Goal: Task Accomplishment & Management: Complete application form

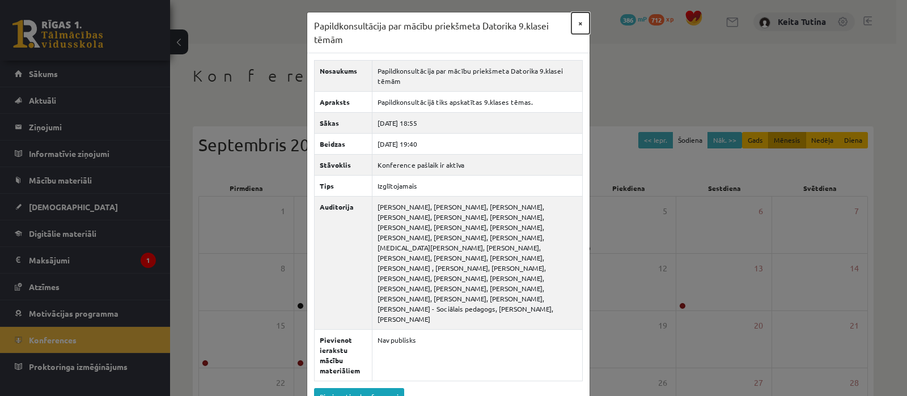
click at [578, 18] on button "×" at bounding box center [580, 23] width 18 height 22
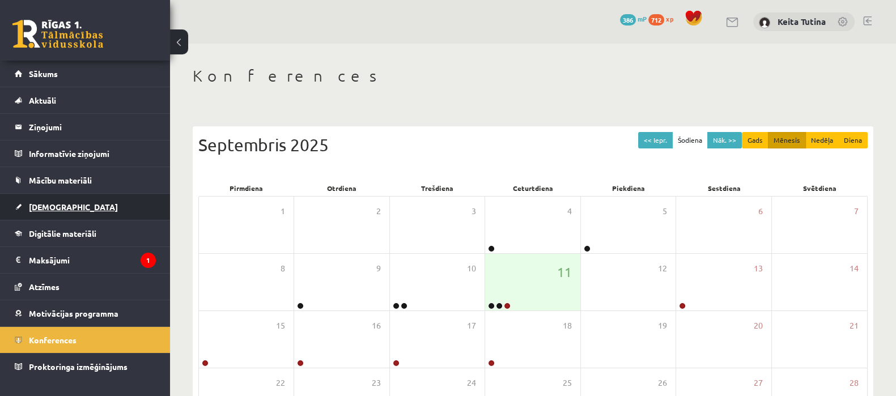
click at [60, 194] on link "[DEMOGRAPHIC_DATA]" at bounding box center [85, 207] width 141 height 26
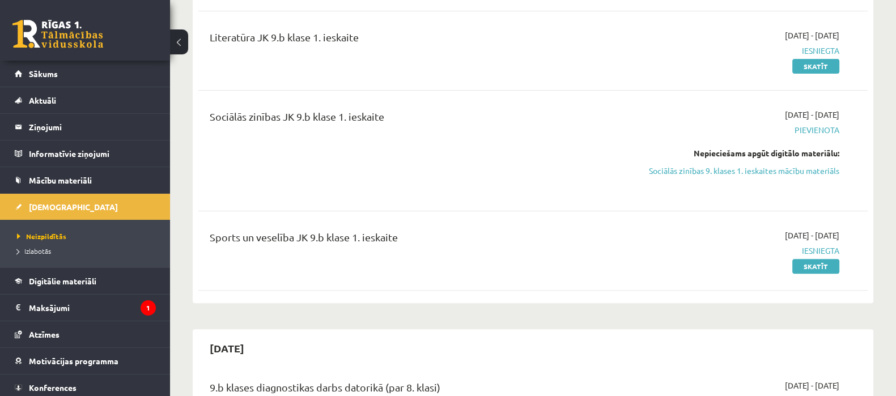
scroll to position [496, 0]
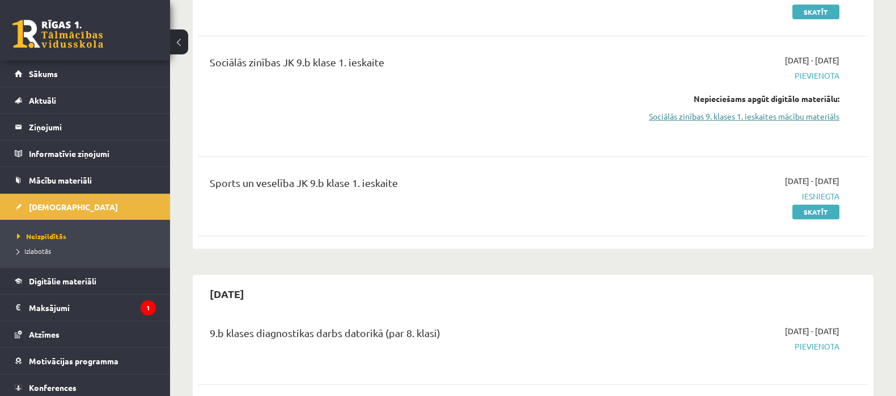
click at [816, 113] on link "Sociālās zinības 9. klases 1. ieskaites mācību materiāls" at bounding box center [740, 117] width 198 height 12
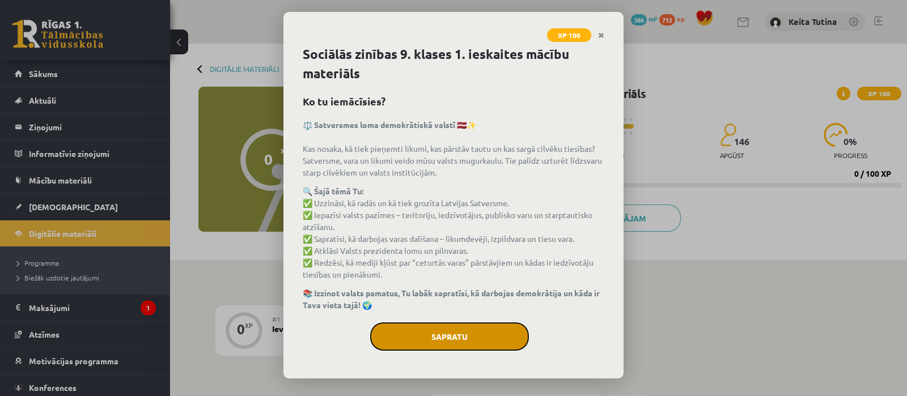
click at [481, 334] on button "Sapratu" at bounding box center [449, 337] width 159 height 28
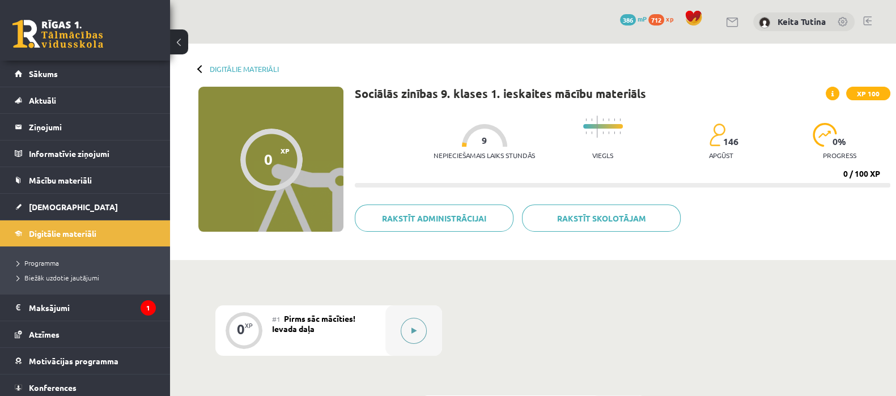
click at [429, 336] on div at bounding box center [414, 331] width 57 height 50
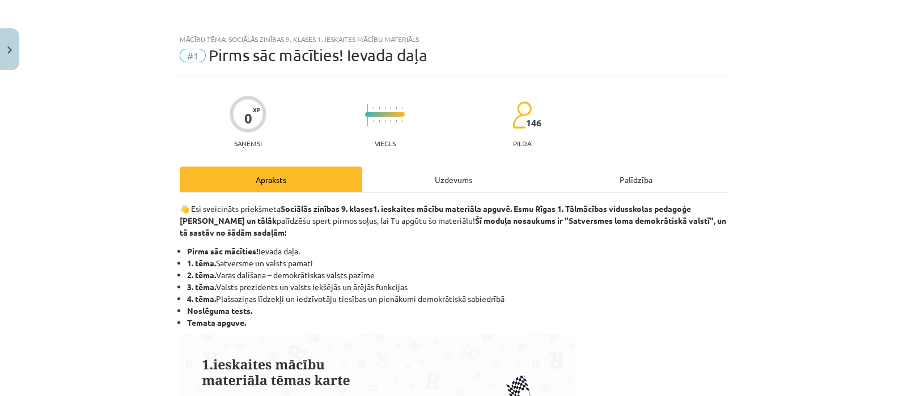
click at [414, 184] on div "Uzdevums" at bounding box center [453, 180] width 183 height 26
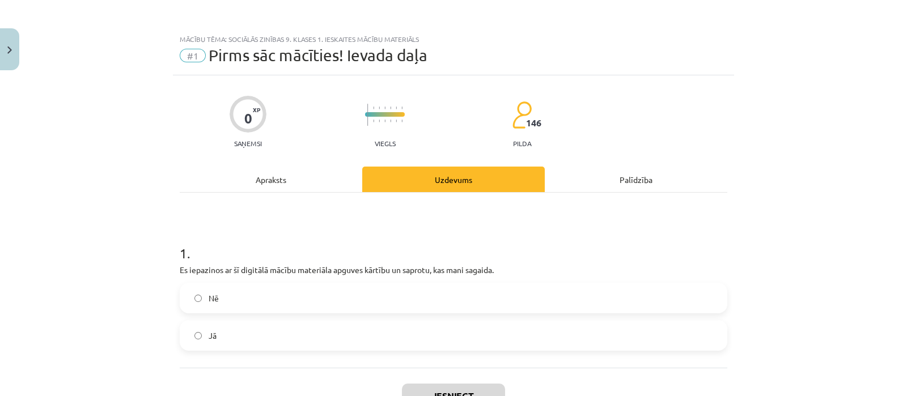
scroll to position [28, 0]
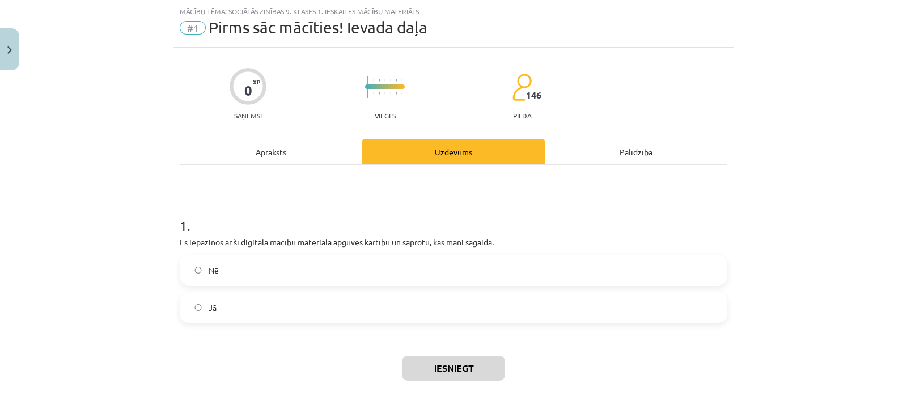
click at [392, 295] on label "Jā" at bounding box center [453, 308] width 545 height 28
click at [431, 372] on button "Iesniegt" at bounding box center [453, 368] width 103 height 25
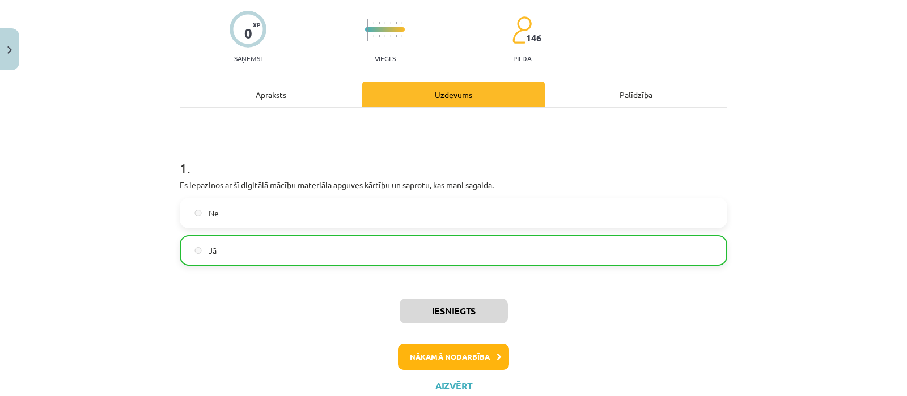
scroll to position [91, 0]
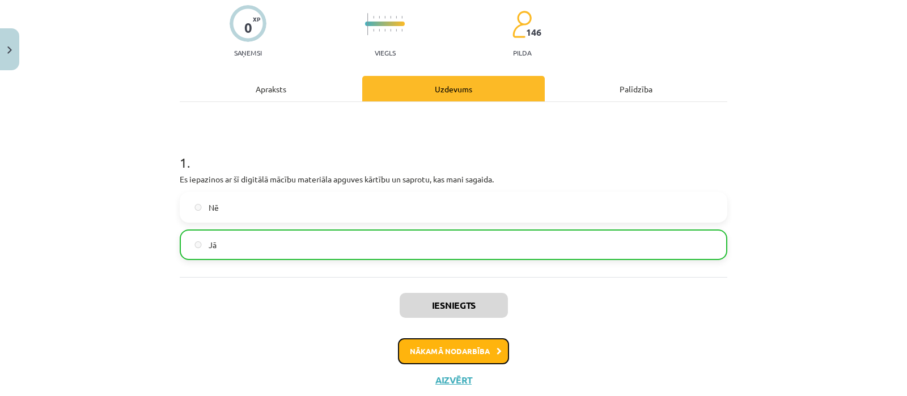
click at [476, 353] on button "Nākamā nodarbība" at bounding box center [453, 351] width 111 height 26
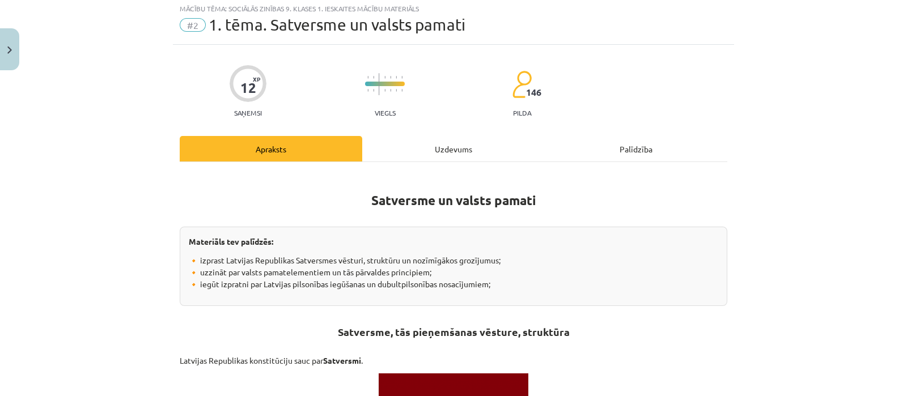
scroll to position [28, 0]
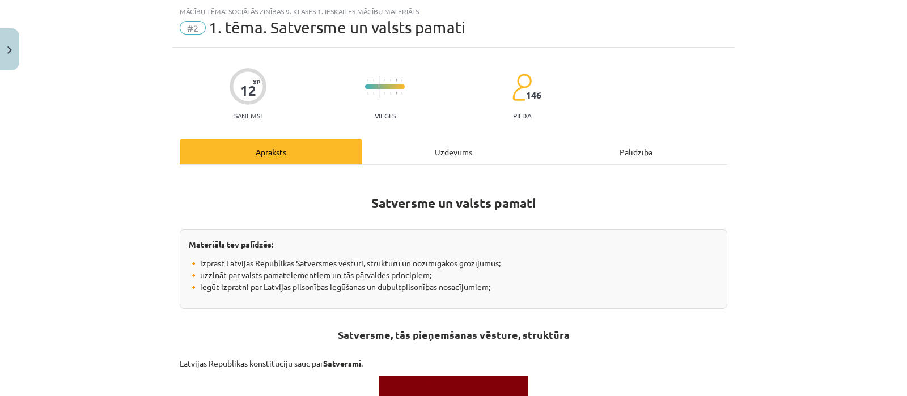
click at [423, 151] on div "Uzdevums" at bounding box center [453, 152] width 183 height 26
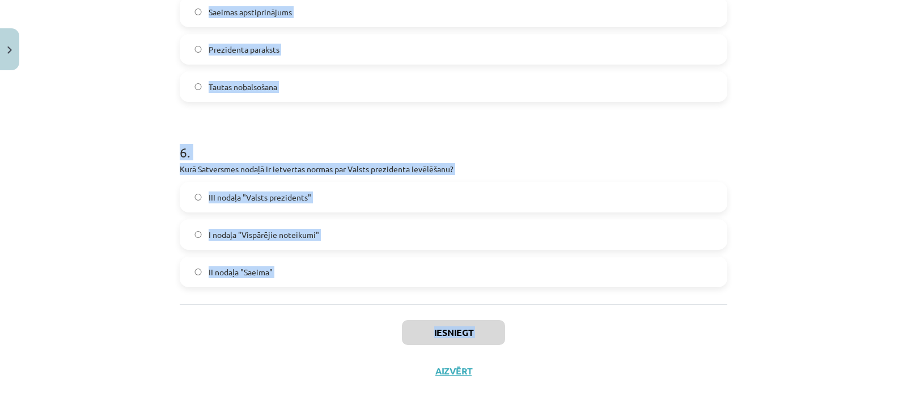
scroll to position [1049, 0]
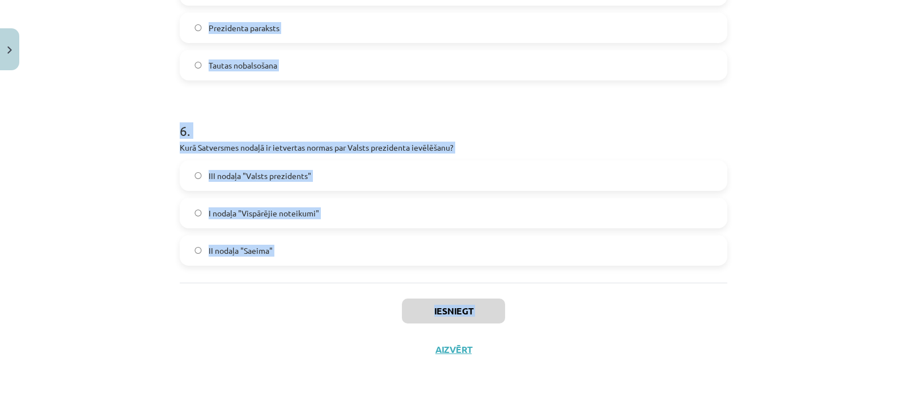
drag, startPoint x: 176, startPoint y: 138, endPoint x: 360, endPoint y: 389, distance: 311.2
click at [360, 389] on div "Mācību tēma: Sociālās zinības 9. klases 1. ieskaites mācību materiāls #2 1. tēm…" at bounding box center [453, 198] width 907 height 396
copy div "1 . Kura valsts pirmā atzina Latvijas neatkarības atjaunošanu 1991. gadā? Somij…"
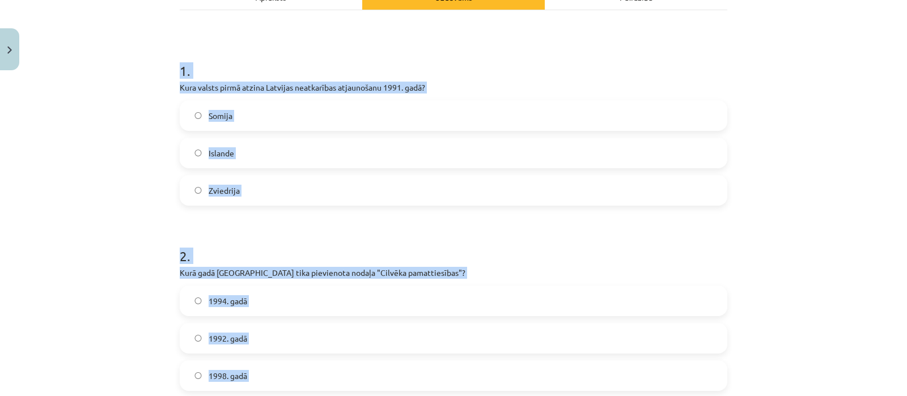
scroll to position [172, 0]
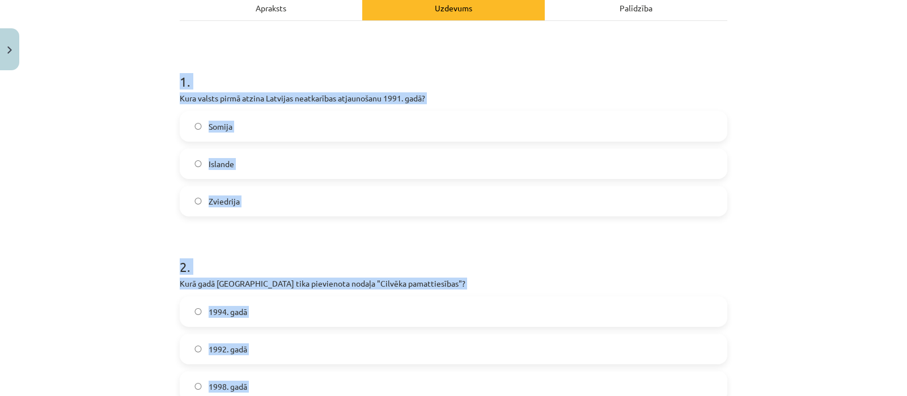
click at [275, 118] on label "Somija" at bounding box center [453, 126] width 545 height 28
click at [845, 170] on div "Mācību tēma: Sociālās zinības 9. klases 1. ieskaites mācību materiāls #2 1. tēm…" at bounding box center [453, 198] width 907 height 396
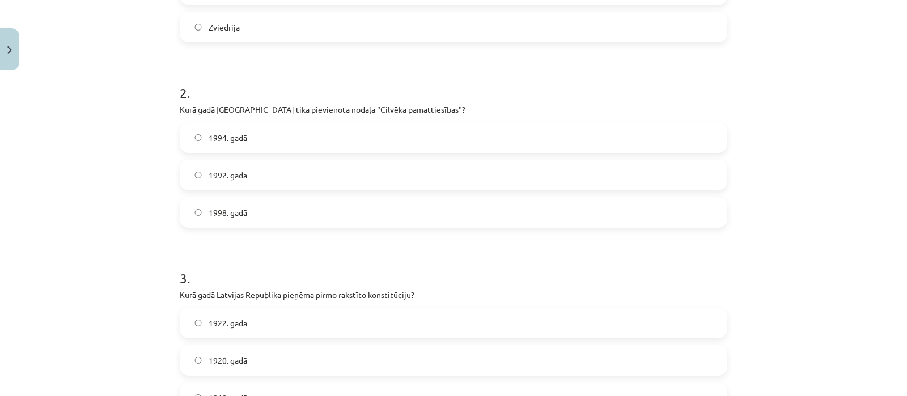
scroll to position [352, 0]
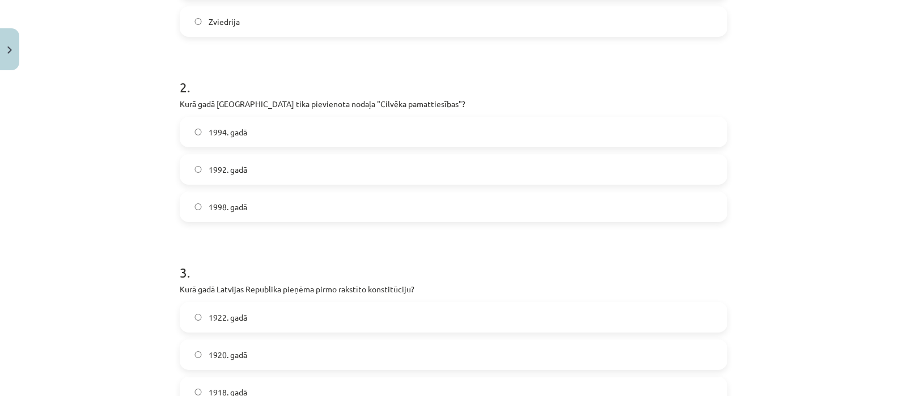
click at [292, 200] on label "1998. gadā" at bounding box center [453, 207] width 545 height 28
click at [461, 319] on label "1922. gadā" at bounding box center [453, 317] width 545 height 28
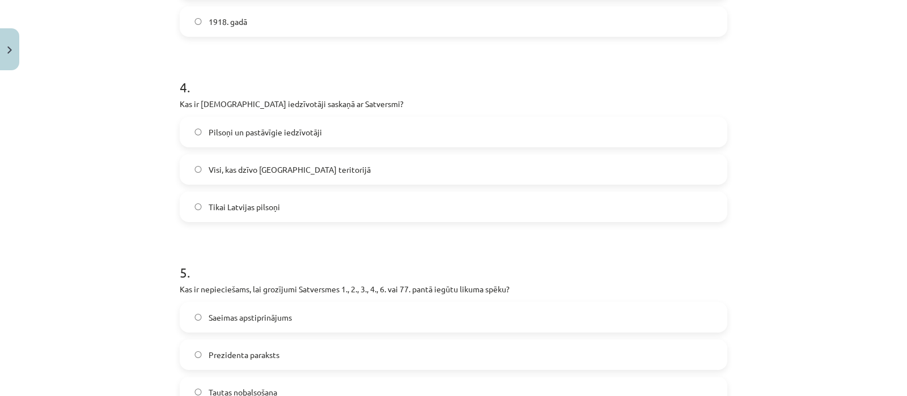
scroll to position [734, 0]
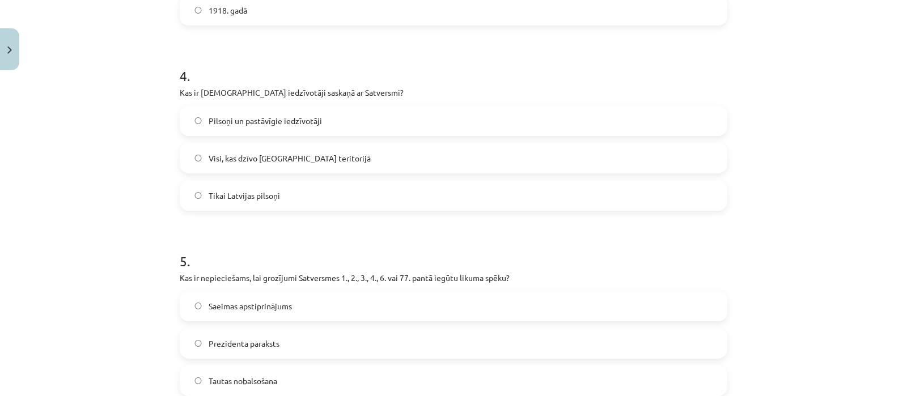
click at [297, 183] on label "Tikai Latvijas pilsoņi" at bounding box center [453, 195] width 545 height 28
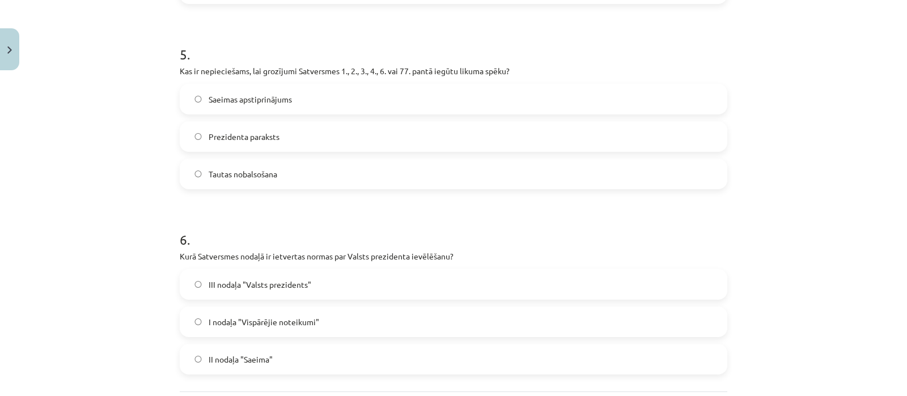
scroll to position [959, 0]
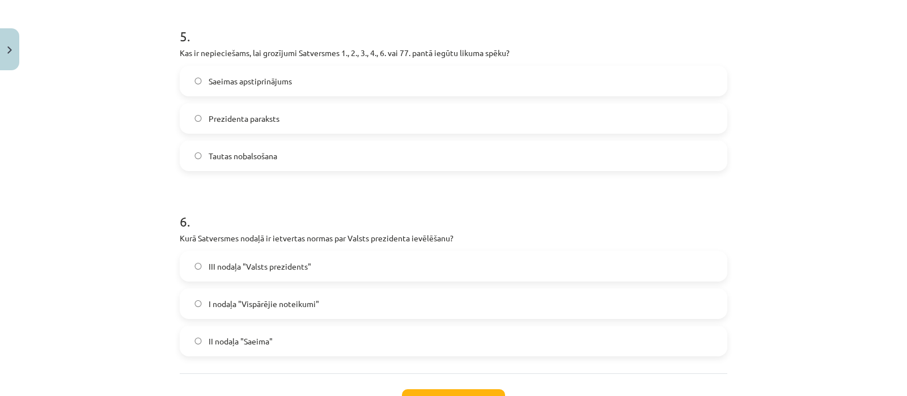
click at [275, 165] on label "Tautas nobalsošana" at bounding box center [453, 156] width 545 height 28
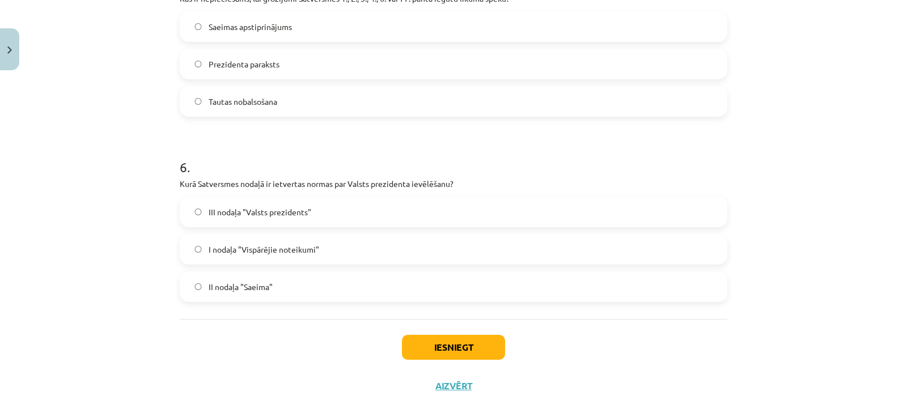
scroll to position [1049, 0]
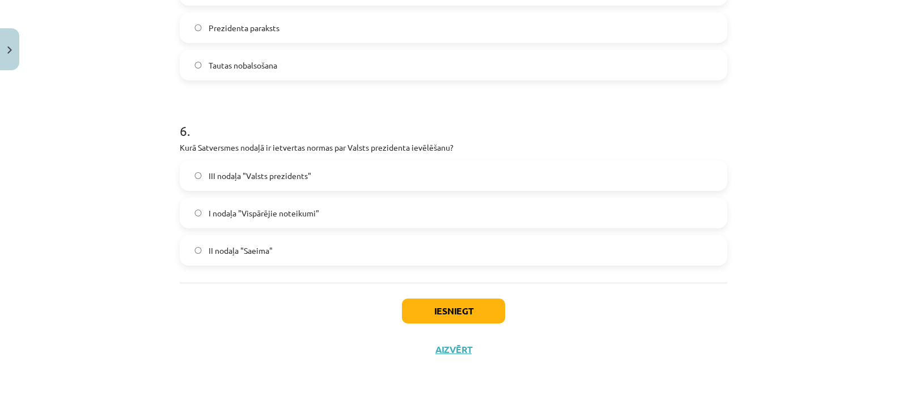
click at [307, 173] on label "III nodaļa "Valsts prezidents"" at bounding box center [453, 176] width 545 height 28
click at [429, 307] on button "Iesniegt" at bounding box center [453, 311] width 103 height 25
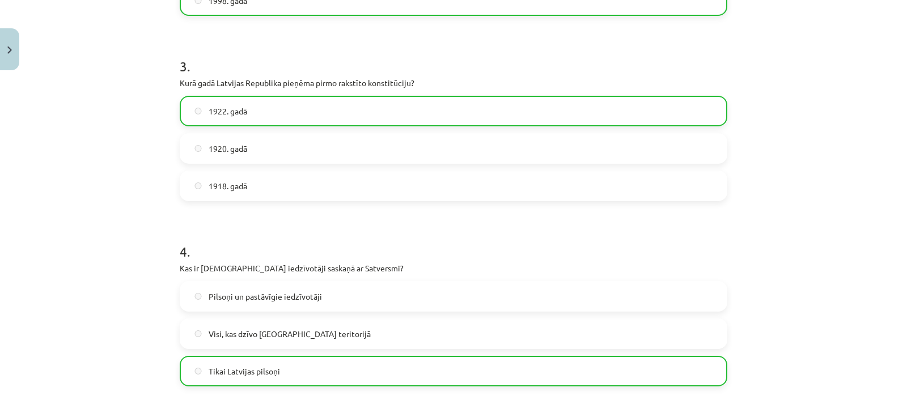
scroll to position [1079, 0]
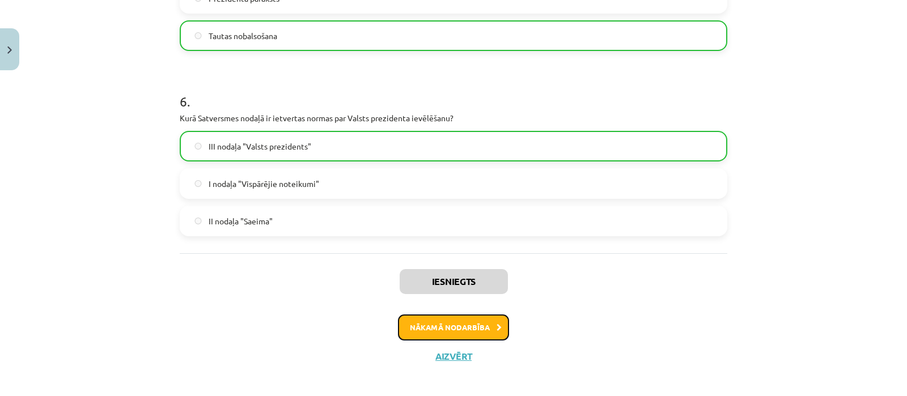
click at [488, 337] on button "Nākamā nodarbība" at bounding box center [453, 328] width 111 height 26
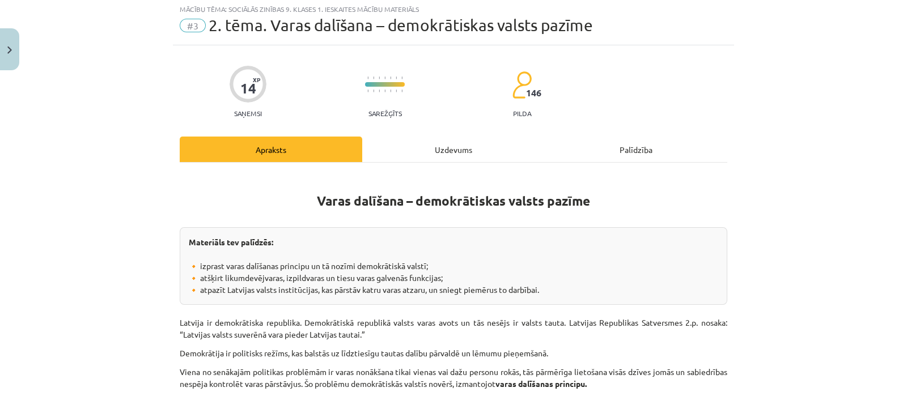
scroll to position [28, 0]
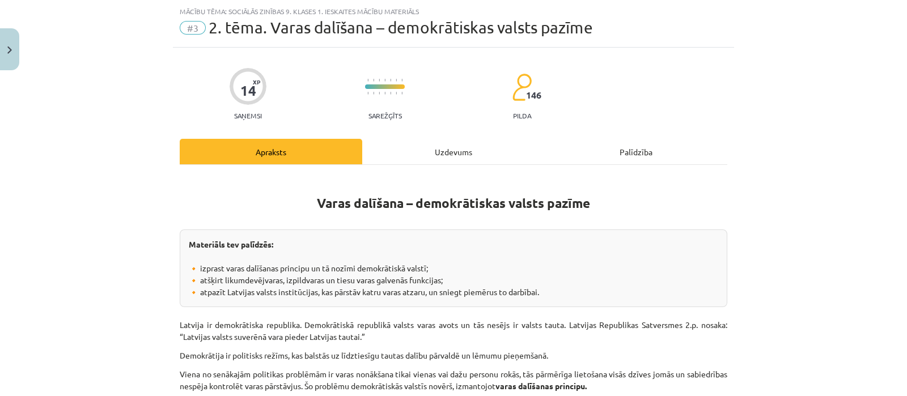
click at [414, 146] on div "Uzdevums" at bounding box center [453, 152] width 183 height 26
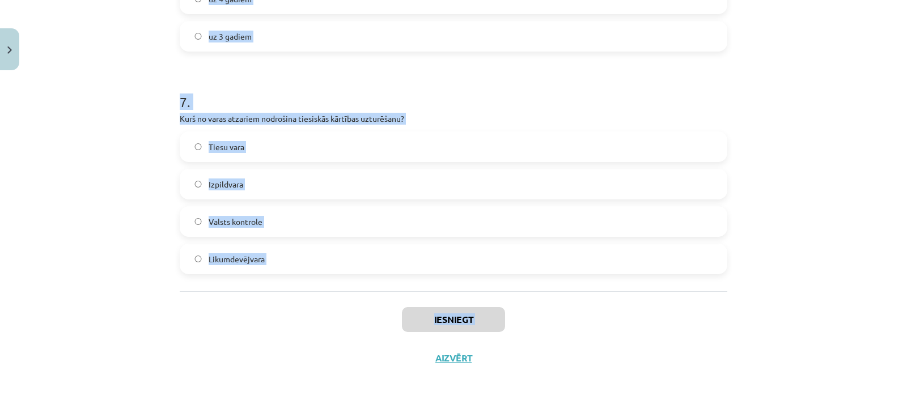
scroll to position [1497, 0]
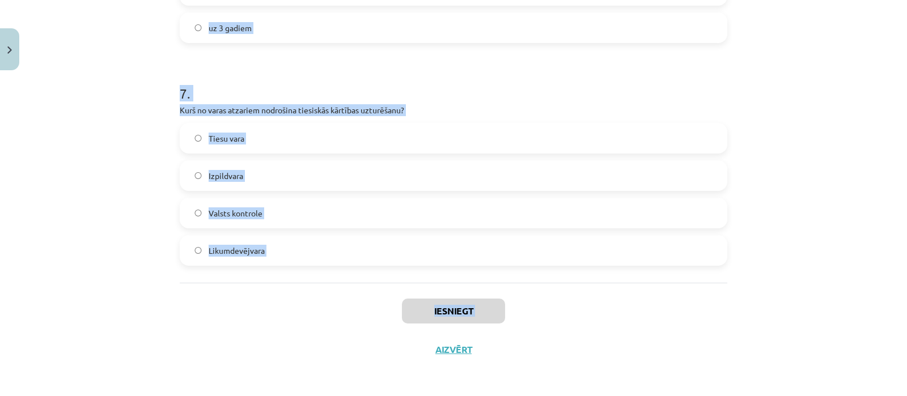
drag, startPoint x: 168, startPoint y: 91, endPoint x: 300, endPoint y: 391, distance: 327.9
click at [300, 391] on div "Mācību tēma: Sociālās zinības 9. klases 1. ieskaites mācību materiāls #3 2. tēm…" at bounding box center [453, 198] width 907 height 396
copy div "1 . Kas ir Latvijas valsts suverēnās varas avots? Saeima Tauta Ministru kabinet…"
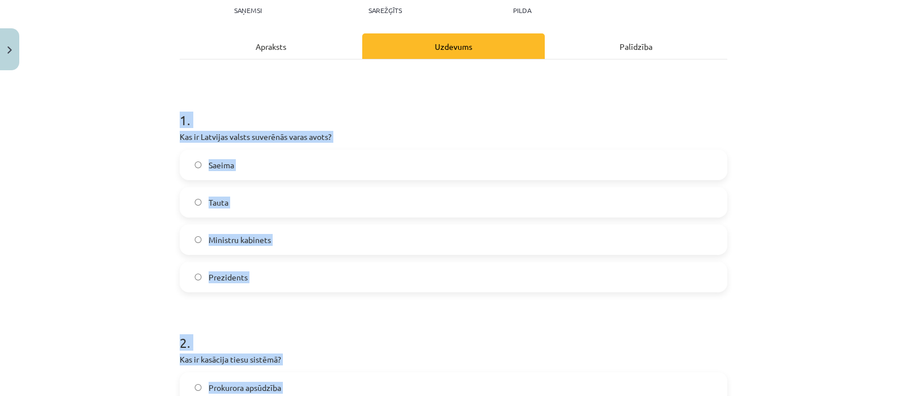
scroll to position [135, 0]
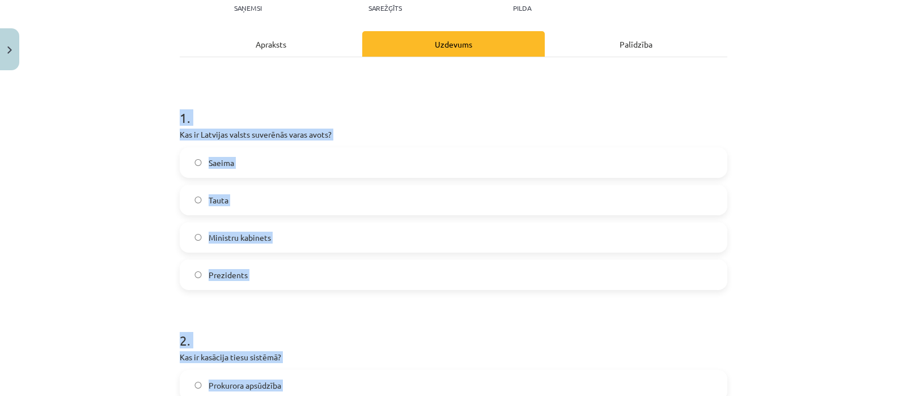
click at [277, 194] on label "Tauta" at bounding box center [453, 200] width 545 height 28
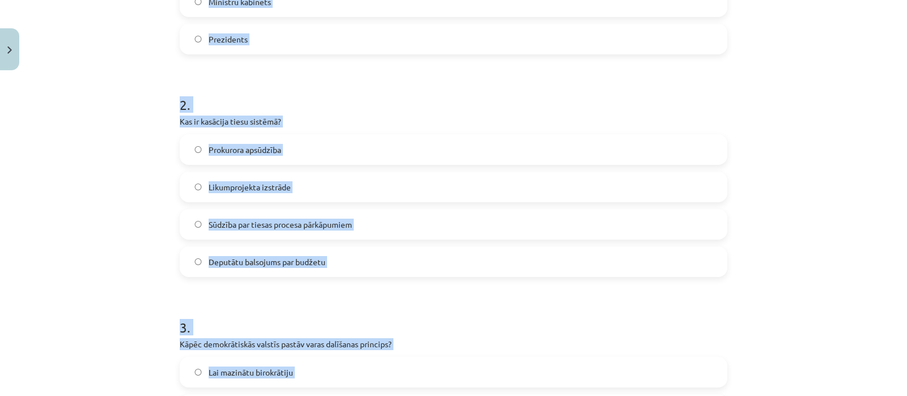
scroll to position [376, 0]
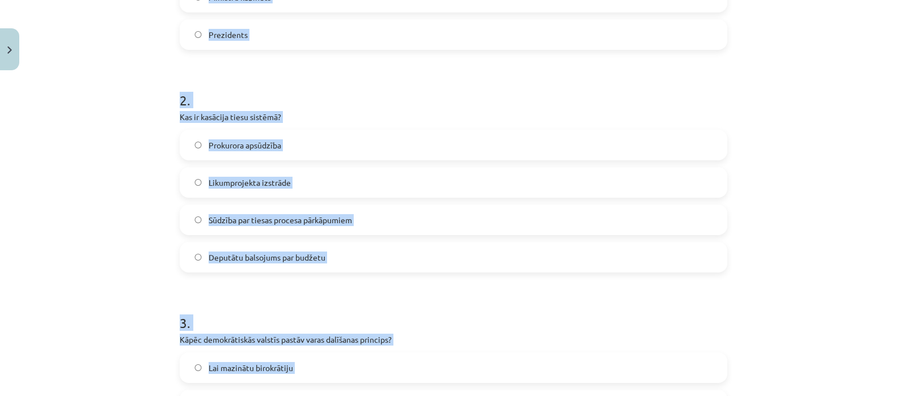
click at [304, 217] on span "Sūdzība par tiesas procesa pārkāpumiem" at bounding box center [280, 220] width 143 height 12
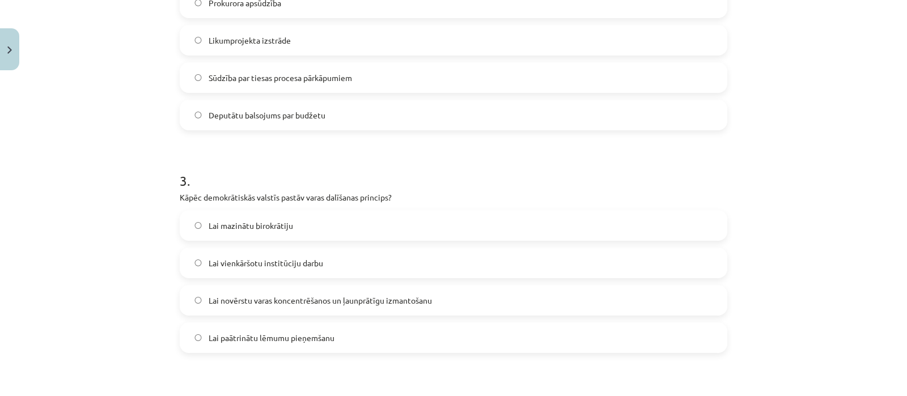
scroll to position [577, 0]
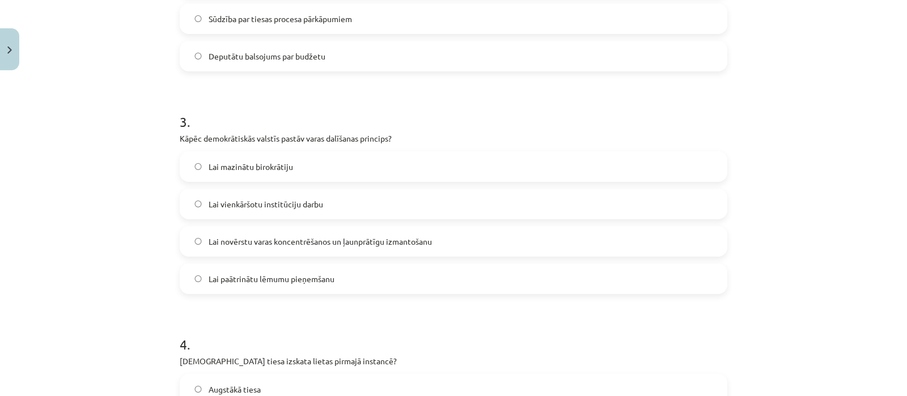
click at [276, 247] on label "Lai novērstu varas koncentrēšanos un ļaunprātīgu izmantošanu" at bounding box center [453, 241] width 545 height 28
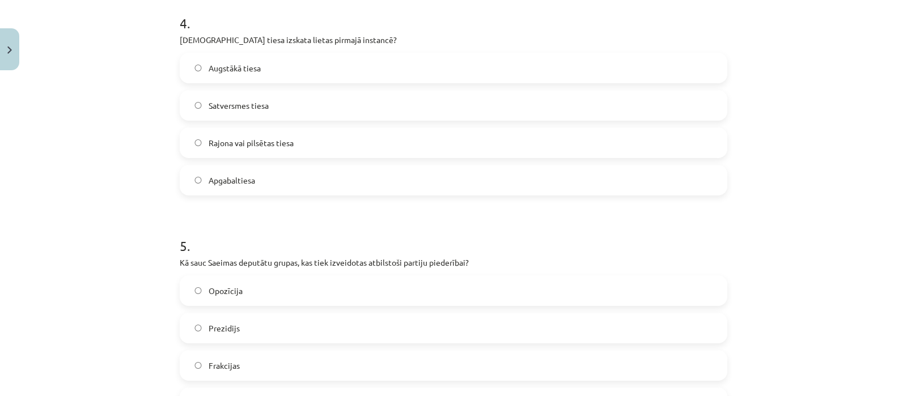
scroll to position [901, 0]
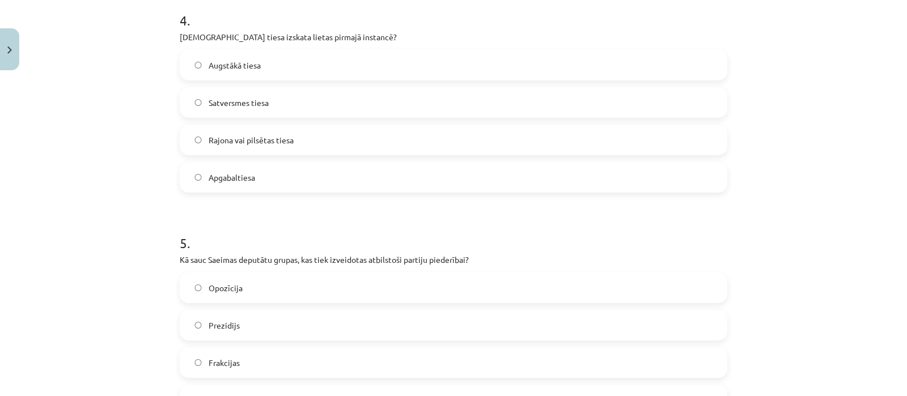
click at [285, 135] on span "Rajona vai pilsētas tiesa" at bounding box center [251, 140] width 85 height 12
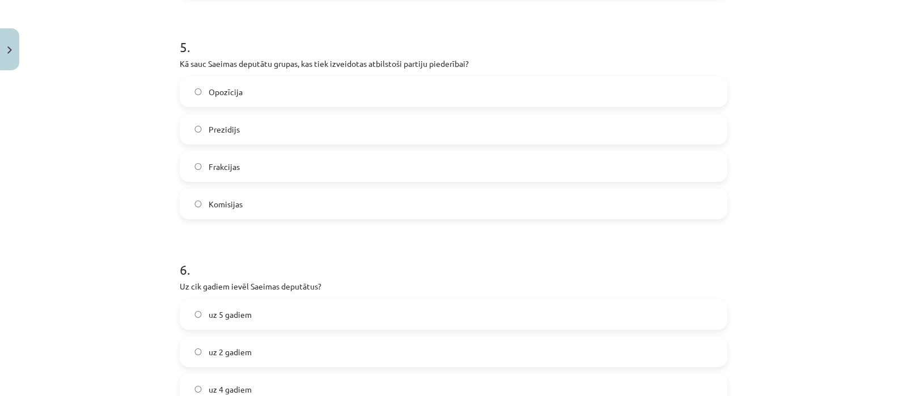
scroll to position [1091, 0]
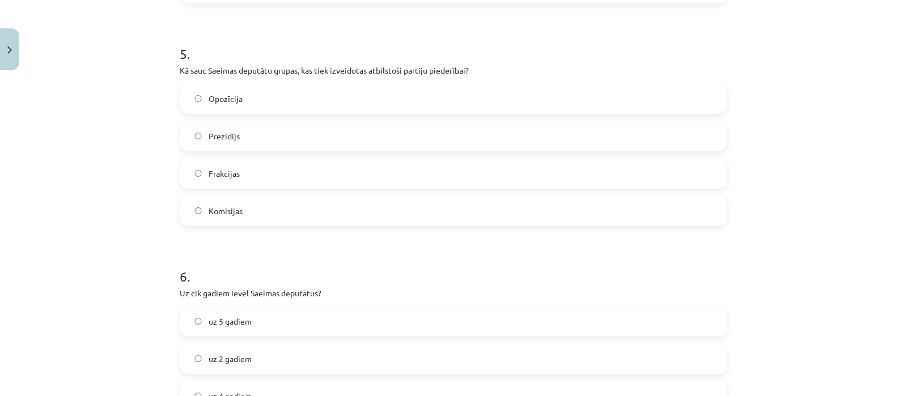
click at [288, 169] on label "Frakcijas" at bounding box center [453, 173] width 545 height 28
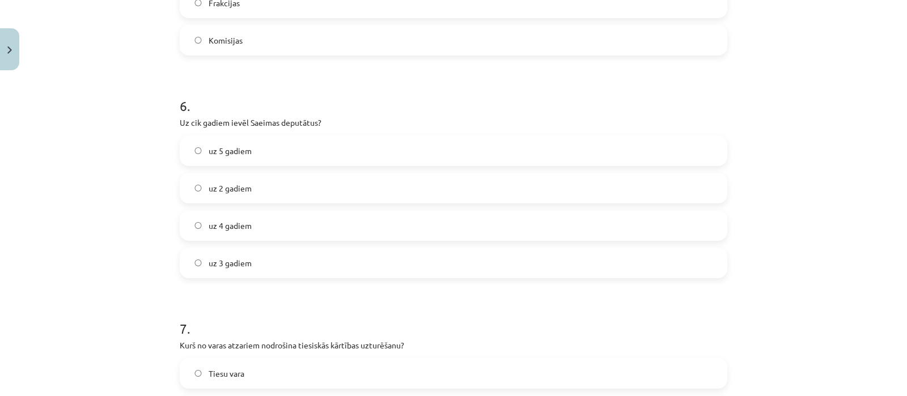
scroll to position [1269, 0]
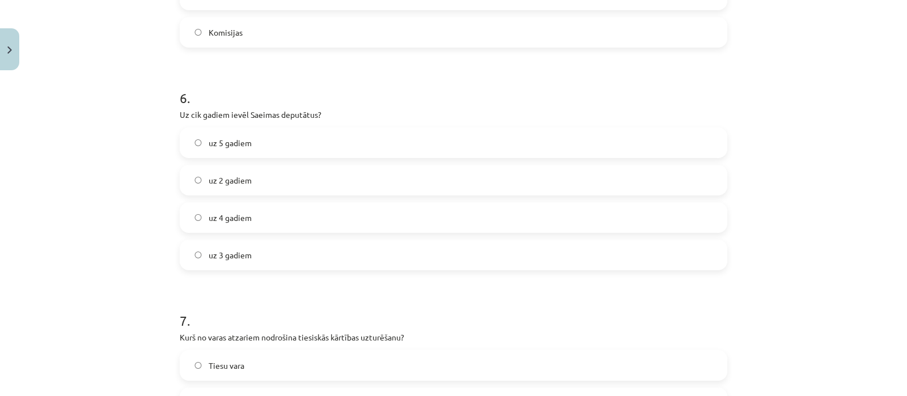
click at [258, 222] on label "uz 4 gadiem" at bounding box center [453, 218] width 545 height 28
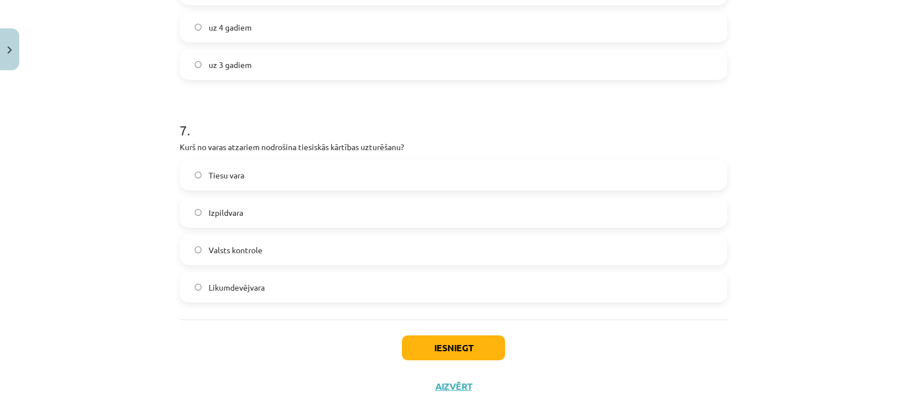
scroll to position [1497, 0]
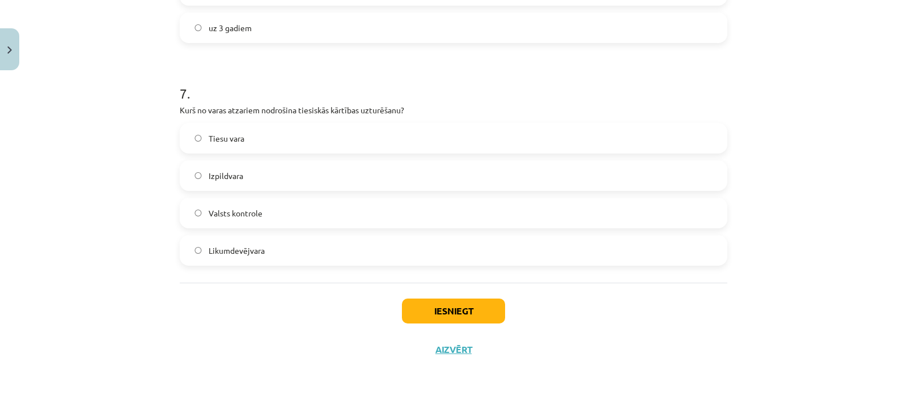
click at [276, 129] on label "Tiesu vara" at bounding box center [453, 138] width 545 height 28
click at [416, 308] on button "Iesniegt" at bounding box center [453, 311] width 103 height 25
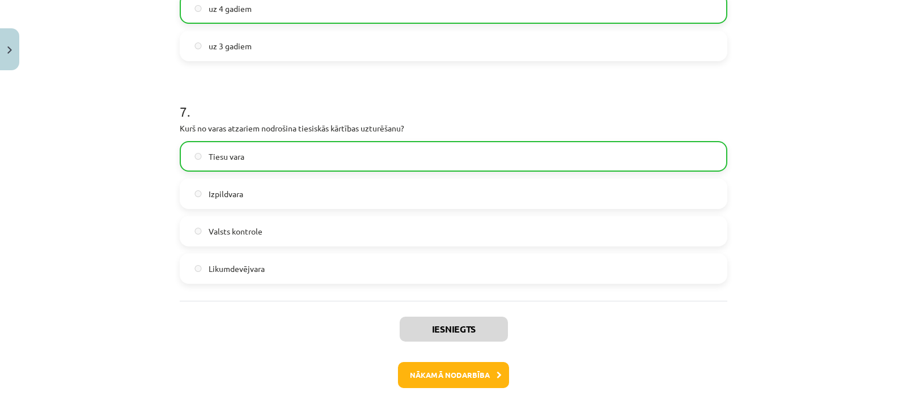
scroll to position [1486, 0]
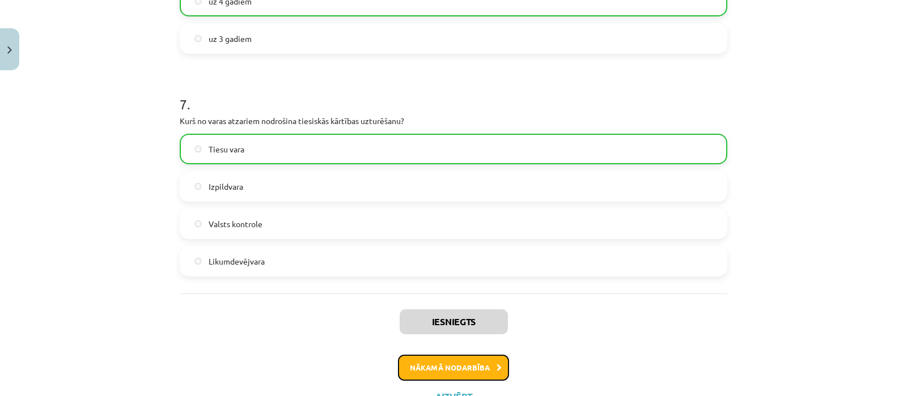
click at [483, 370] on button "Nākamā nodarbība" at bounding box center [453, 368] width 111 height 26
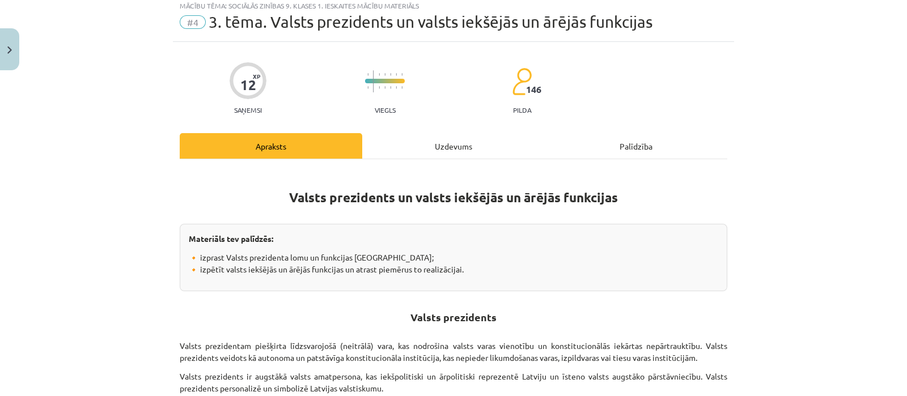
scroll to position [28, 0]
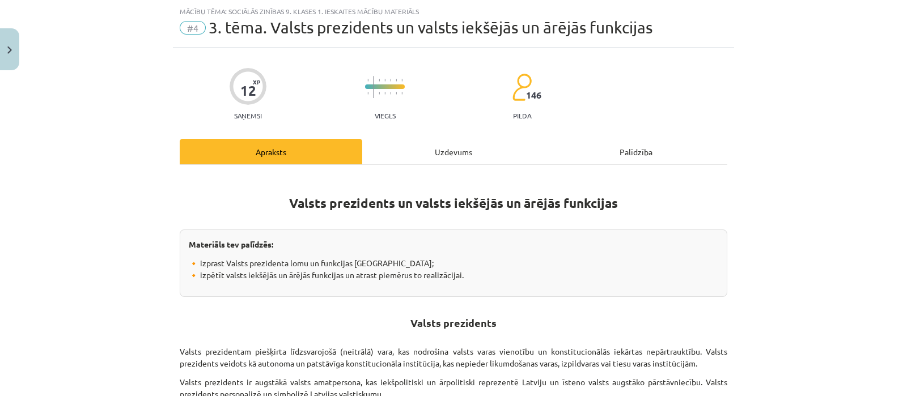
click at [448, 149] on div "Uzdevums" at bounding box center [453, 152] width 183 height 26
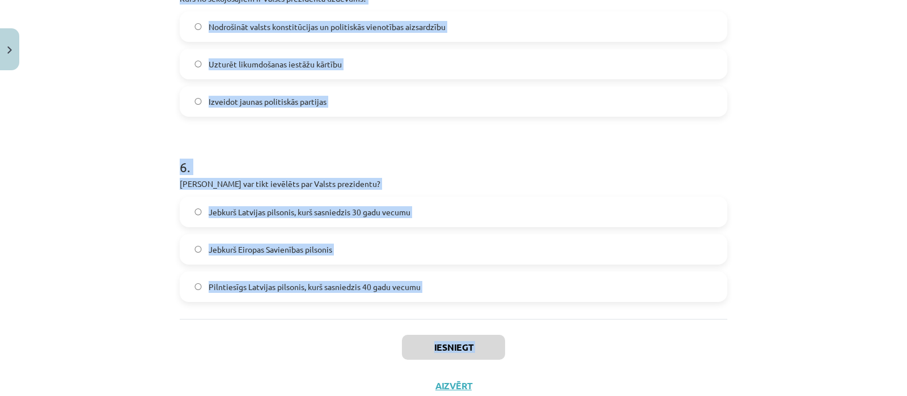
scroll to position [1049, 0]
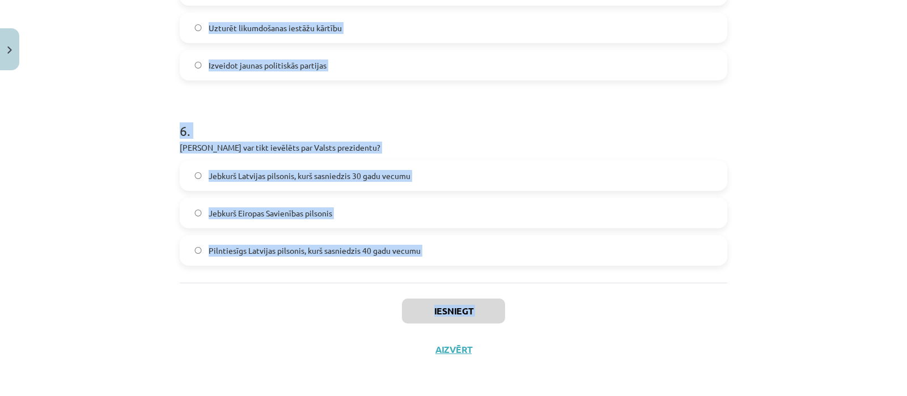
drag, startPoint x: 174, startPoint y: 82, endPoint x: 392, endPoint y: 393, distance: 380.3
click at [392, 393] on div "Mācību tēma: Sociālās zinības 9. klases 1. ieskaites mācību materiāls #4 3. tēm…" at bounding box center [453, 198] width 907 height 396
copy div "1 . Kura vara Valsts prezidentam ir piešķirta? Tiesu vara Likumdošanas vara Līd…"
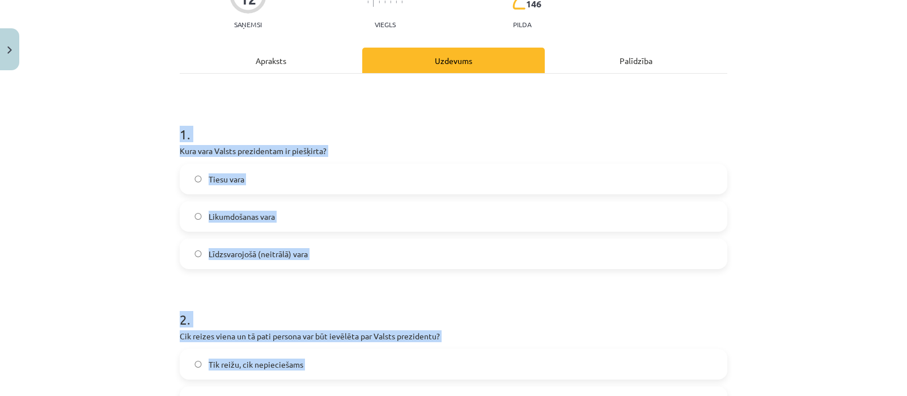
scroll to position [147, 0]
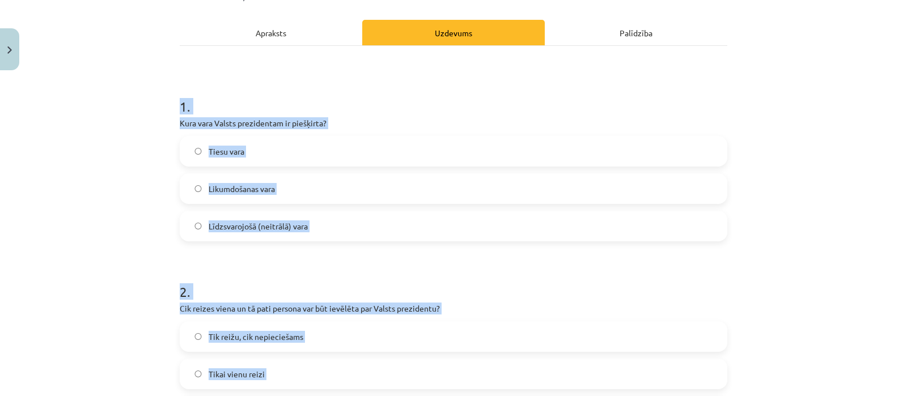
click at [338, 222] on label "Līdzsvarojošā (neitrālā) vara" at bounding box center [453, 226] width 545 height 28
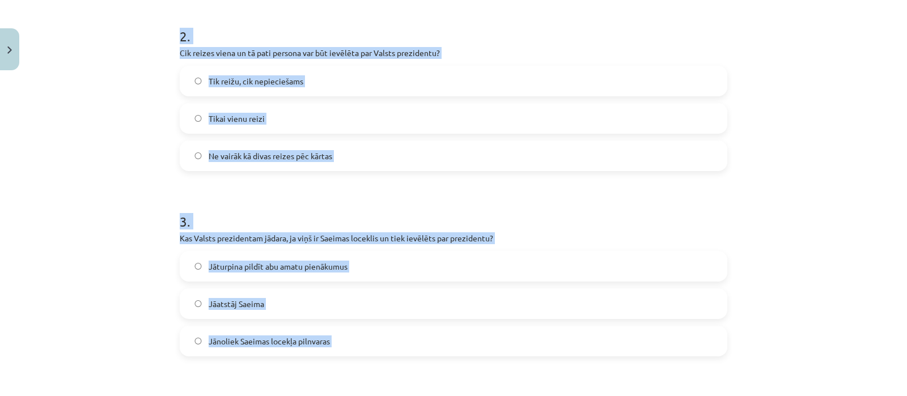
scroll to position [405, 0]
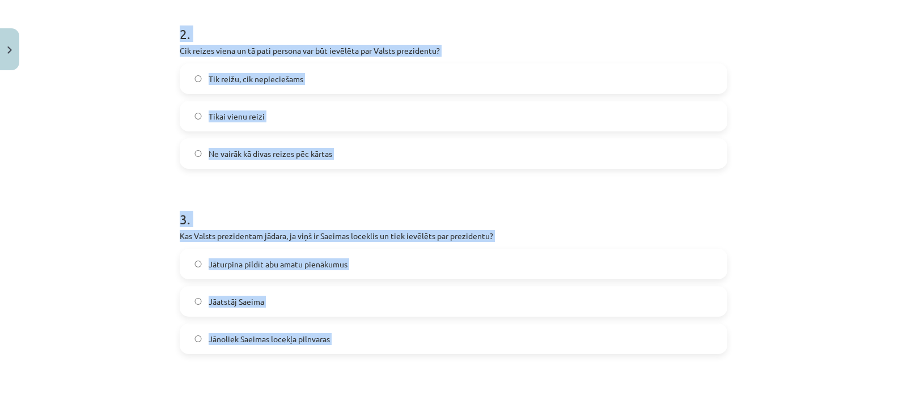
click at [431, 149] on label "Ne vairāk kā divas reizes pēc kārtas" at bounding box center [453, 153] width 545 height 28
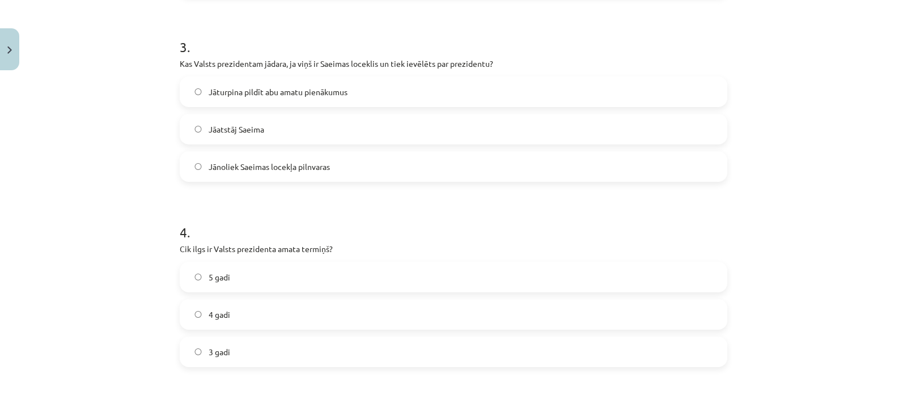
scroll to position [588, 0]
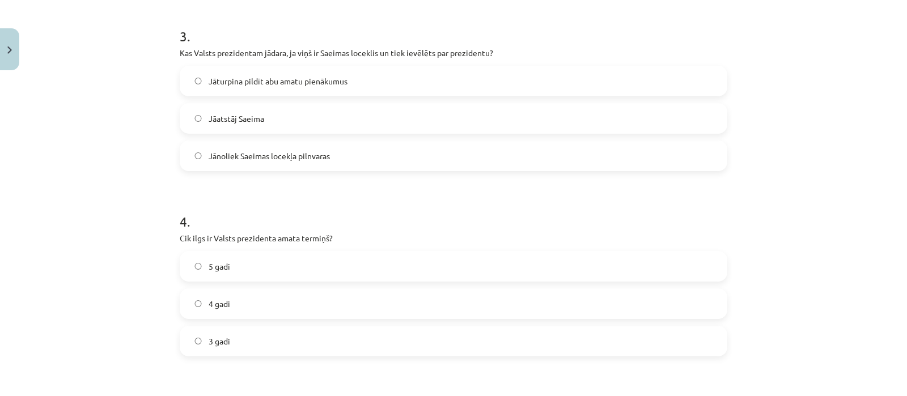
click at [292, 161] on label "Jānoliek Saeimas locekļa pilnvaras" at bounding box center [453, 156] width 545 height 28
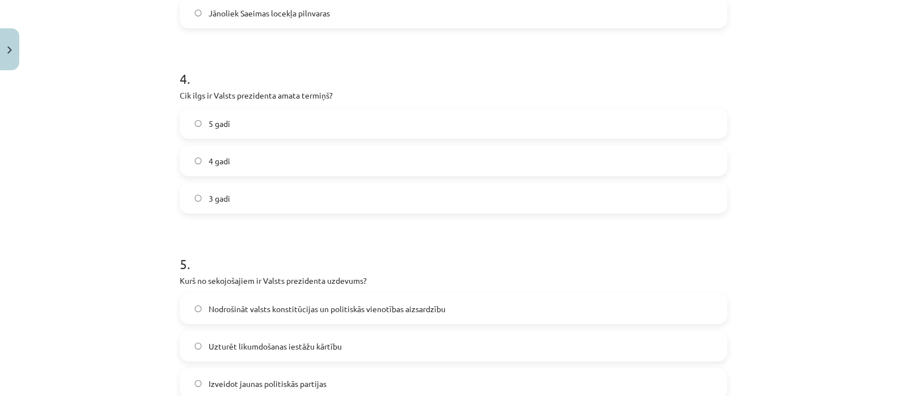
scroll to position [732, 0]
drag, startPoint x: 300, startPoint y: 162, endPoint x: 299, endPoint y: 155, distance: 7.5
click at [299, 155] on label "4 gadi" at bounding box center [453, 159] width 545 height 28
click at [879, 275] on div "Mācību tēma: Sociālās zinības 9. klases 1. ieskaites mācību materiāls #4 3. tēm…" at bounding box center [453, 198] width 907 height 396
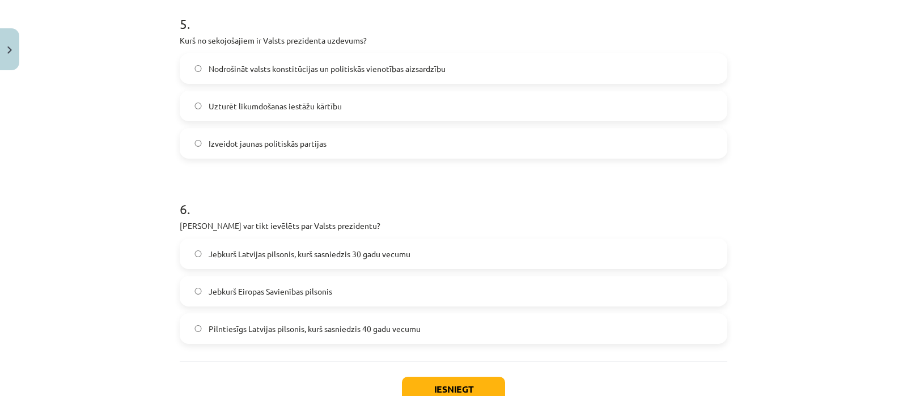
scroll to position [992, 0]
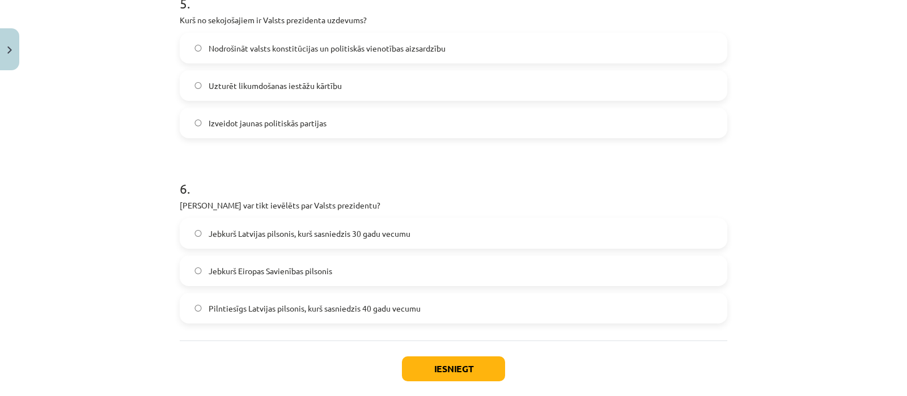
click at [257, 49] on span "Nodrošināt valsts konstitūcijas un politiskās vienotības aizsardzību" at bounding box center [327, 49] width 237 height 12
click at [295, 315] on label "Pilntiesīgs Latvijas pilsonis, kurš sasniedzis 40 gadu vecumu" at bounding box center [453, 308] width 545 height 28
click at [448, 362] on button "Iesniegt" at bounding box center [453, 369] width 103 height 25
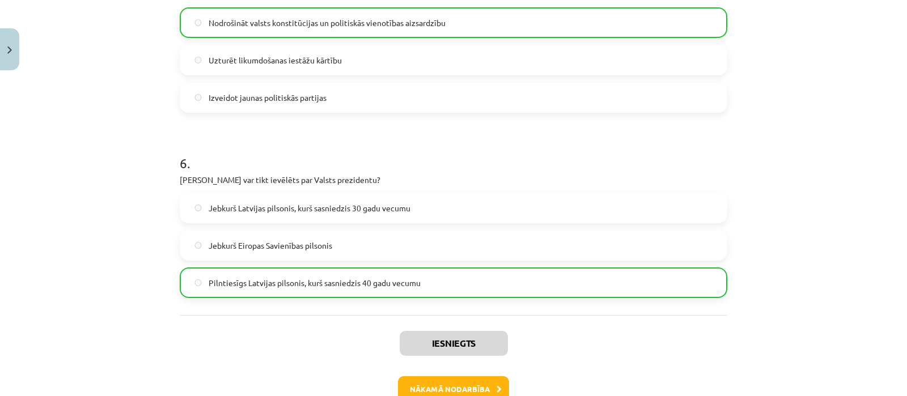
scroll to position [1085, 0]
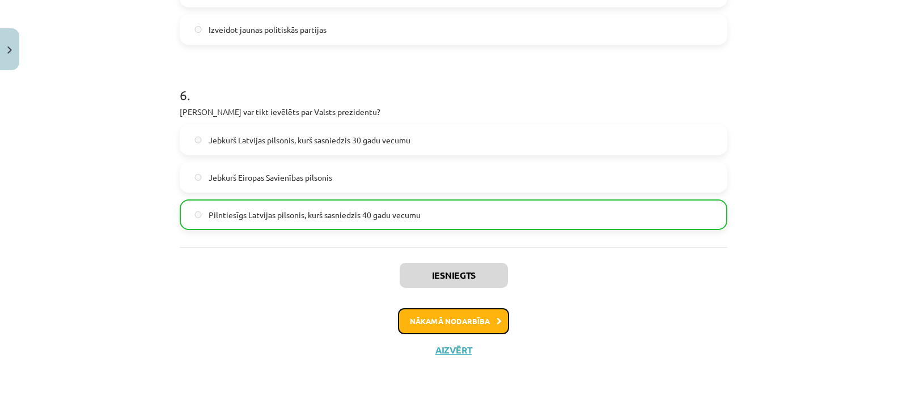
click at [456, 324] on button "Nākamā nodarbība" at bounding box center [453, 321] width 111 height 26
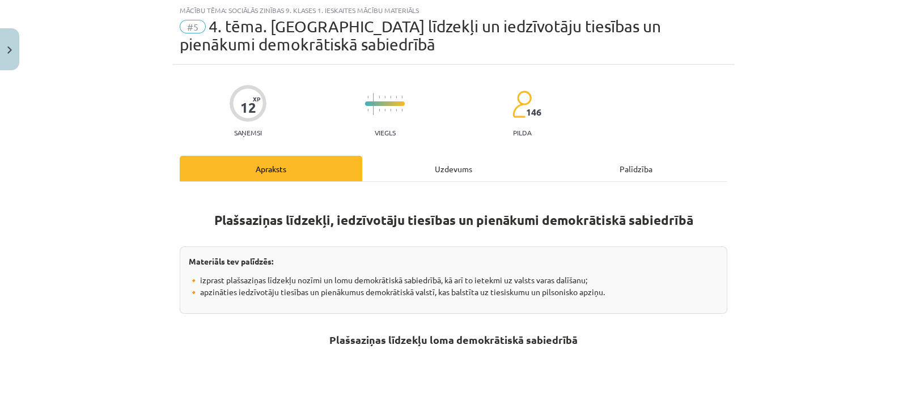
scroll to position [28, 0]
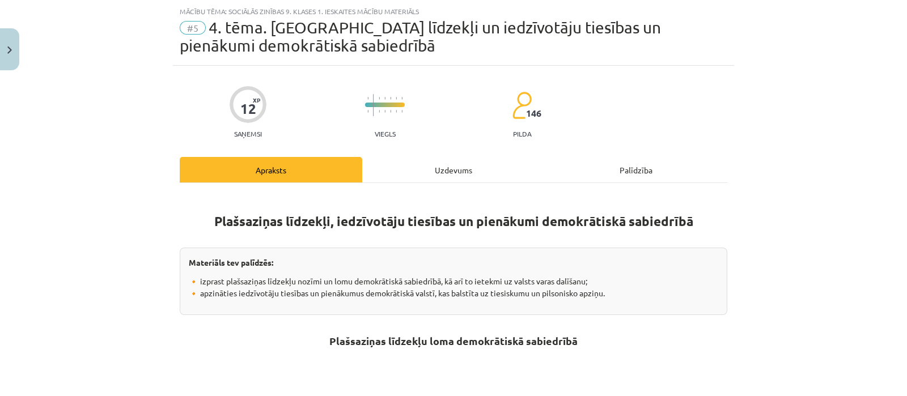
click at [445, 164] on div "Uzdevums" at bounding box center [453, 170] width 183 height 26
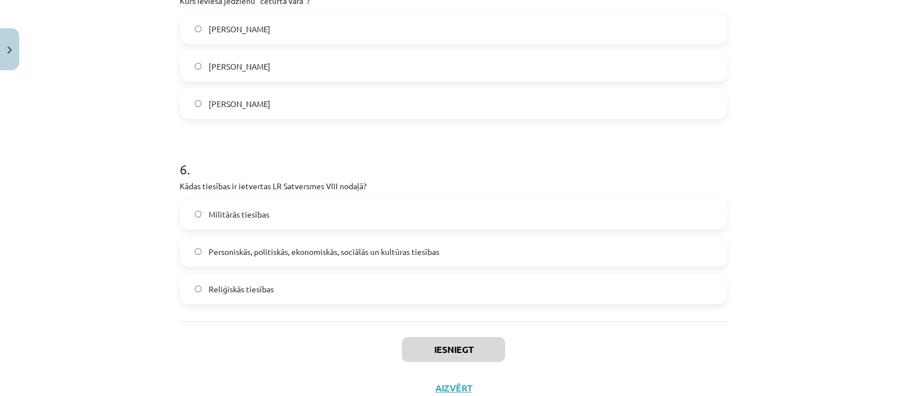
scroll to position [1068, 0]
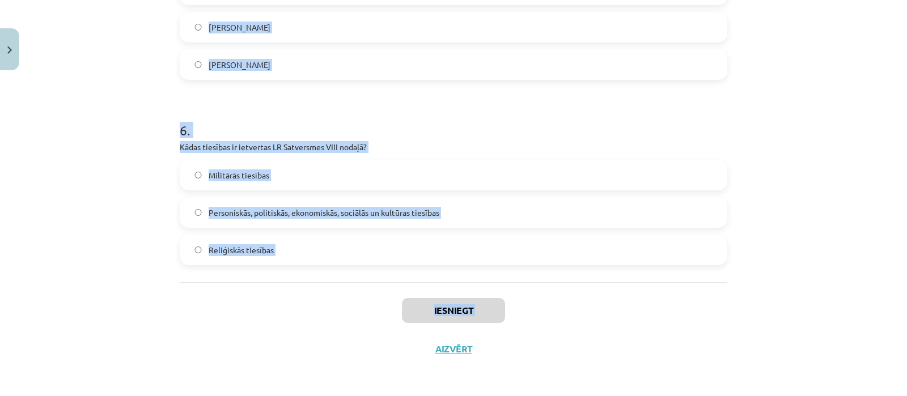
drag, startPoint x: 166, startPoint y: 70, endPoint x: 400, endPoint y: 347, distance: 362.9
click at [400, 347] on div "Mācību tēma: Sociālās zinības 9. klases 1. ieskaites mācību materiāls #5 4. tēm…" at bounding box center [453, 198] width 907 height 396
copy div "1 . Kura raidījuma nosaukums ir saistīts ar pētniecisko žurnālistiku [GEOGRAPHI…"
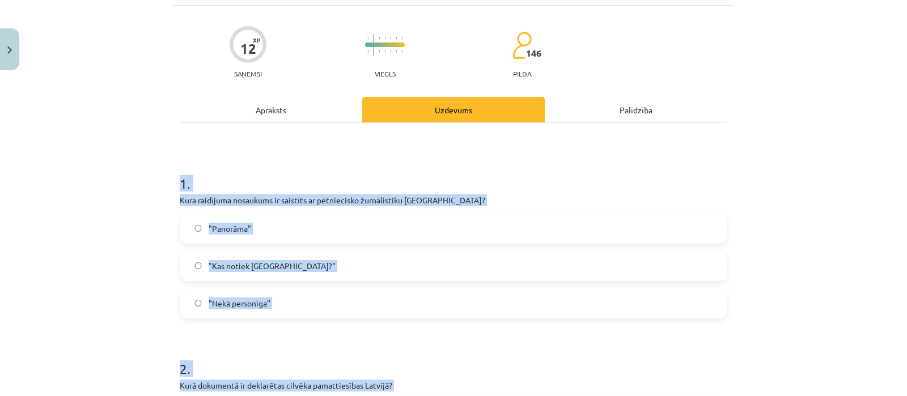
scroll to position [98, 0]
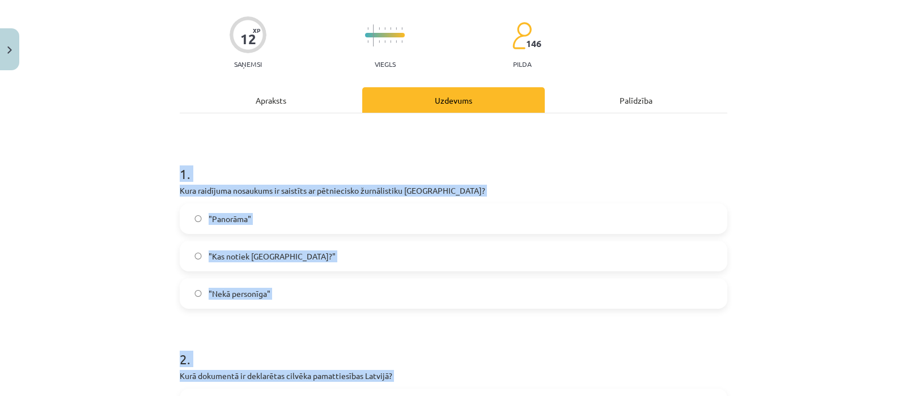
click at [401, 287] on label ""Nekā personīga"" at bounding box center [453, 294] width 545 height 28
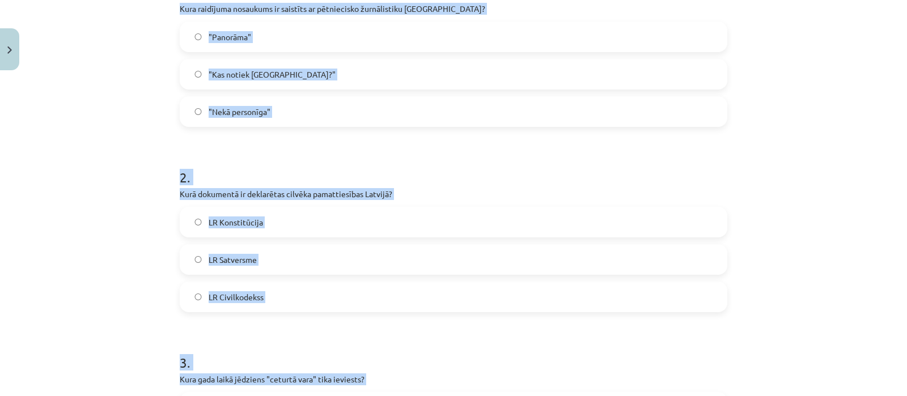
scroll to position [361, 0]
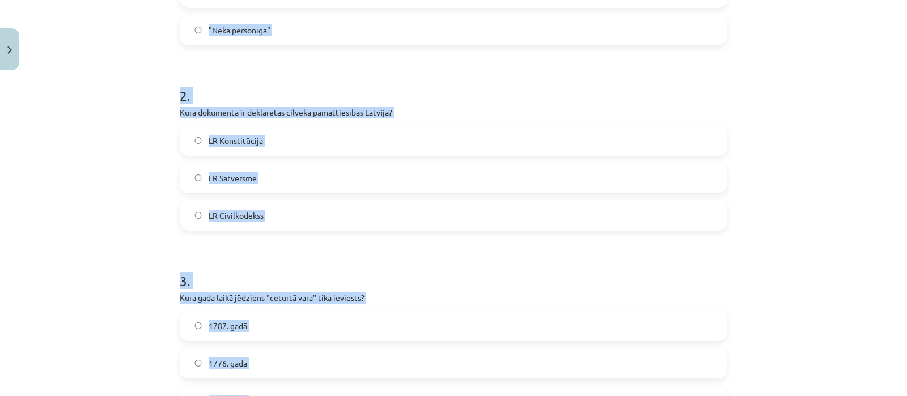
click at [281, 184] on label "LR Satversme" at bounding box center [453, 178] width 545 height 28
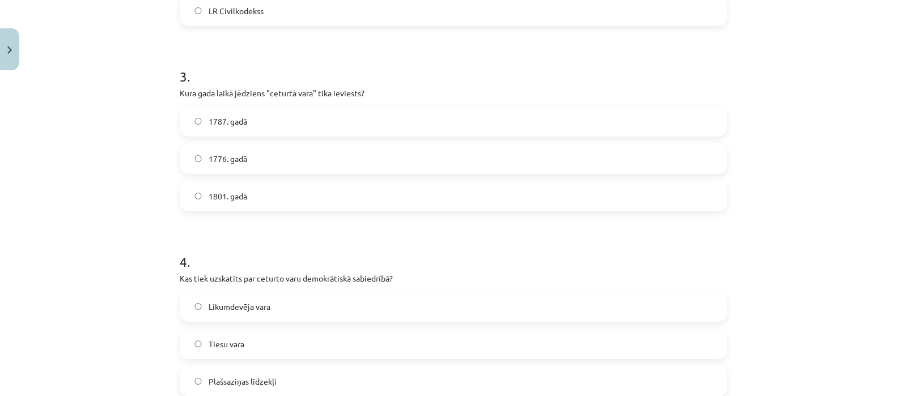
scroll to position [586, 0]
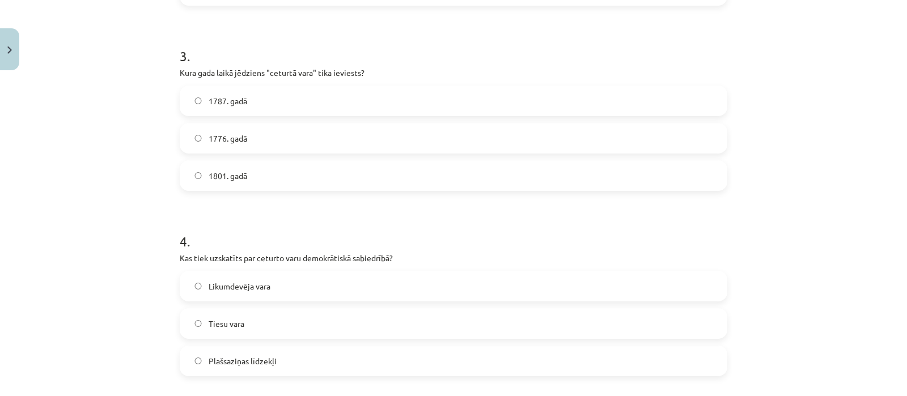
click at [269, 94] on label "1787. gadā" at bounding box center [453, 101] width 545 height 28
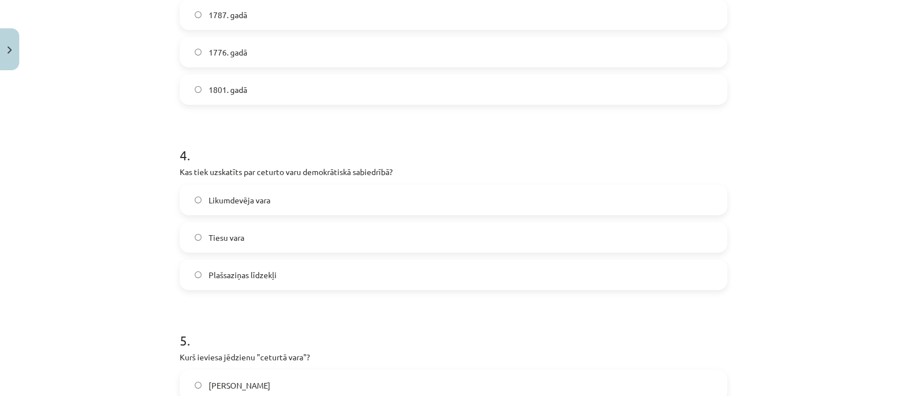
scroll to position [717, 0]
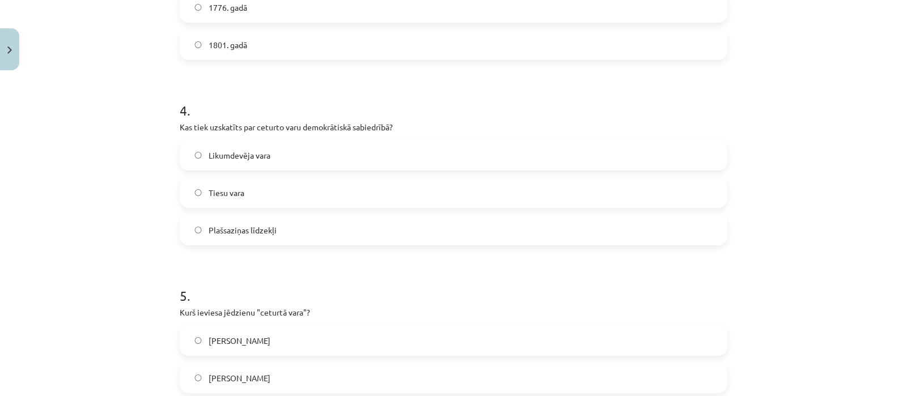
click at [281, 226] on label "Plašsaziņas līdzekļi" at bounding box center [453, 230] width 545 height 28
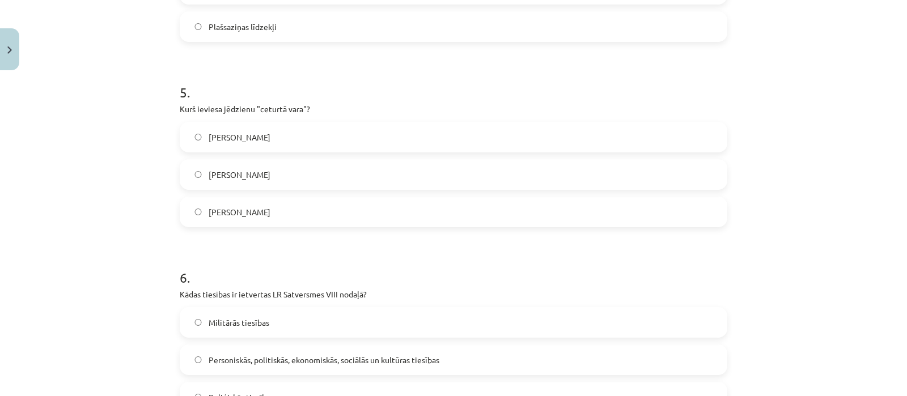
scroll to position [930, 0]
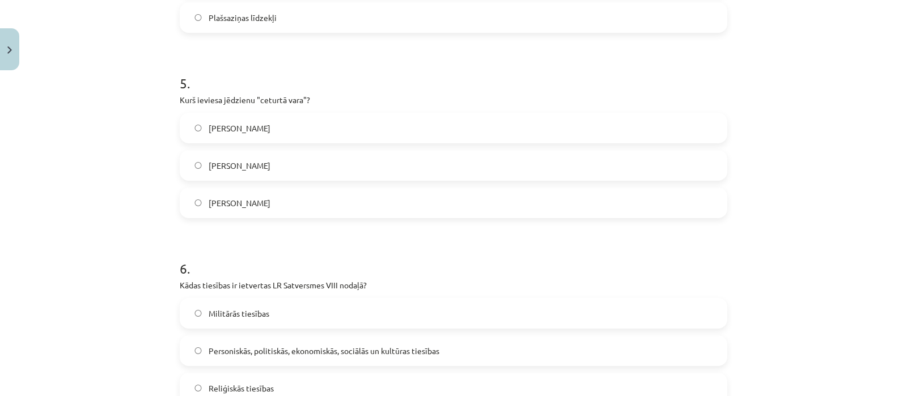
click at [235, 197] on span "[PERSON_NAME]" at bounding box center [240, 203] width 62 height 12
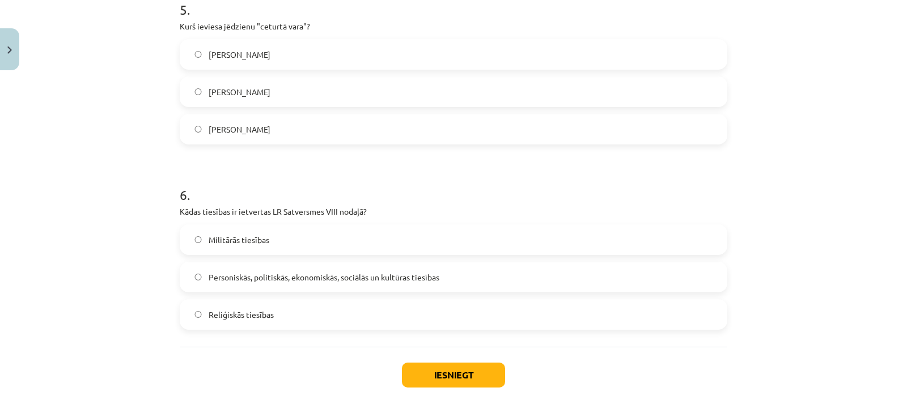
scroll to position [1006, 0]
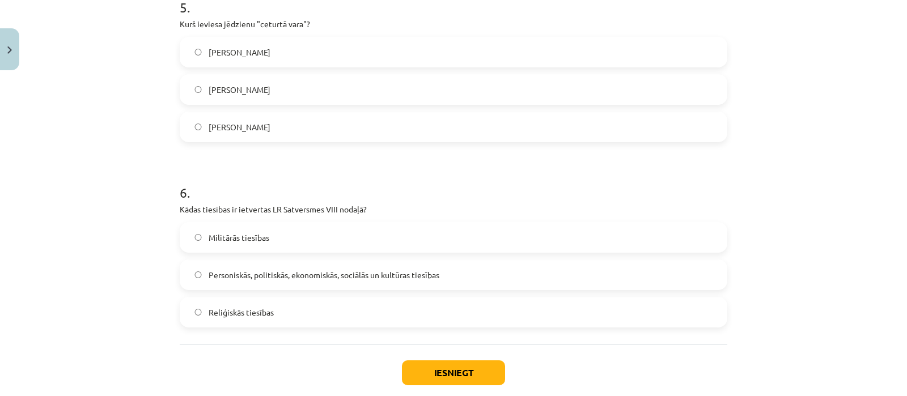
click at [293, 265] on label "Personiskās, politiskās, ekonomiskās, sociālās un kultūras tiesības" at bounding box center [453, 275] width 545 height 28
click at [423, 375] on button "Iesniegt" at bounding box center [453, 373] width 103 height 25
click at [896, 337] on div "Mācību tēma: Sociālās zinības 9. klases 1. ieskaites mācību materiāls #5 4. tēm…" at bounding box center [453, 198] width 907 height 396
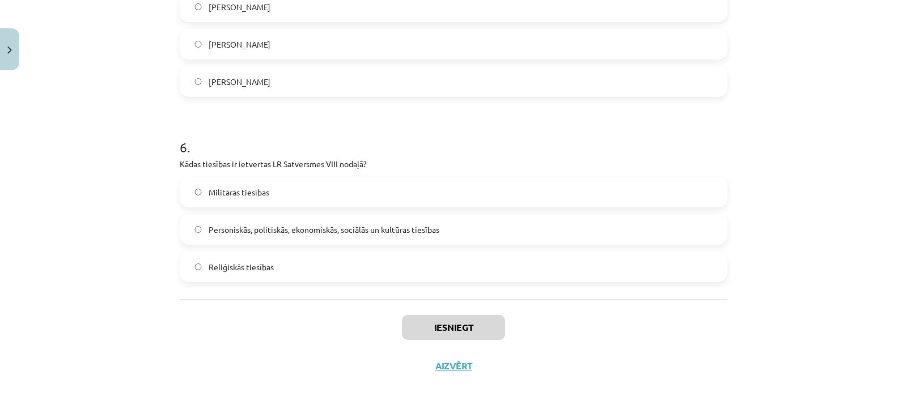
scroll to position [1068, 0]
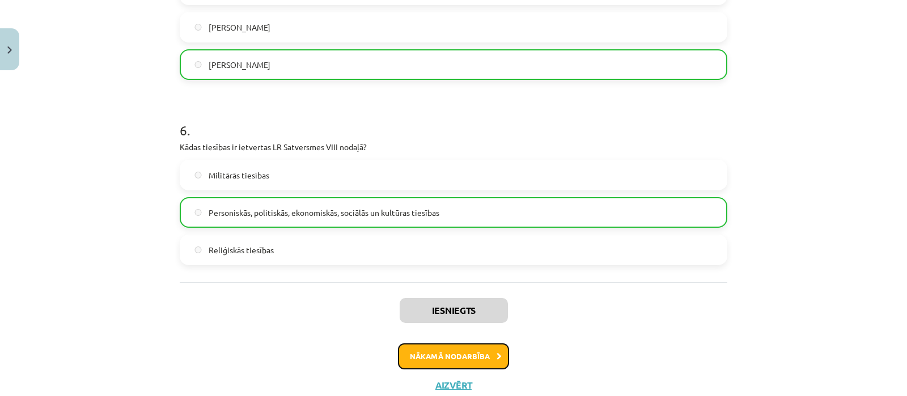
click at [417, 356] on button "Nākamā nodarbība" at bounding box center [453, 357] width 111 height 26
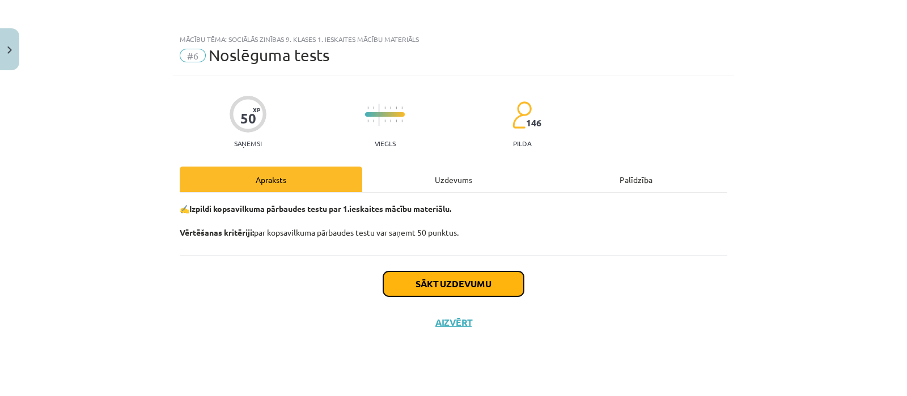
click at [414, 289] on button "Sākt uzdevumu" at bounding box center [453, 284] width 141 height 25
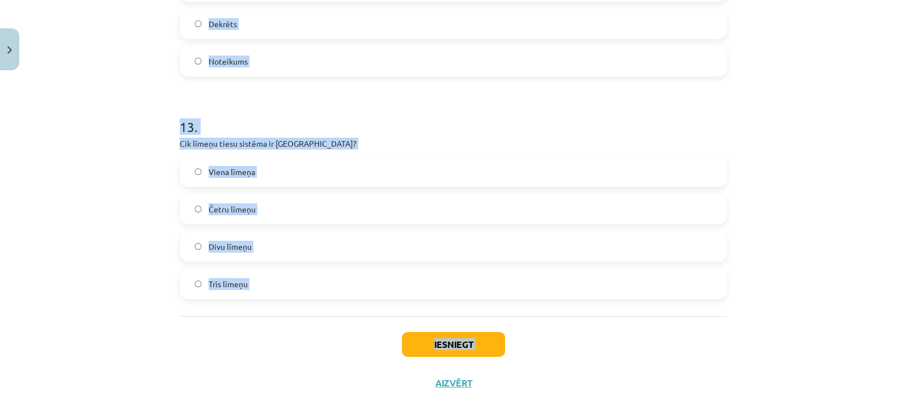
scroll to position [3013, 0]
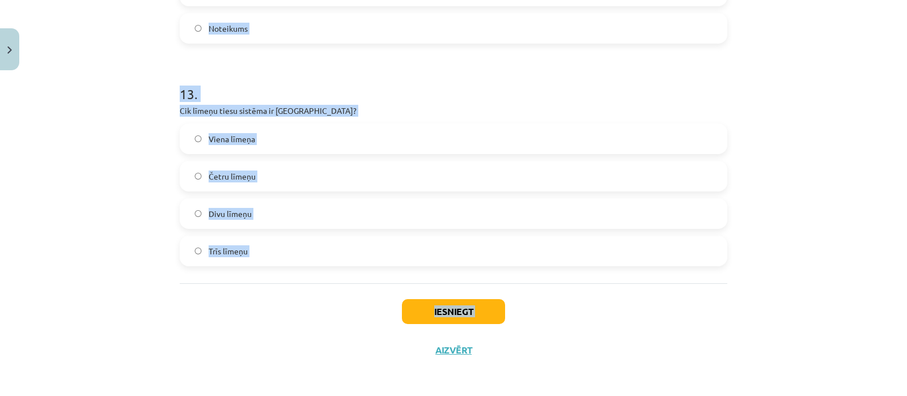
drag, startPoint x: 173, startPoint y: 254, endPoint x: 322, endPoint y: 394, distance: 204.6
click at [322, 394] on div "Mācību tēma: Sociālās zinības 9. klases 1. ieskaites mācību materiāls #6 Noslēg…" at bounding box center [453, 198] width 907 height 396
copy div "**********"
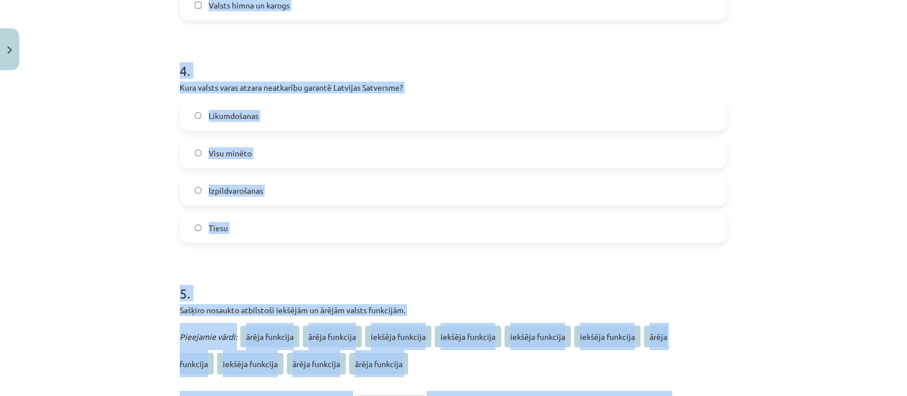
scroll to position [126, 0]
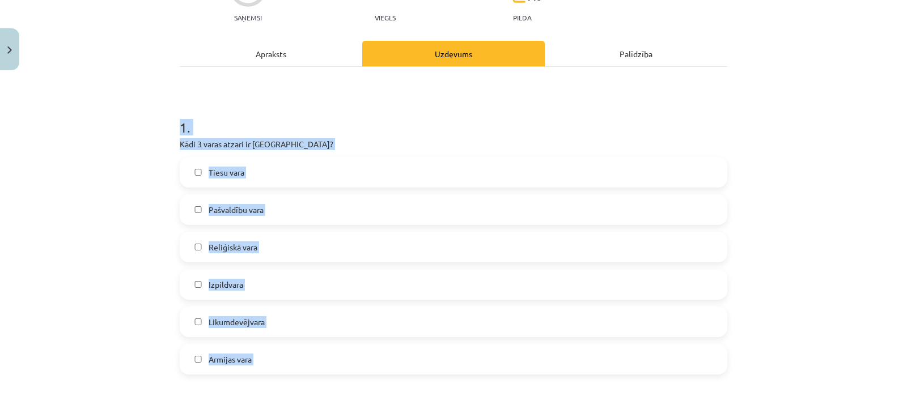
click at [249, 177] on label "Tiesu vara" at bounding box center [453, 172] width 545 height 28
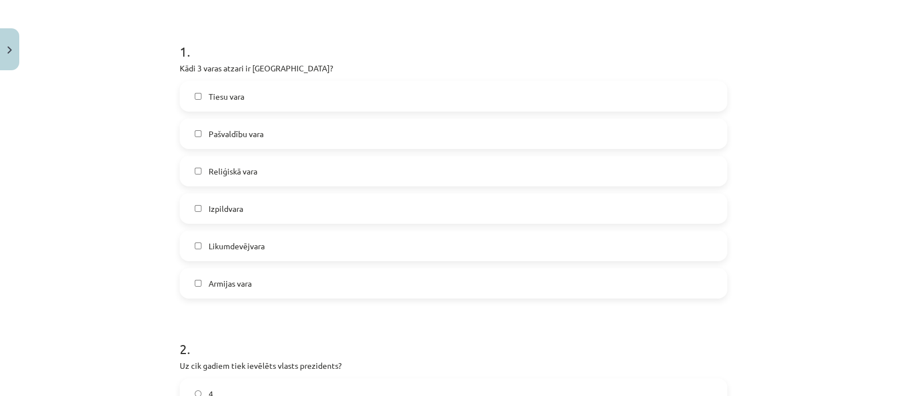
scroll to position [193, 0]
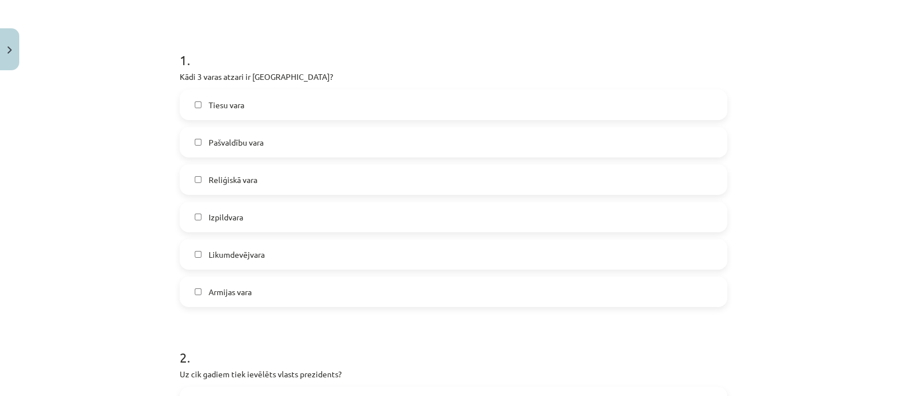
click at [284, 245] on label "Likumdevējvara" at bounding box center [453, 254] width 545 height 28
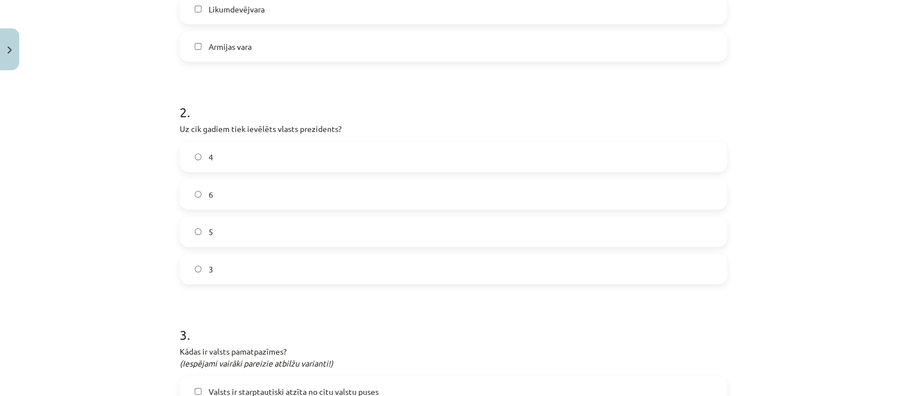
scroll to position [486, 0]
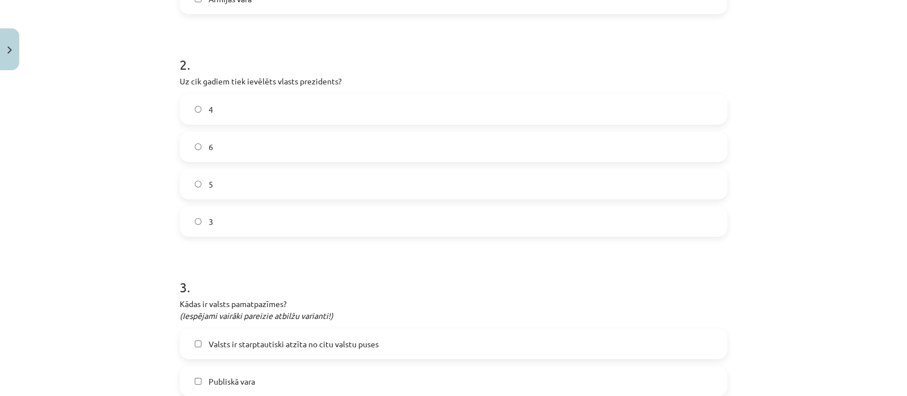
click at [514, 104] on label "4" at bounding box center [453, 109] width 545 height 28
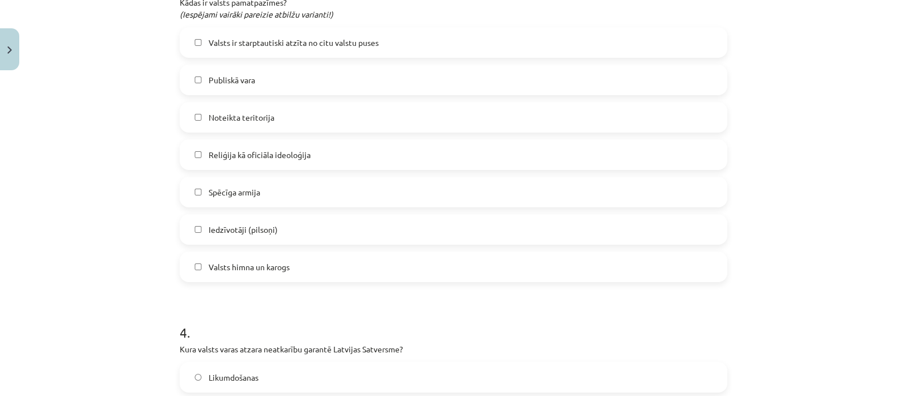
scroll to position [801, 0]
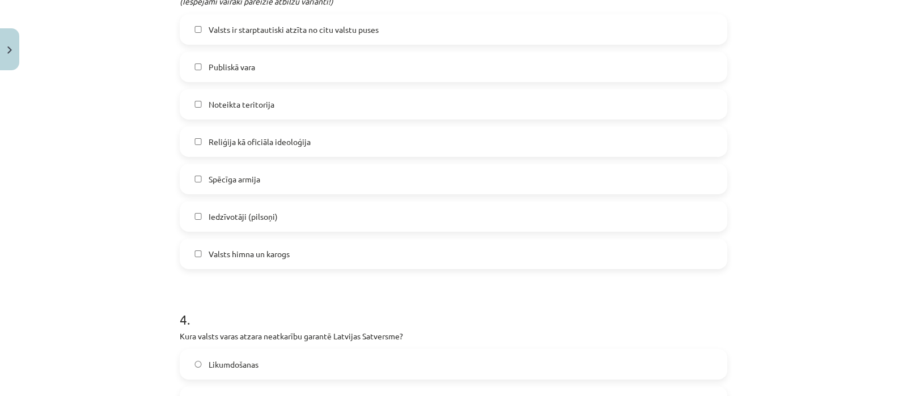
click at [285, 70] on label "Publiskā vara" at bounding box center [453, 67] width 545 height 28
click at [304, 111] on label "Noteikta teritorija" at bounding box center [453, 104] width 545 height 28
click at [289, 207] on label "Iedzīvotāji (pilsoņi)" at bounding box center [453, 216] width 545 height 28
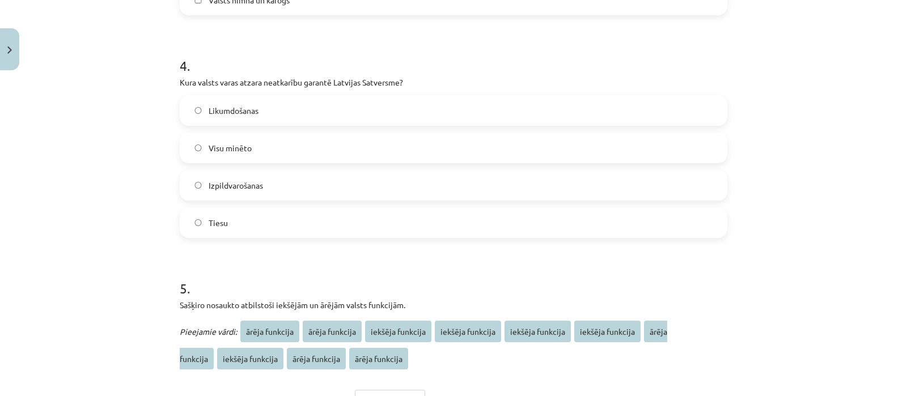
scroll to position [1108, 0]
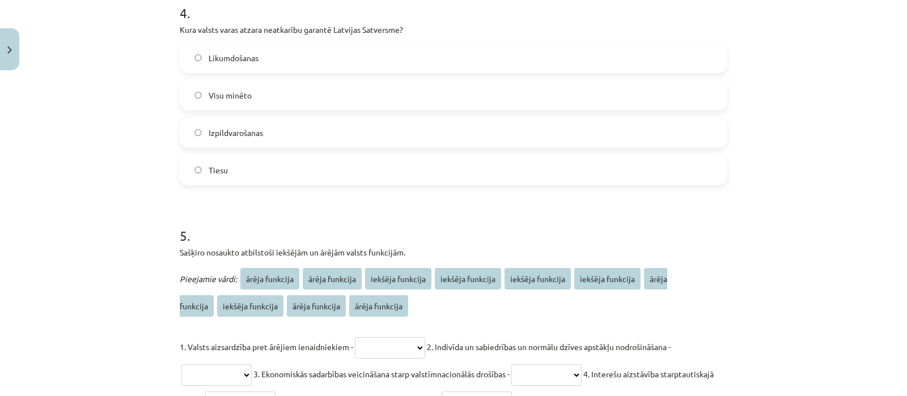
click at [232, 99] on span "Visu minēto" at bounding box center [230, 96] width 43 height 12
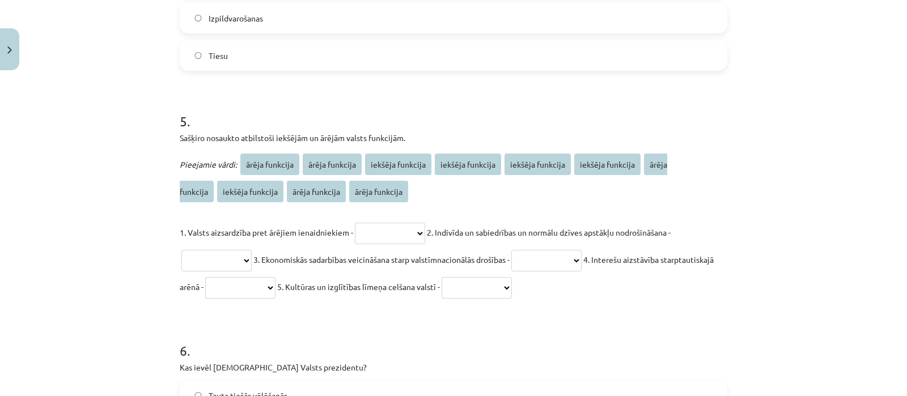
scroll to position [1284, 0]
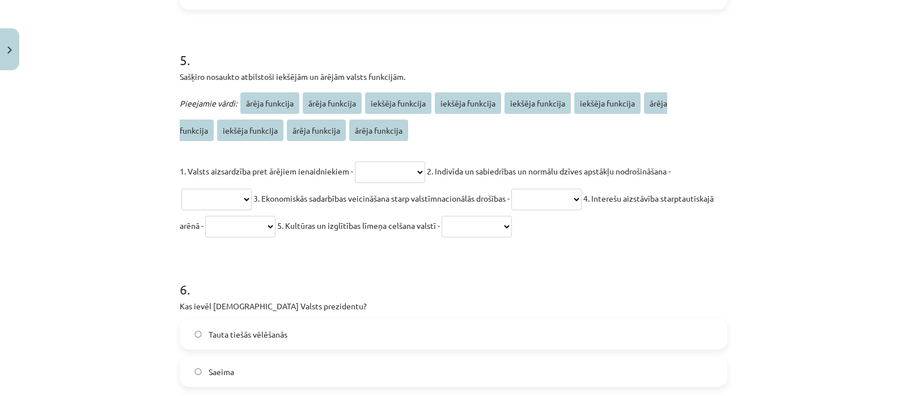
click at [373, 167] on select "**********" at bounding box center [390, 173] width 70 height 22
select select "**********"
click at [355, 162] on select "**********" at bounding box center [390, 173] width 70 height 22
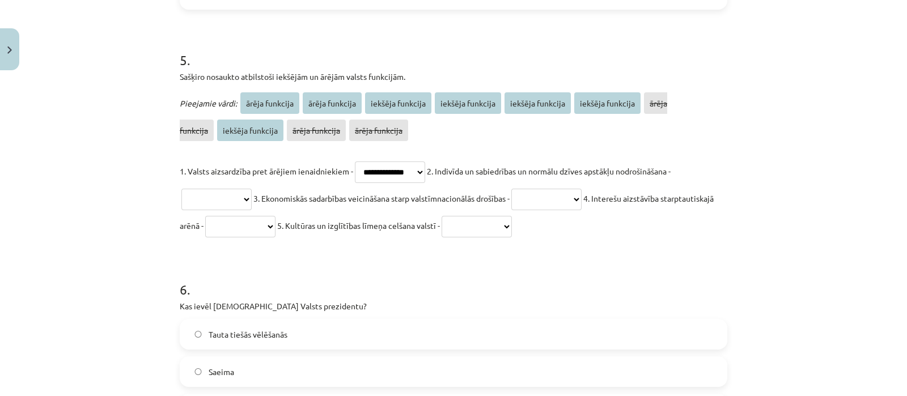
click at [207, 190] on select "**********" at bounding box center [216, 200] width 70 height 22
select select "**********"
click at [181, 189] on select "**********" at bounding box center [216, 200] width 70 height 22
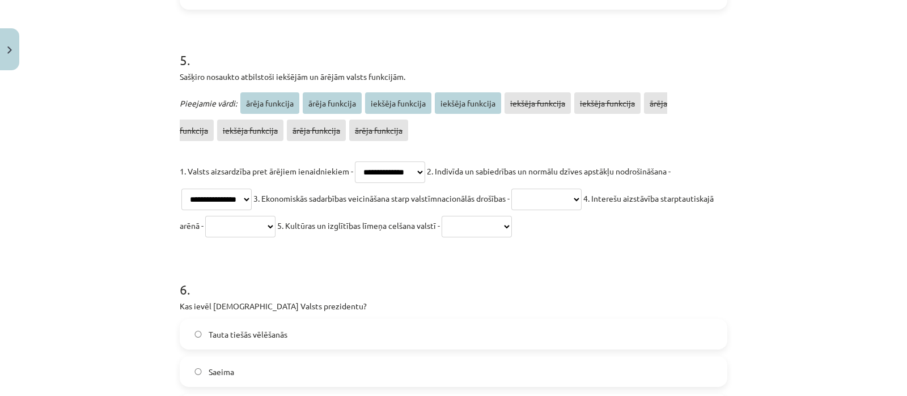
click at [557, 191] on select "**********" at bounding box center [546, 200] width 70 height 22
select select "**********"
click at [523, 189] on select "**********" at bounding box center [546, 200] width 70 height 22
click at [276, 233] on select "**********" at bounding box center [240, 227] width 70 height 22
select select "**********"
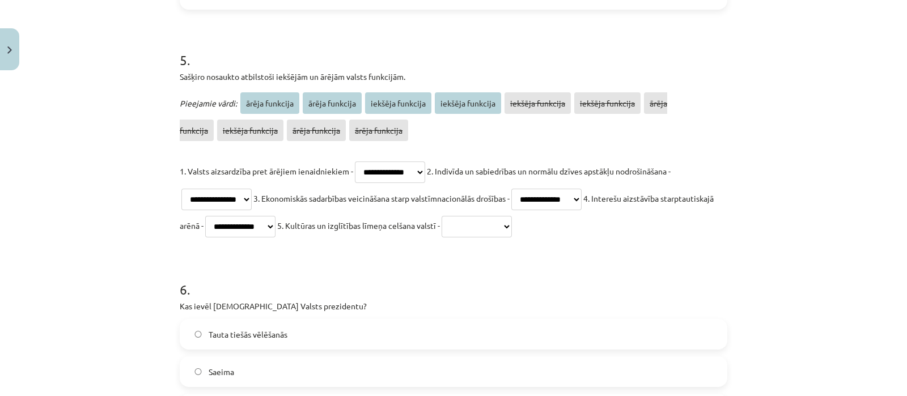
click at [257, 216] on select "**********" at bounding box center [240, 227] width 70 height 22
click at [512, 222] on select "**********" at bounding box center [477, 227] width 70 height 22
select select "**********"
click at [507, 216] on select "**********" at bounding box center [477, 227] width 70 height 22
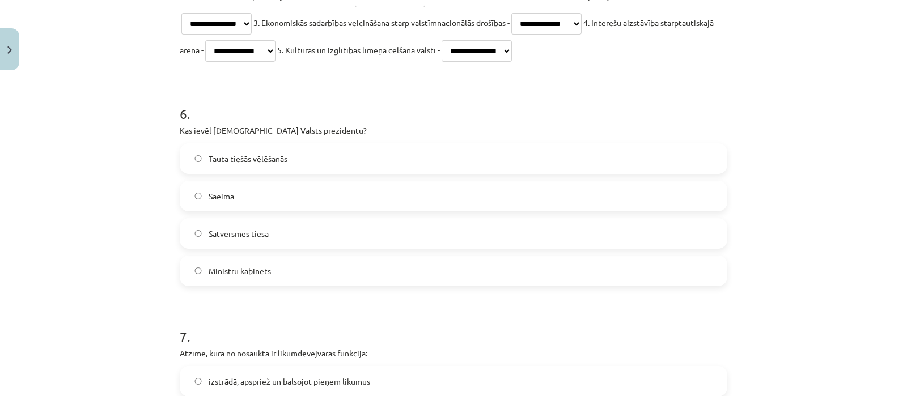
scroll to position [1516, 0]
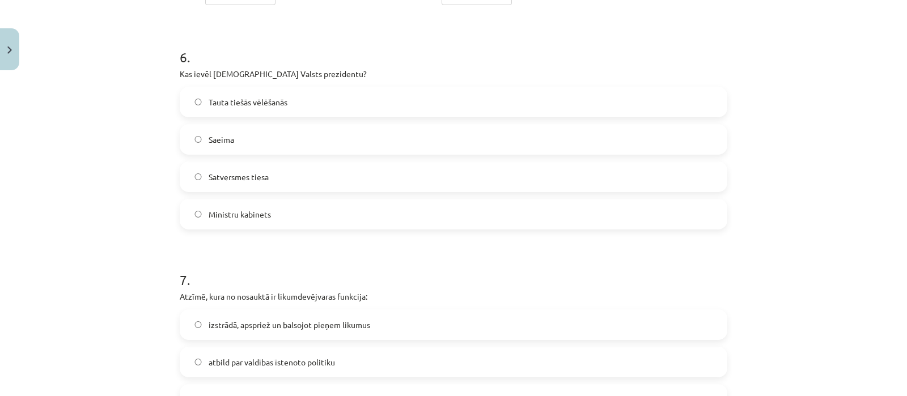
click at [276, 141] on label "Saeima" at bounding box center [453, 139] width 545 height 28
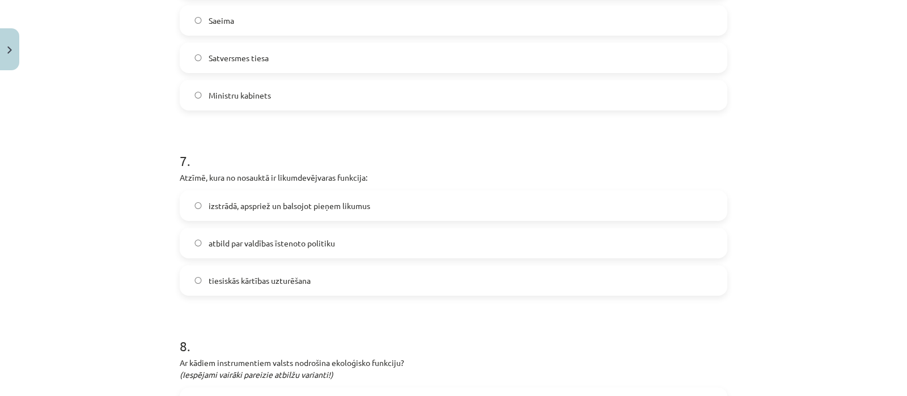
scroll to position [1678, 0]
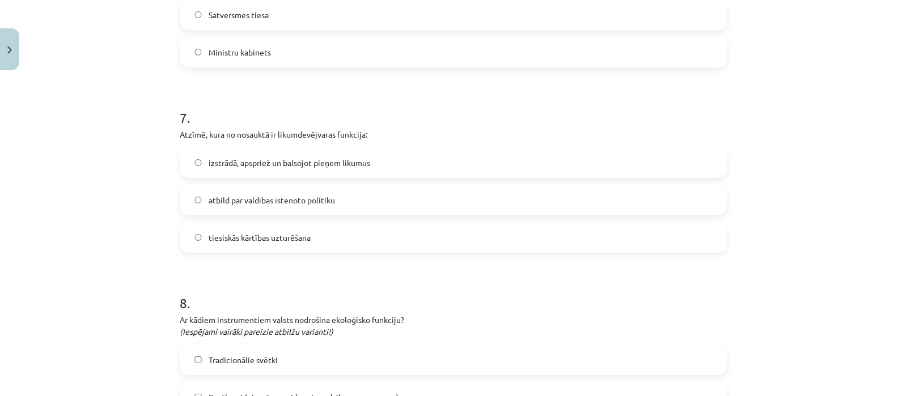
click at [371, 151] on label "izstrādā, apspriež un balsojot pieņem likumus" at bounding box center [453, 163] width 545 height 28
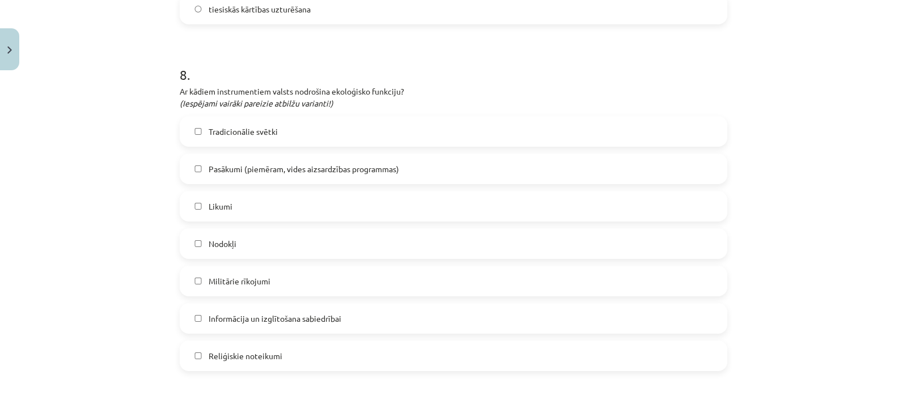
scroll to position [1924, 0]
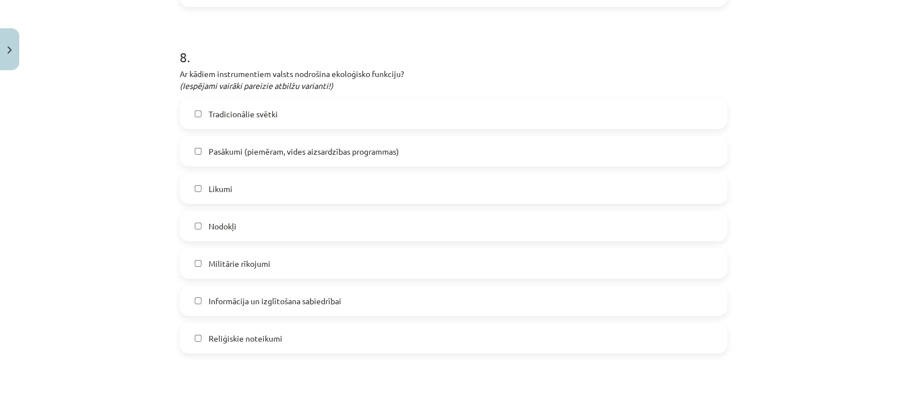
click at [276, 160] on label "Pasākumi (piemēram, vides aizsardzības programmas)" at bounding box center [453, 151] width 545 height 28
click at [253, 194] on label "Likumi" at bounding box center [453, 189] width 545 height 28
click at [267, 237] on label "Nodokļi" at bounding box center [453, 226] width 545 height 28
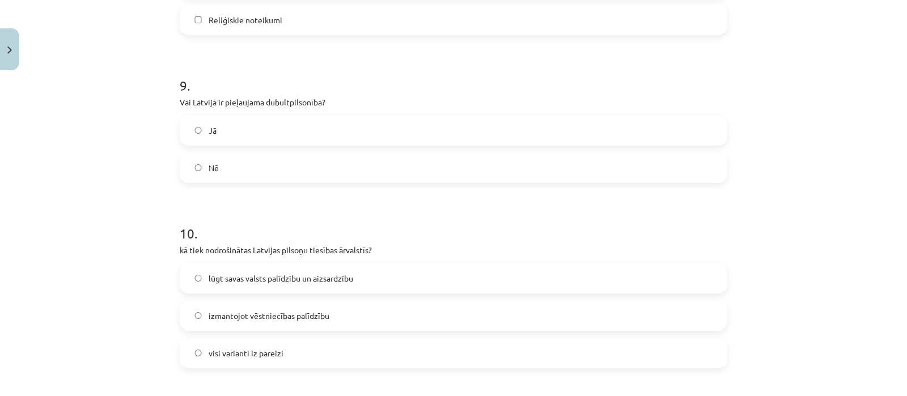
scroll to position [2278, 0]
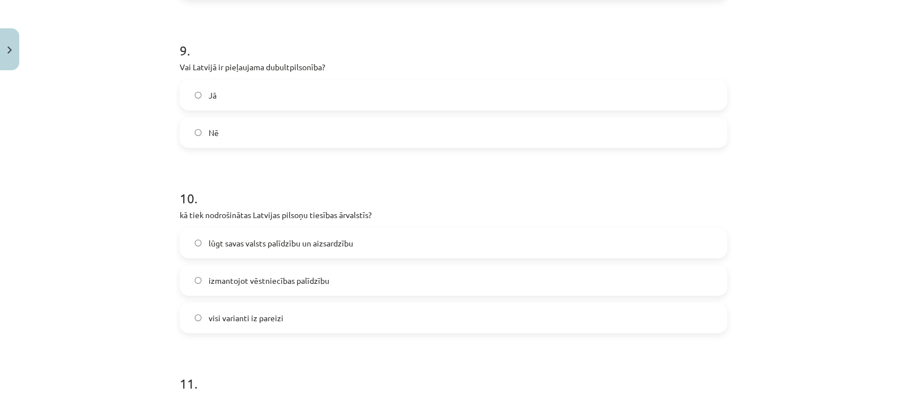
click at [317, 92] on label "Jā" at bounding box center [453, 95] width 545 height 28
click at [261, 324] on label "visi varianti iz pareizi" at bounding box center [453, 318] width 545 height 28
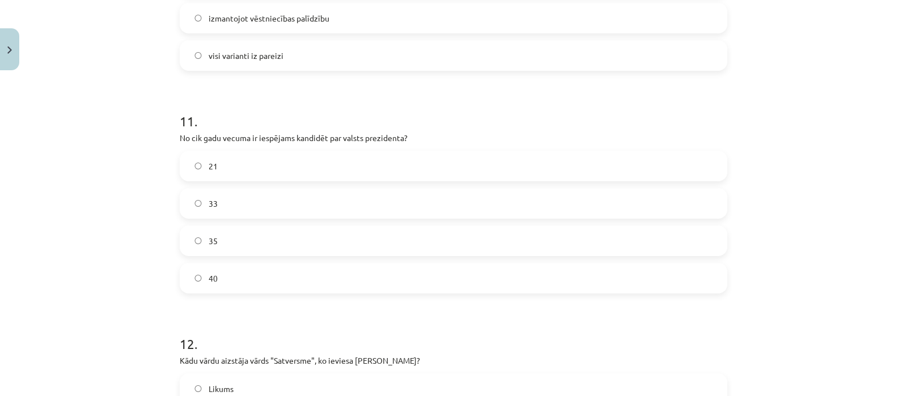
scroll to position [2601, 0]
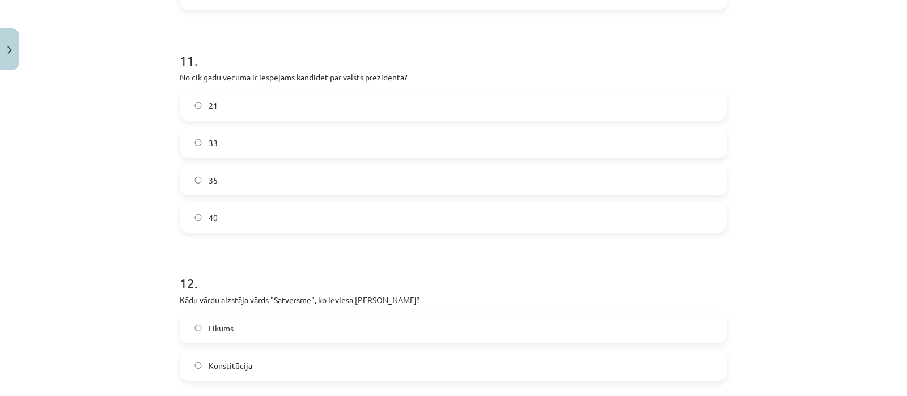
click at [256, 210] on label "40" at bounding box center [453, 218] width 545 height 28
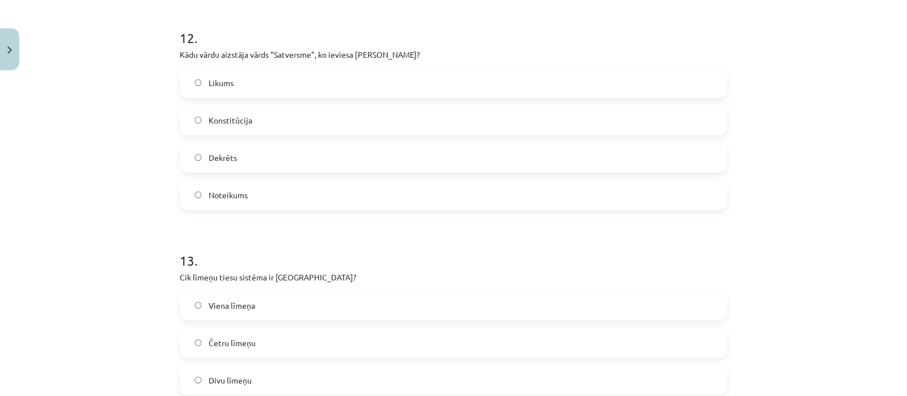
scroll to position [2855, 0]
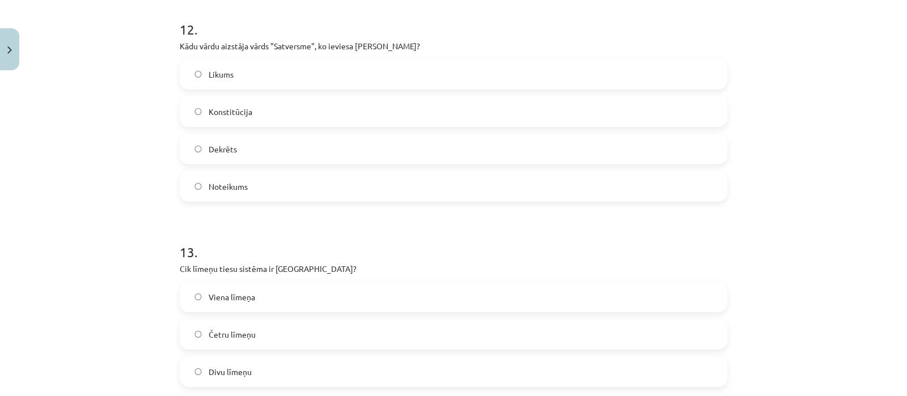
click at [250, 117] on label "Konstitūcija" at bounding box center [453, 112] width 545 height 28
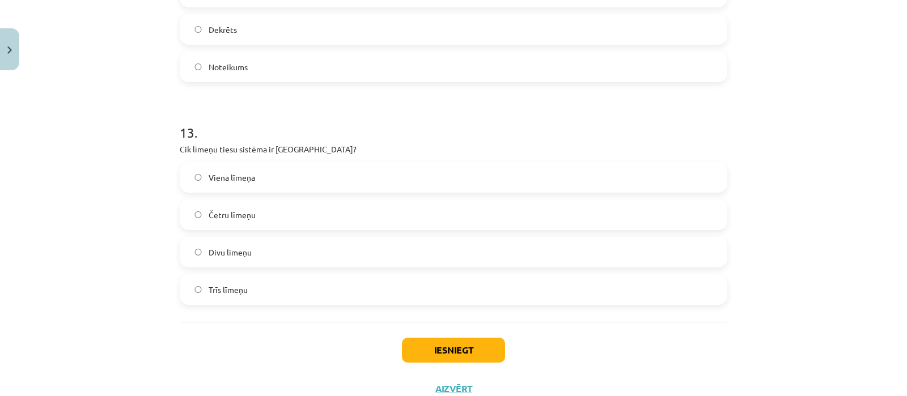
scroll to position [2979, 0]
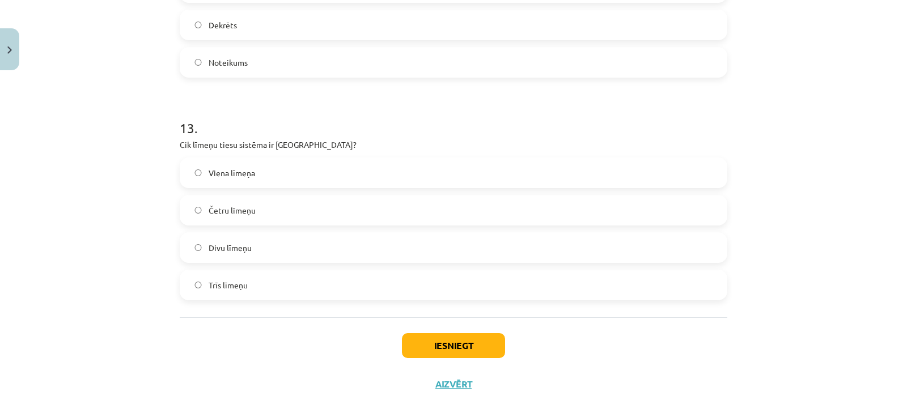
click at [242, 276] on label "Trīs līmeņu" at bounding box center [453, 285] width 545 height 28
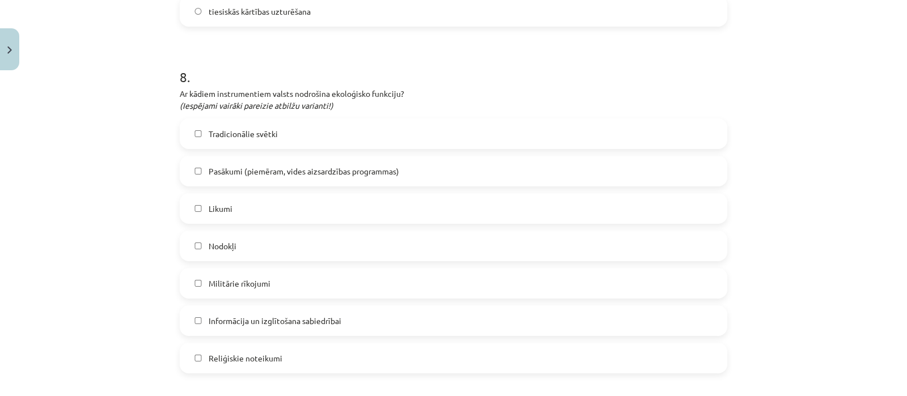
scroll to position [1921, 0]
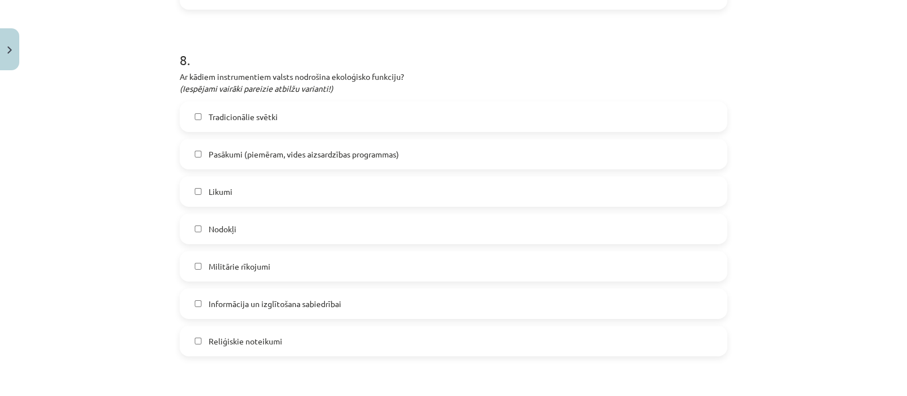
click at [274, 313] on label "Informācija un izglītošana sabiedrībai" at bounding box center [453, 304] width 545 height 28
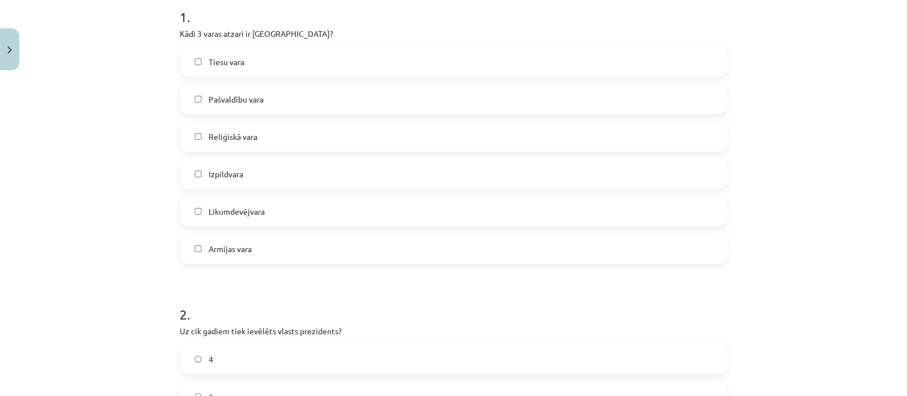
scroll to position [232, 0]
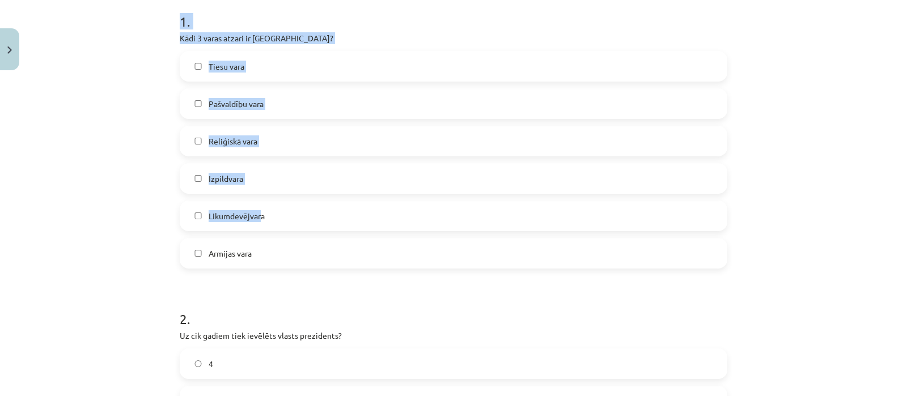
drag, startPoint x: 169, startPoint y: 20, endPoint x: 260, endPoint y: 222, distance: 221.8
click at [259, 222] on div "Mācību tēma: Sociālās zinības 9. klases 1. ieskaites mācību materiāls #6 Noslēg…" at bounding box center [453, 198] width 907 height 396
click at [105, 24] on div "Mācību tēma: Sociālās zinības 9. klases 1. ieskaites mācību materiāls #6 Noslēg…" at bounding box center [453, 198] width 907 height 396
drag, startPoint x: 172, startPoint y: 11, endPoint x: 254, endPoint y: 267, distance: 268.4
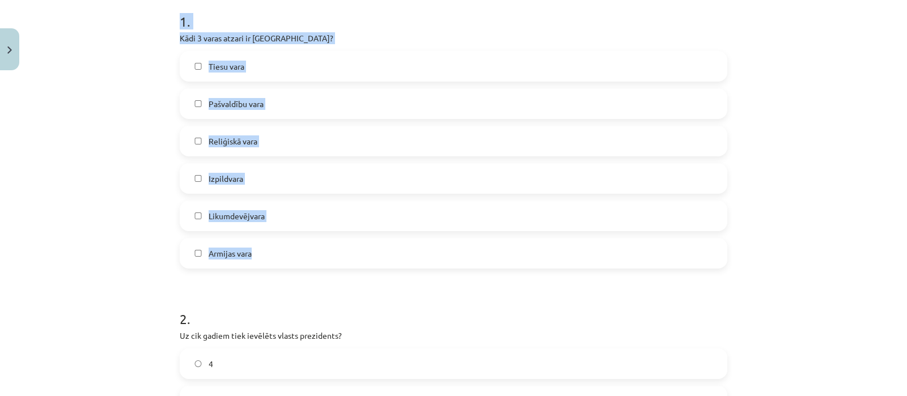
copy div "1 . Kādi 3 varas atzari ir [GEOGRAPHIC_DATA]? Tiesu vara Pašvaldību vara Reliģi…"
click at [254, 185] on label "Izpildvara" at bounding box center [453, 178] width 545 height 28
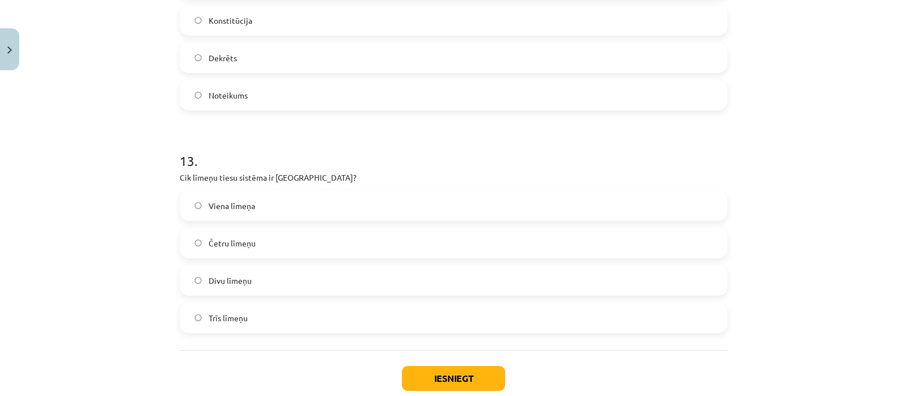
scroll to position [3013, 0]
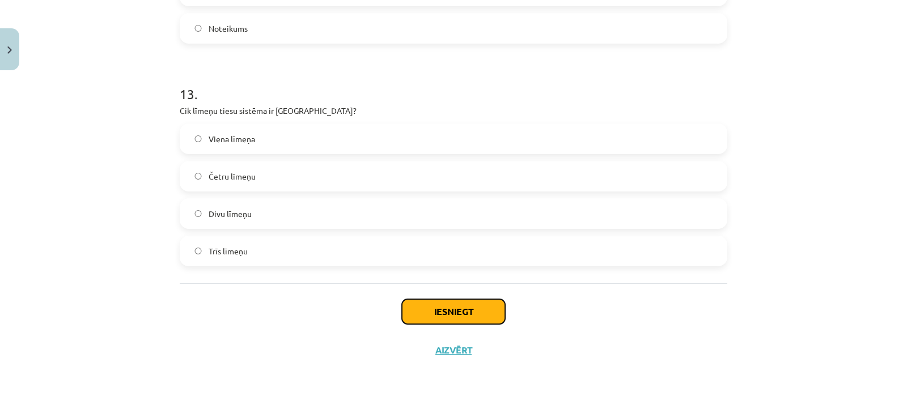
click at [451, 300] on button "Iesniegt" at bounding box center [453, 311] width 103 height 25
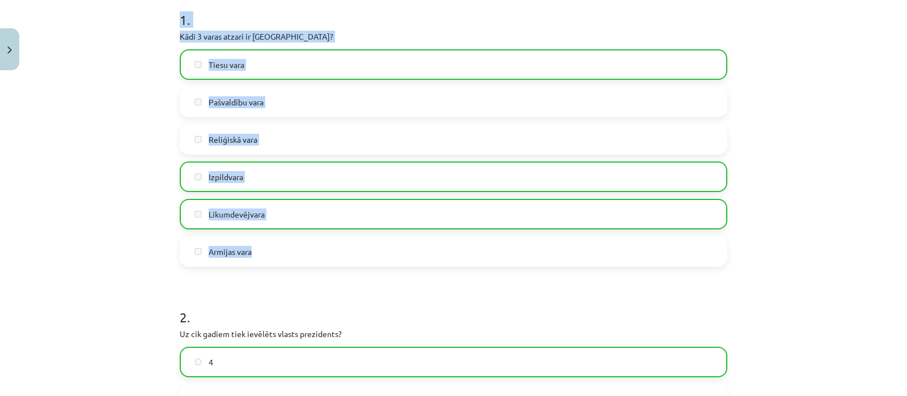
scroll to position [211, 0]
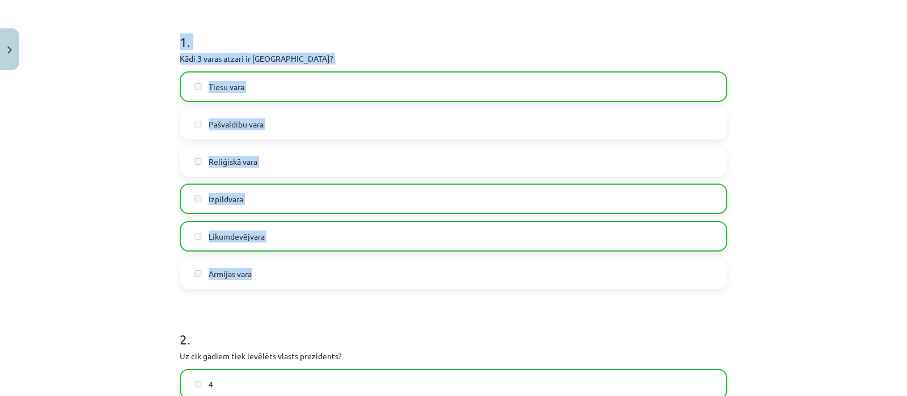
click at [816, 99] on div "Mācību tēma: Sociālās zinības 9. klases 1. ieskaites mācību materiāls #6 Noslēg…" at bounding box center [453, 198] width 907 height 396
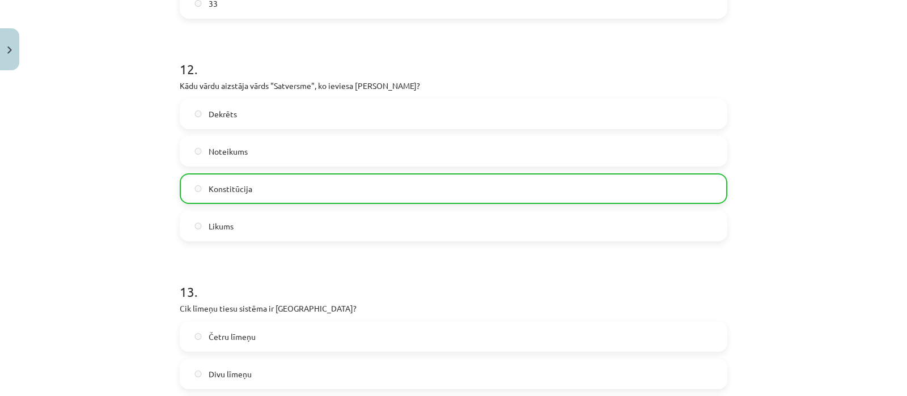
scroll to position [3119, 0]
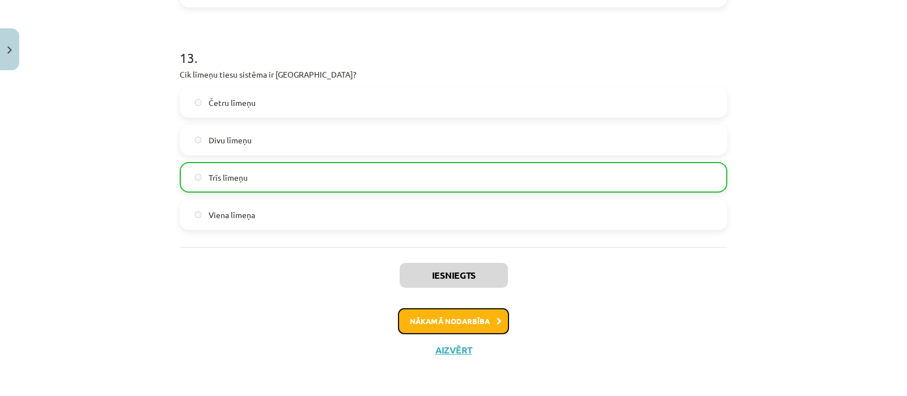
click at [482, 315] on button "Nākamā nodarbība" at bounding box center [453, 321] width 111 height 26
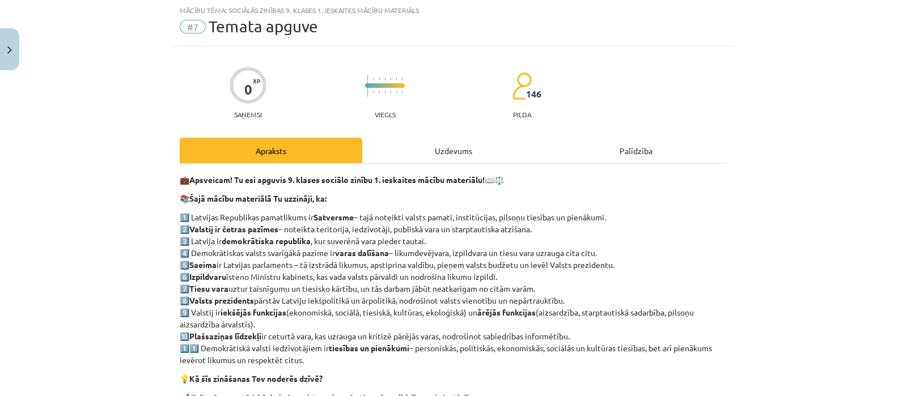
scroll to position [28, 0]
click at [425, 160] on div "Uzdevums" at bounding box center [453, 152] width 183 height 26
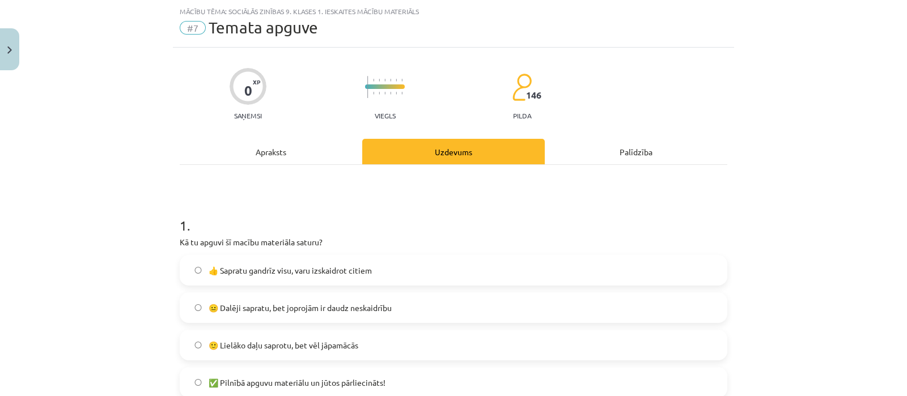
click at [278, 276] on label "👍 Sapratu gandrīz visu, varu izskaidrot citiem" at bounding box center [453, 270] width 545 height 28
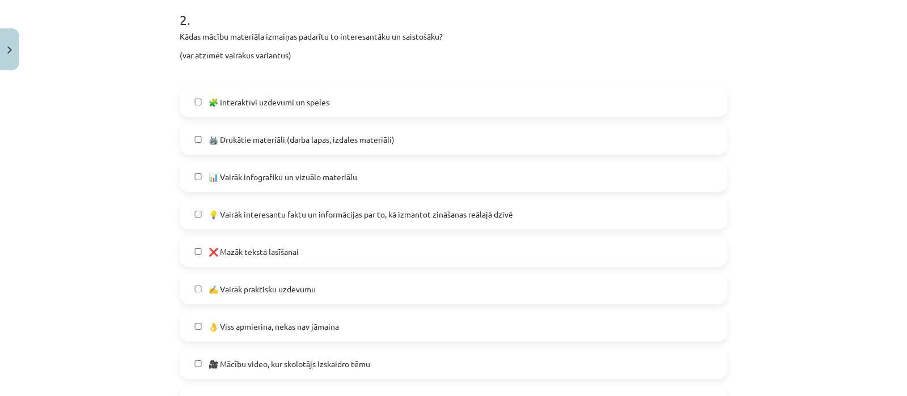
scroll to position [548, 0]
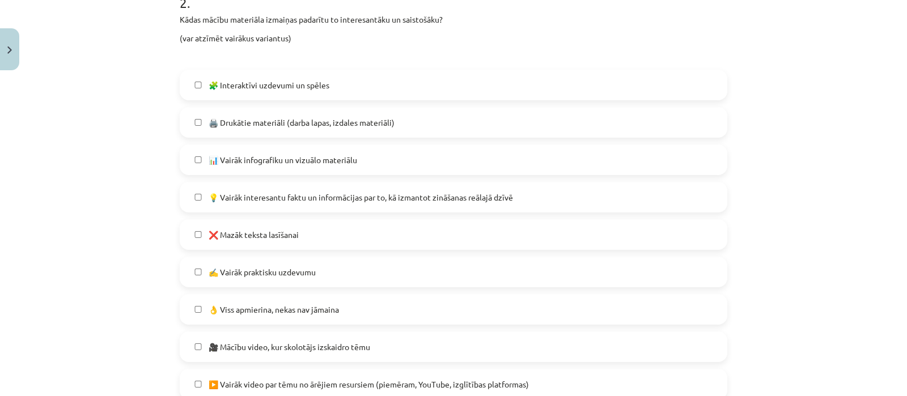
click at [264, 86] on span "🧩 Interaktīvi uzdevumi un spēles" at bounding box center [269, 85] width 121 height 12
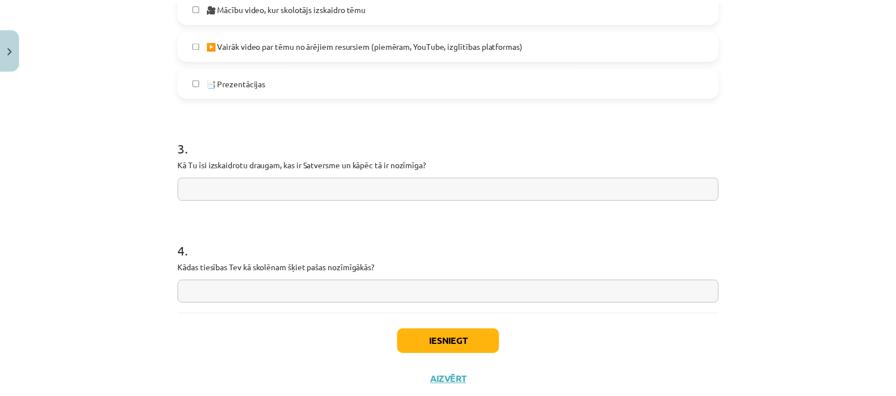
scroll to position [919, 0]
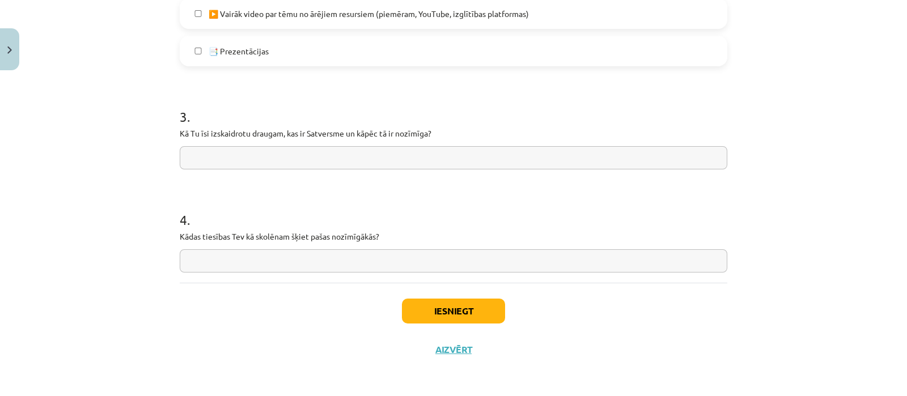
click at [238, 149] on input "text" at bounding box center [454, 157] width 548 height 23
type input "**********"
click at [428, 304] on button "Iesniegt" at bounding box center [453, 311] width 103 height 25
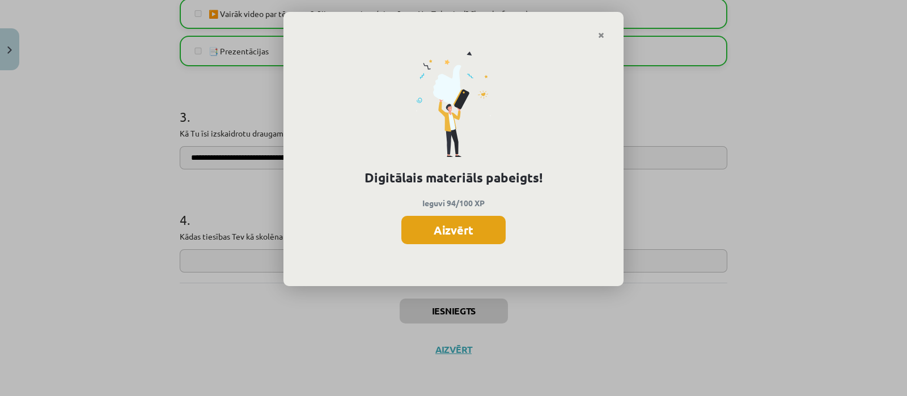
click at [441, 234] on button "Aizvērt" at bounding box center [453, 230] width 104 height 28
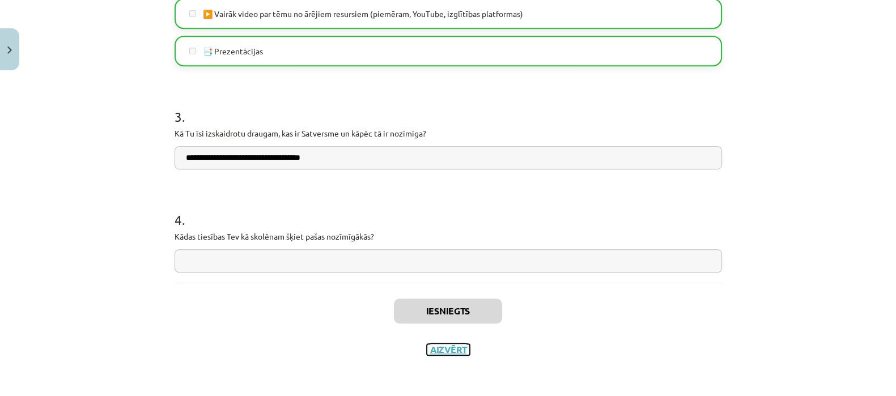
click at [454, 346] on button "Aizvērt" at bounding box center [448, 349] width 43 height 11
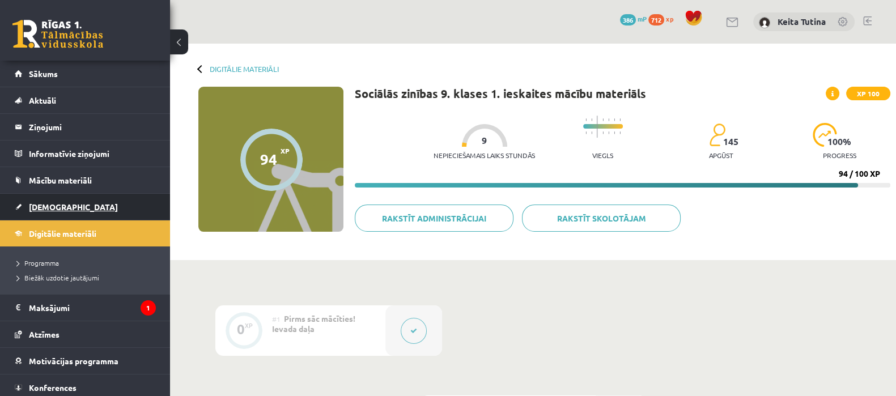
click at [45, 211] on link "[DEMOGRAPHIC_DATA]" at bounding box center [85, 207] width 141 height 26
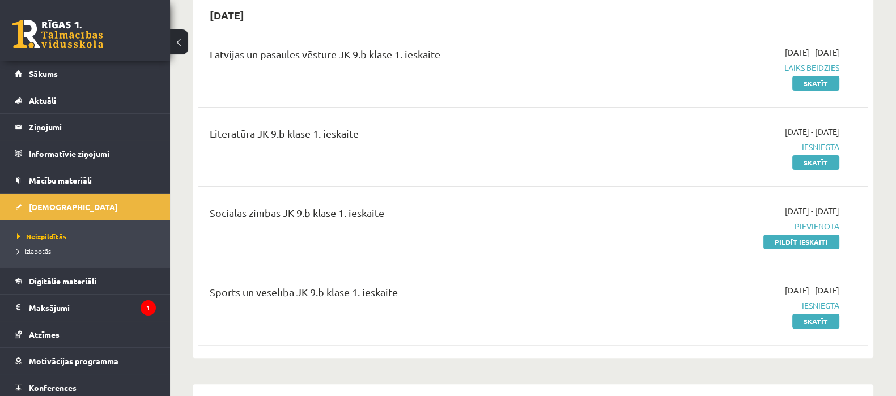
scroll to position [372, 0]
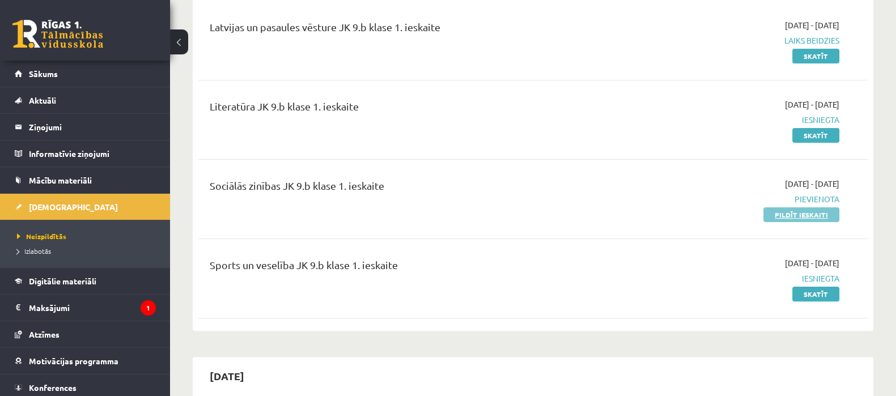
click at [805, 219] on link "Pildīt ieskaiti" at bounding box center [802, 214] width 76 height 15
click at [532, 48] on div "Latvijas un pasaules vēsture JK 9.b klase 1. ieskaite" at bounding box center [416, 40] width 431 height 43
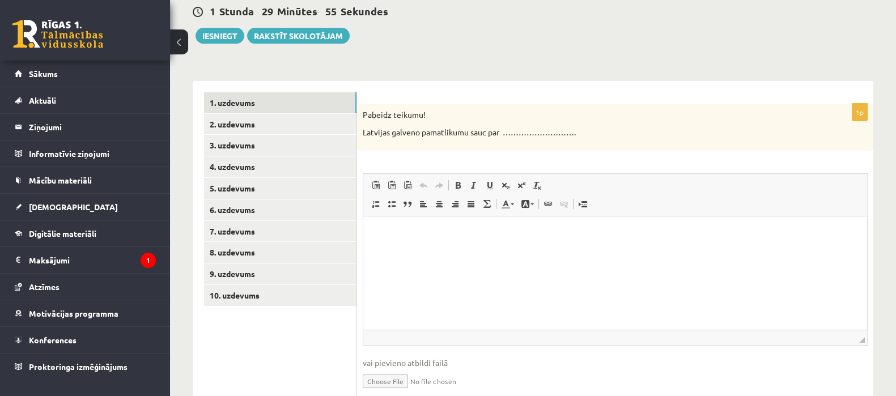
scroll to position [120, 0]
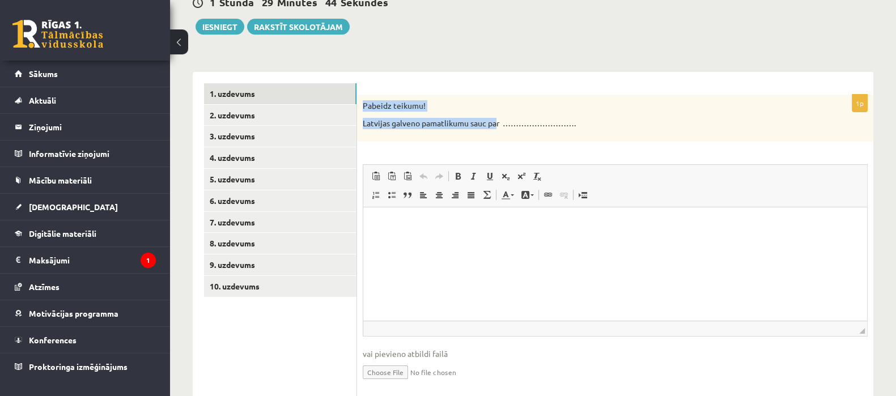
drag, startPoint x: 365, startPoint y: 103, endPoint x: 499, endPoint y: 125, distance: 136.7
click at [499, 125] on div "Pabeidz teikumu! Latvijas galveno pamatlikumu sauc par ………………………." at bounding box center [615, 118] width 516 height 47
click at [502, 125] on p "Latvijas galveno pamatlikumu sauc par ………………………." at bounding box center [587, 123] width 448 height 11
drag, startPoint x: 365, startPoint y: 107, endPoint x: 500, endPoint y: 117, distance: 135.9
click at [500, 117] on div "Pabeidz teikumu! Latvijas galveno pamatlikumu sauc par ………………………." at bounding box center [615, 118] width 516 height 47
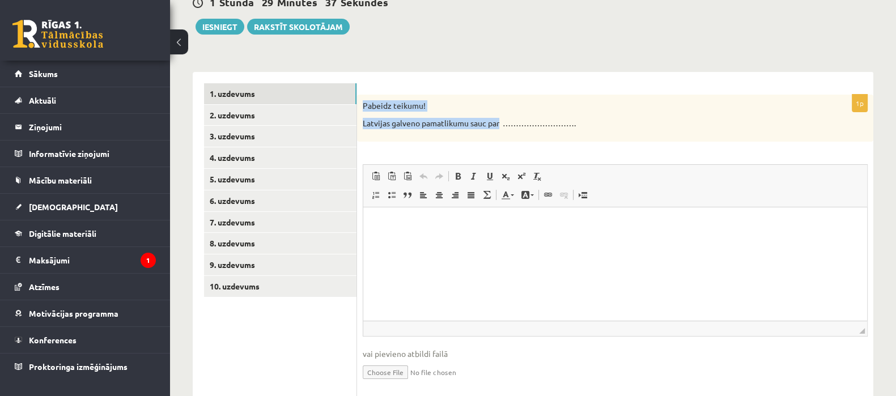
copy div "Pabeidz teikumu! Latvijas galveno pamatlikumu sauc par"
click at [416, 236] on html at bounding box center [615, 224] width 504 height 35
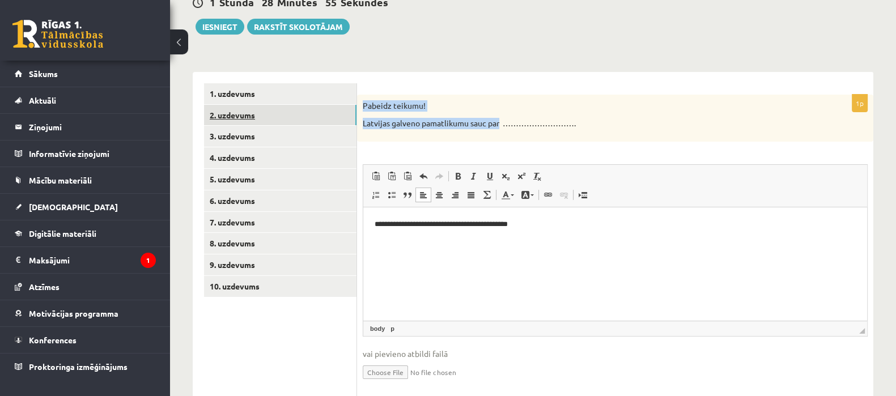
click at [309, 116] on link "2. uzdevums" at bounding box center [280, 115] width 153 height 21
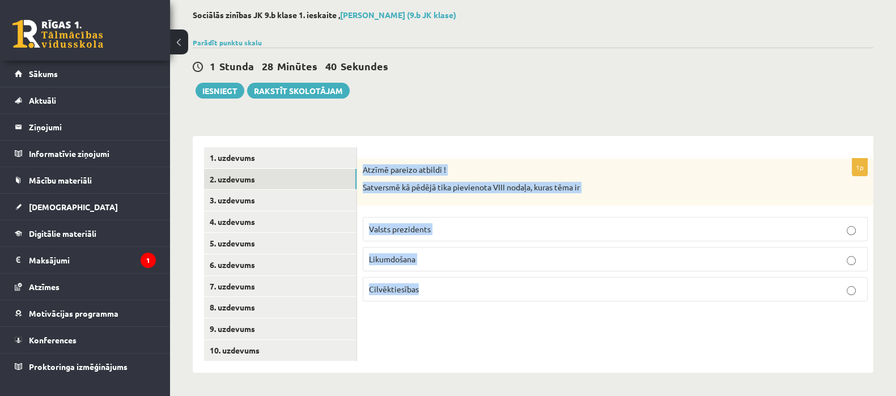
drag, startPoint x: 361, startPoint y: 168, endPoint x: 442, endPoint y: 283, distance: 140.8
click at [442, 283] on div "1p Atzīmē pareizo atbildi ! Satversmē kā pēdējā tika pievienota VIII nodaļa, ku…" at bounding box center [615, 235] width 516 height 152
click at [442, 283] on p "Cilvēktiesības" at bounding box center [615, 289] width 493 height 12
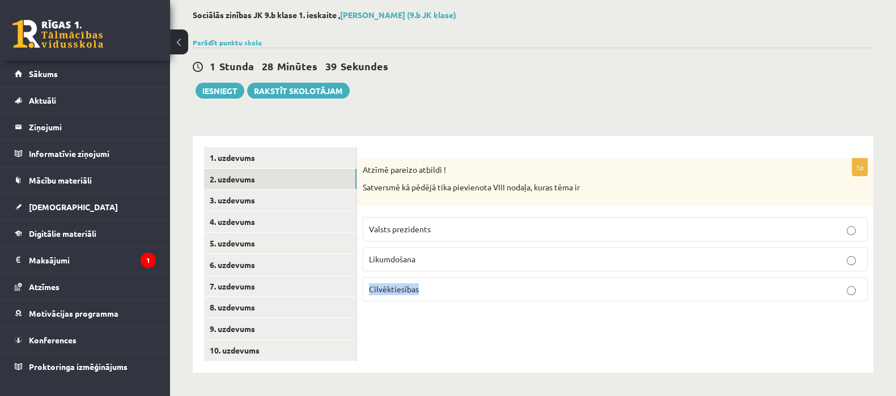
drag, startPoint x: 442, startPoint y: 283, endPoint x: 414, endPoint y: 219, distance: 69.6
click at [414, 219] on fieldset "Valsts prezidents Likumdošana Cilvēktiesības" at bounding box center [615, 258] width 505 height 94
click at [371, 151] on form "1p Atzīmē pareizo atbildi ! Satversmē kā pēdējā tika pievienota VIII nodaļa, ku…" at bounding box center [616, 228] width 494 height 163
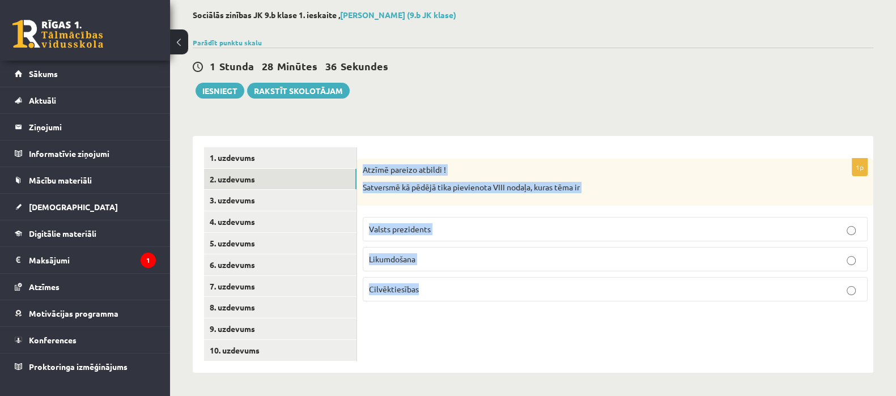
drag, startPoint x: 365, startPoint y: 168, endPoint x: 431, endPoint y: 278, distance: 128.0
click at [431, 278] on div "1p Atzīmē pareizo atbildi ! Satversmē kā pēdējā tika pievienota VIII nodaļa, ku…" at bounding box center [615, 235] width 516 height 152
click at [431, 278] on label "Cilvēktiesības" at bounding box center [615, 289] width 505 height 24
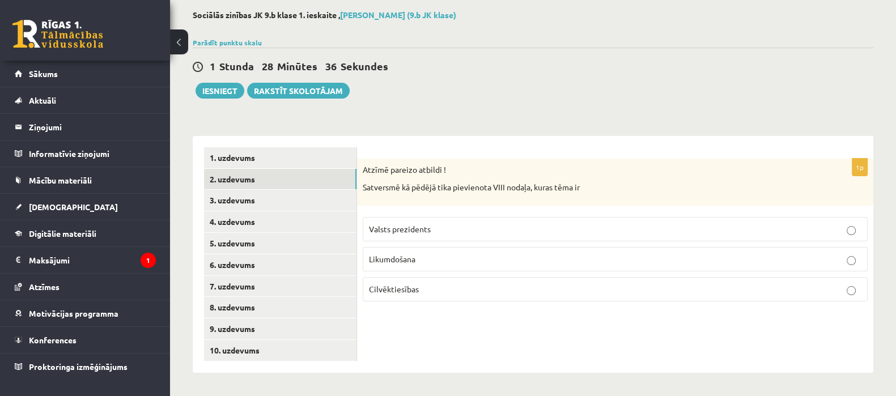
click at [431, 278] on label "Cilvēktiesības" at bounding box center [615, 289] width 505 height 24
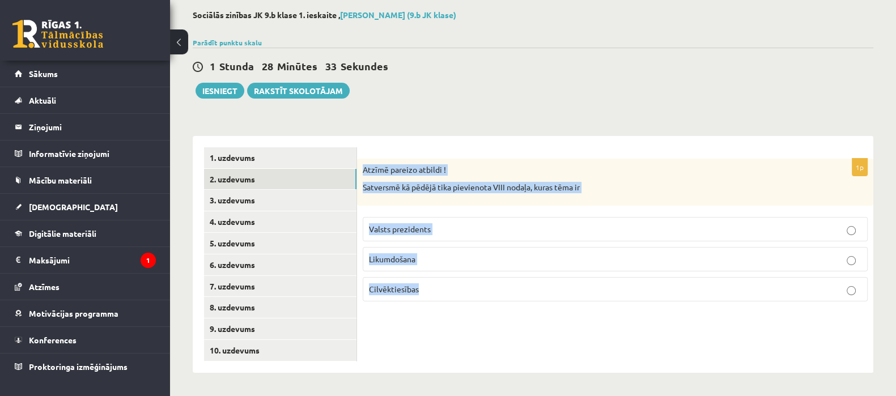
drag, startPoint x: 363, startPoint y: 166, endPoint x: 424, endPoint y: 298, distance: 144.6
click at [424, 298] on div "1p Atzīmē pareizo atbildi ! Satversmē kā pēdējā tika pievienota VIII nodaļa, ku…" at bounding box center [615, 235] width 516 height 152
copy div "Atzīmē pareizo atbildi ! Satversmē kā pēdējā tika pievienota VIII nodaļa, kuras…"
click at [334, 200] on link "3. uzdevums" at bounding box center [280, 200] width 153 height 21
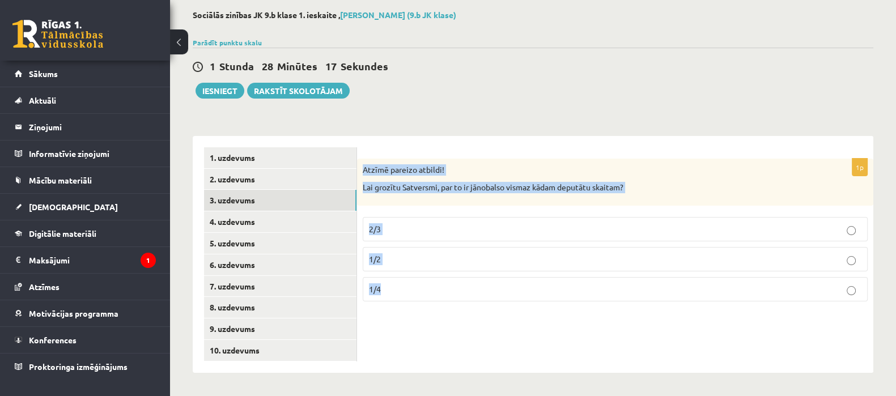
drag, startPoint x: 365, startPoint y: 171, endPoint x: 420, endPoint y: 290, distance: 131.7
click at [420, 290] on div "1p Atzīmē pareizo atbildi! Lai grozītu Satversmi, par to ir jānobalso vismaz kā…" at bounding box center [615, 235] width 516 height 152
copy div "Atzīmē pareizo atbildi! Lai grozītu Satversmi, par to ir jānobalso vismaz kādam…"
click at [425, 222] on label "2/3" at bounding box center [615, 229] width 505 height 24
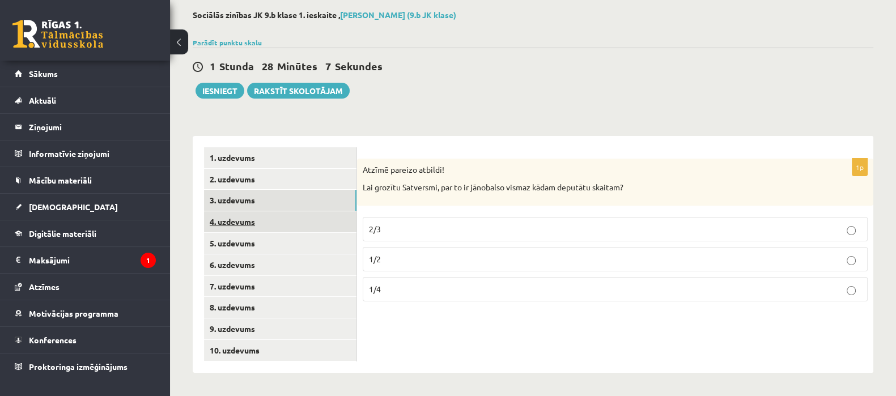
click at [301, 213] on link "4. uzdevums" at bounding box center [280, 221] width 153 height 21
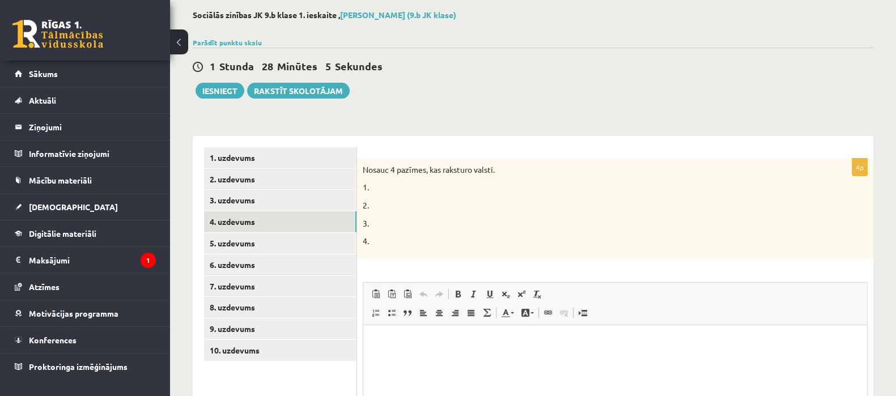
scroll to position [0, 0]
drag, startPoint x: 363, startPoint y: 168, endPoint x: 497, endPoint y: 171, distance: 133.8
click at [497, 171] on p "Nosauc 4 pazīmes, kas raksturo valsti." at bounding box center [587, 169] width 448 height 11
copy p "Nosauc 4 pazīmes, kas raksturo valsti."
click at [397, 359] on html at bounding box center [615, 342] width 504 height 35
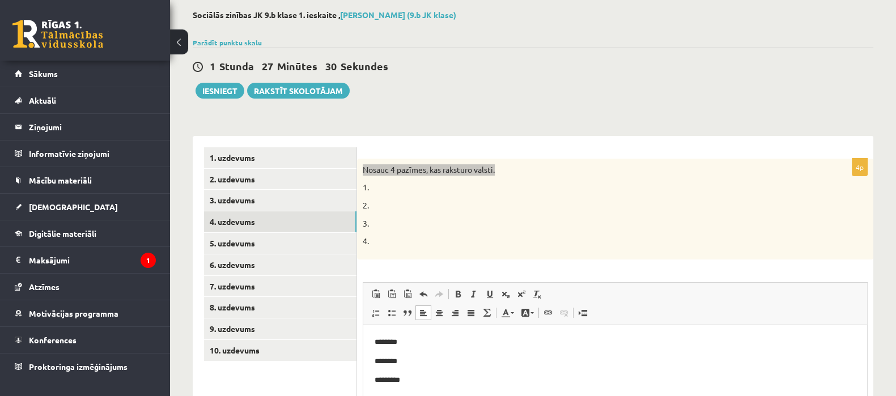
scroll to position [63, 0]
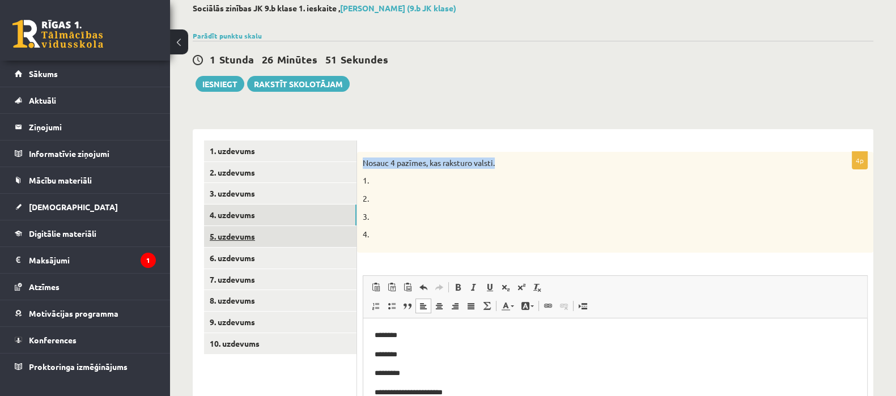
click at [324, 243] on link "5. uzdevums" at bounding box center [280, 236] width 153 height 21
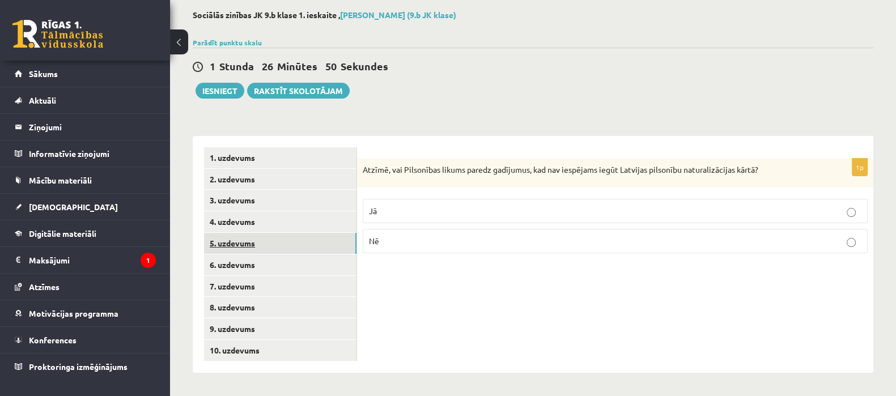
scroll to position [56, 0]
drag, startPoint x: 363, startPoint y: 168, endPoint x: 763, endPoint y: 166, distance: 399.7
click at [763, 166] on p "Atzīmē, vai Pilsonības likums paredz gadījumus, kad nav iespējams iegūt Latvija…" at bounding box center [587, 169] width 448 height 11
copy p "Atzīmē, vai Pilsonības likums paredz gadījumus, kad nav iespējams iegūt Latvija…"
click at [471, 208] on p "Jā" at bounding box center [615, 211] width 493 height 12
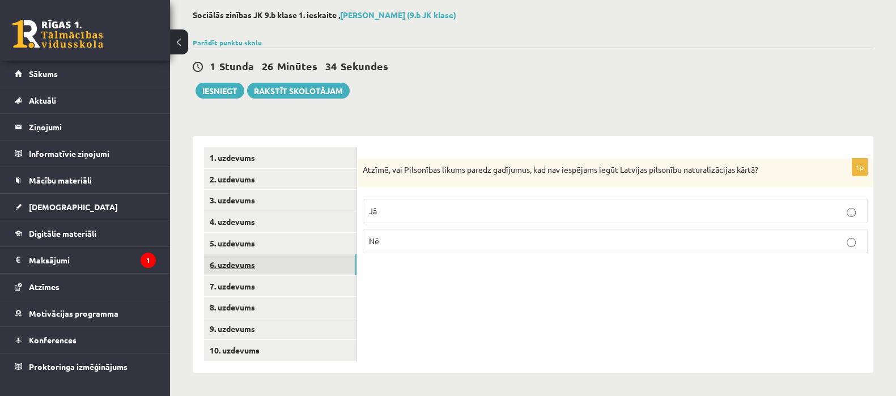
click at [318, 271] on link "6. uzdevums" at bounding box center [280, 265] width 153 height 21
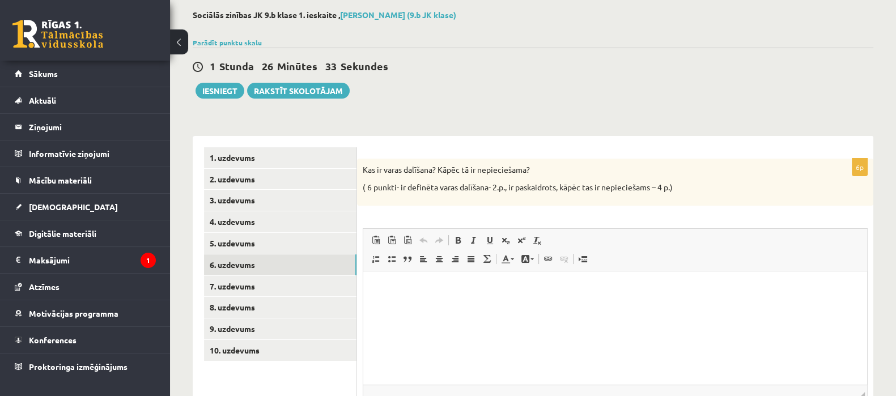
scroll to position [0, 0]
drag, startPoint x: 365, startPoint y: 166, endPoint x: 405, endPoint y: 168, distance: 40.9
click at [403, 168] on p "Kas ir varas dalīšana? Kāpēc tā ir nepieciešama?" at bounding box center [587, 169] width 448 height 11
click at [384, 155] on form "6p Kas ir varas dalīšana? Kāpēc tā ir nepieciešama? ( 6 punkti- ir definēta var…" at bounding box center [616, 305] width 494 height 317
click at [384, 156] on form "6p Kas ir varas dalīšana? Kāpēc tā ir nepieciešama? ( 6 punkti- ir definēta var…" at bounding box center [616, 305] width 494 height 317
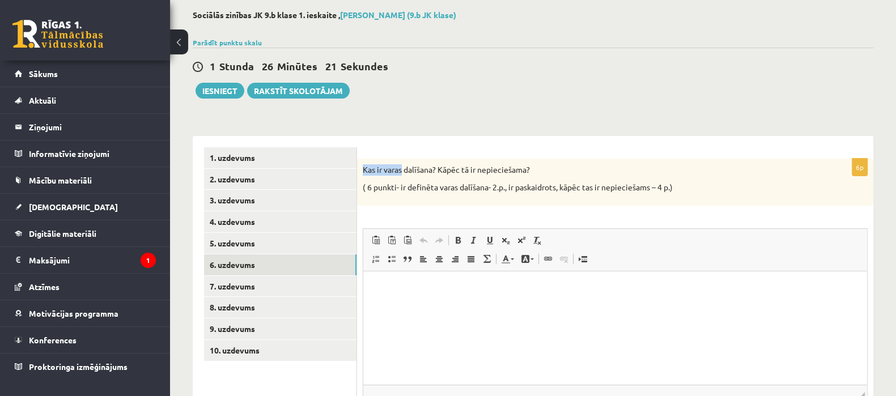
click at [383, 145] on div "6p Kas ir varas dalīšana? Kāpēc tā ir nepieciešama? ( 6 punkti- ir definēta var…" at bounding box center [615, 306] width 516 height 340
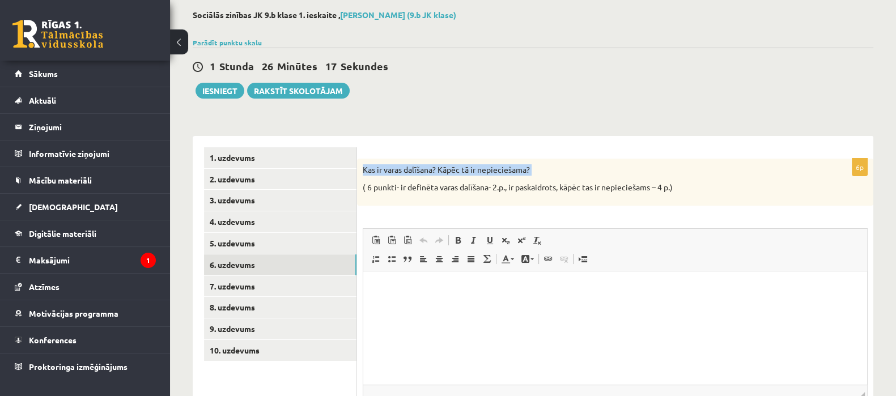
copy div "Kas ir varas dalīšana? Kāpēc tā ir nepieciešama?"
click at [403, 306] on html at bounding box center [615, 289] width 504 height 35
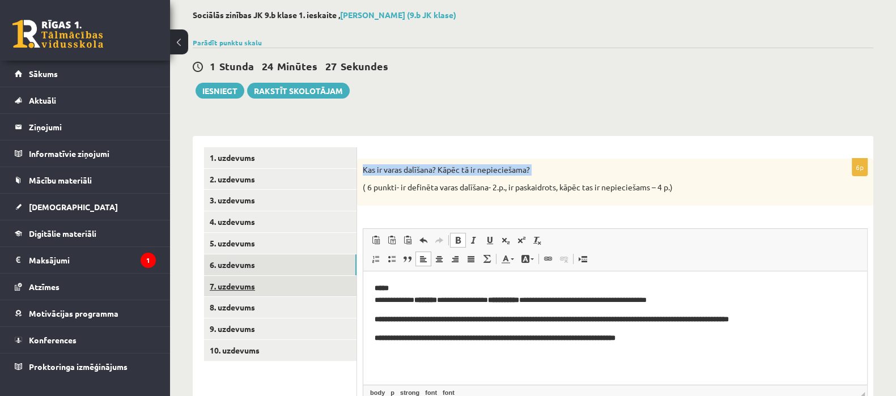
click at [289, 290] on link "7. uzdevums" at bounding box center [280, 286] width 153 height 21
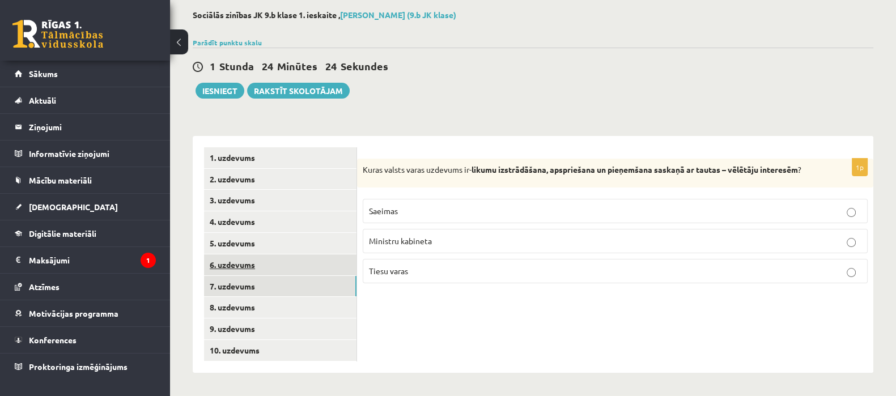
click at [294, 270] on link "6. uzdevums" at bounding box center [280, 265] width 153 height 21
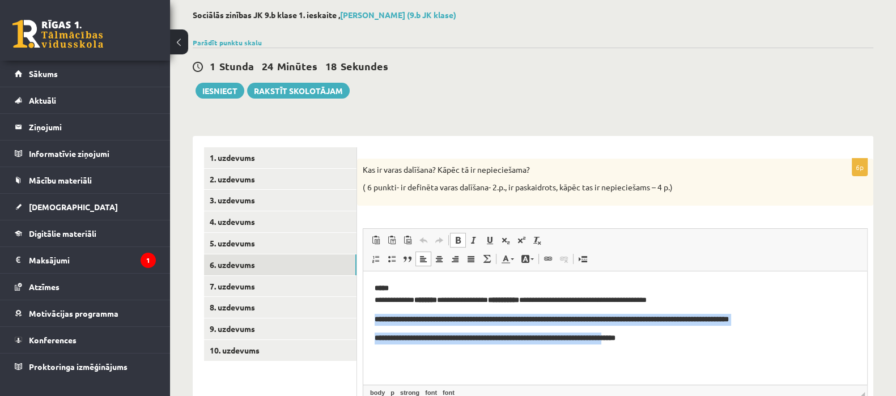
drag, startPoint x: 375, startPoint y: 320, endPoint x: 655, endPoint y: 334, distance: 280.4
click at [654, 334] on body "**********" at bounding box center [615, 314] width 481 height 62
click at [573, 356] on html "**********" at bounding box center [615, 314] width 504 height 84
click at [520, 341] on font "**********" at bounding box center [495, 337] width 241 height 7
drag, startPoint x: 375, startPoint y: 319, endPoint x: 536, endPoint y: 337, distance: 162.0
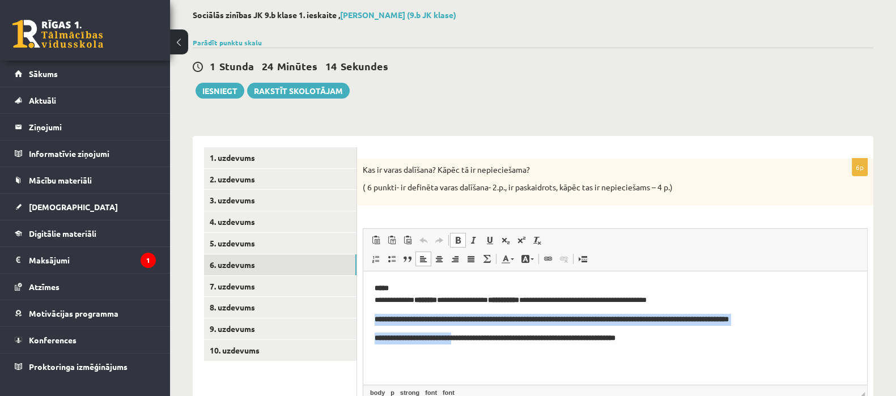
click at [474, 334] on body "**********" at bounding box center [615, 314] width 481 height 62
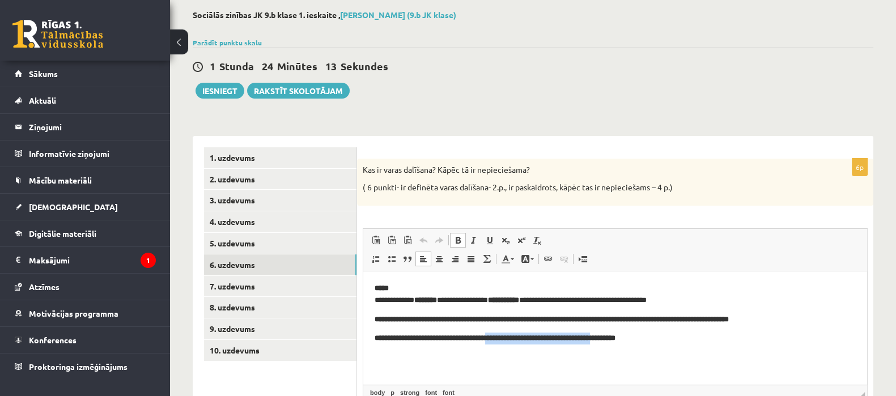
drag, startPoint x: 536, startPoint y: 337, endPoint x: 633, endPoint y: 344, distance: 97.2
click at [633, 344] on p "**********" at bounding box center [615, 339] width 481 height 12
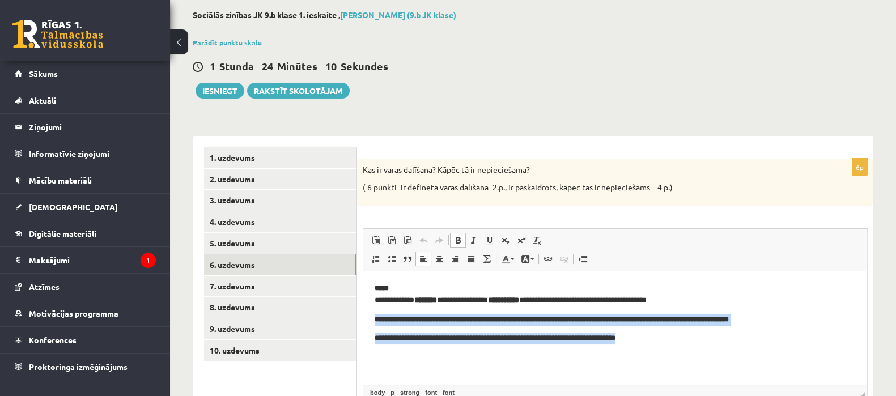
drag, startPoint x: 371, startPoint y: 315, endPoint x: 677, endPoint y: 340, distance: 307.8
click at [677, 340] on html "**********" at bounding box center [615, 314] width 504 height 84
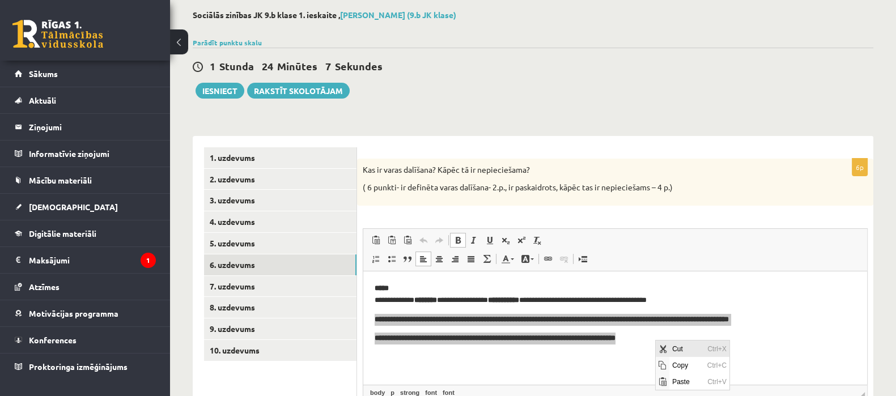
click at [673, 350] on span "Cut" at bounding box center [686, 348] width 35 height 16
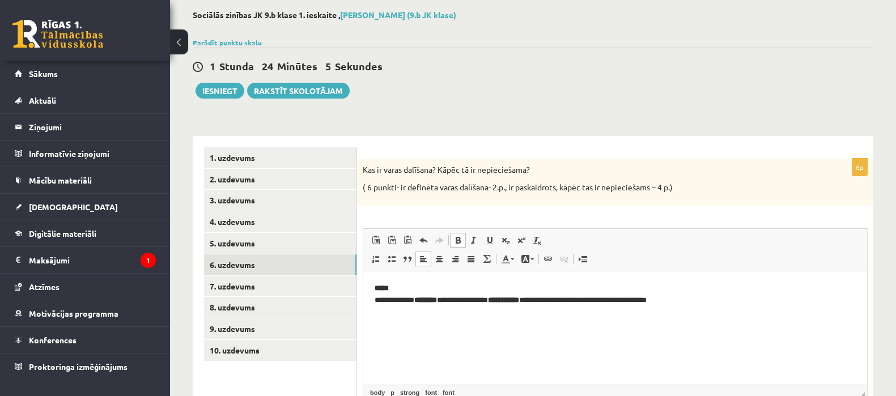
click at [373, 286] on html "**********" at bounding box center [615, 304] width 504 height 65
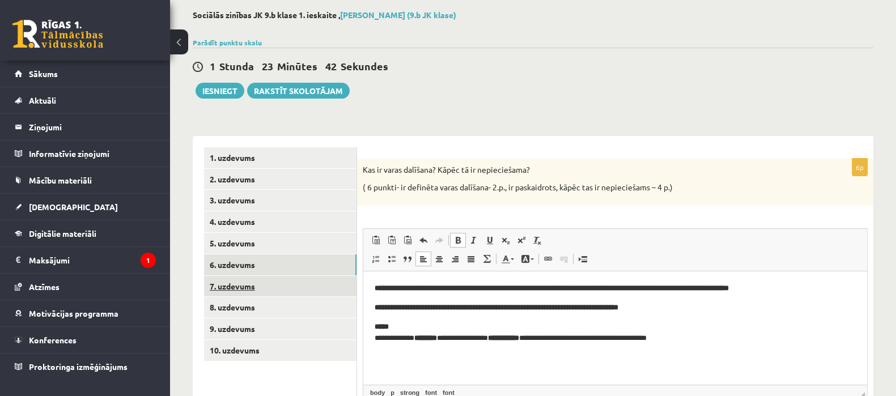
click at [294, 293] on link "7. uzdevums" at bounding box center [280, 286] width 153 height 21
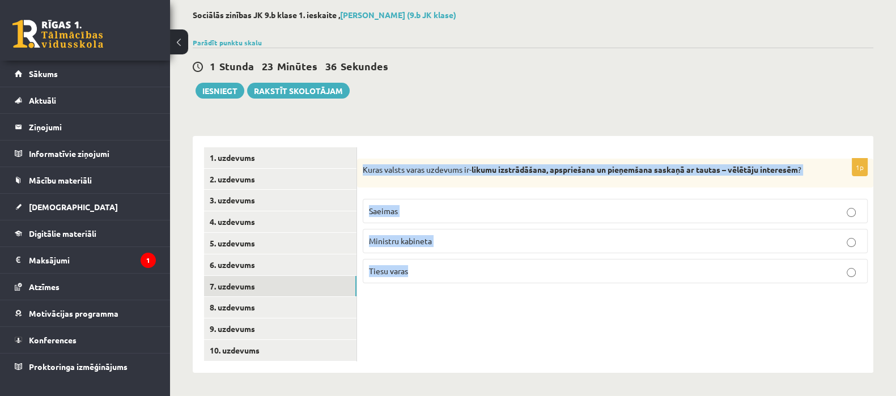
drag, startPoint x: 361, startPoint y: 168, endPoint x: 433, endPoint y: 257, distance: 113.7
click at [433, 257] on div "1p Kuras valsts varas uzdevums ir- likumu izstrādāšana, apspriešana un pieņemša…" at bounding box center [615, 226] width 516 height 134
copy div "Kuras valsts varas uzdevums ir- likumu izstrādāšana, apspriešana un pieņemšana …"
click at [429, 205] on p "Saeimas" at bounding box center [615, 211] width 493 height 12
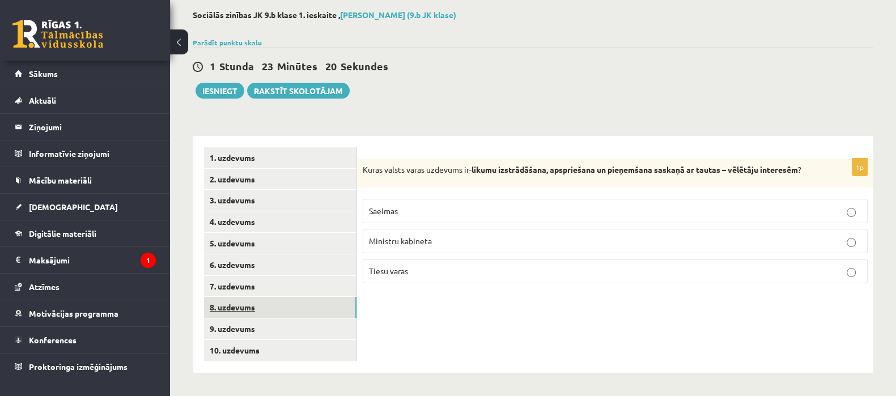
click at [298, 299] on link "8. uzdevums" at bounding box center [280, 307] width 153 height 21
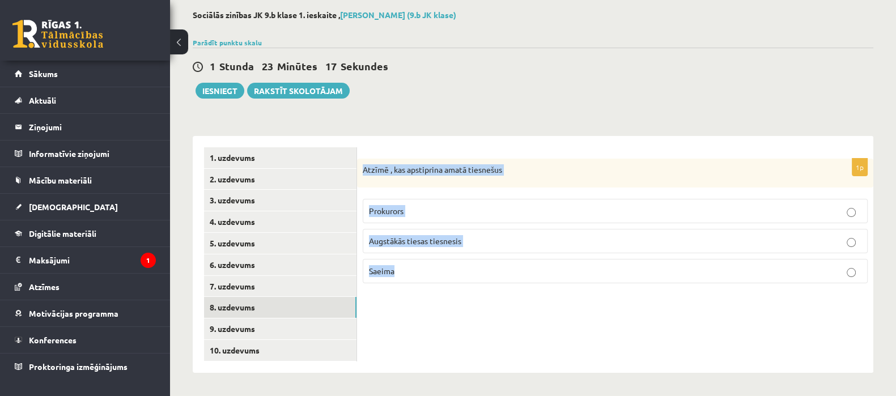
drag, startPoint x: 362, startPoint y: 168, endPoint x: 431, endPoint y: 267, distance: 120.9
click at [431, 267] on div "1p Atzīmē , kas apstiprina amatā tiesnešus Prokurors Augstākās tiesas tiesnesis…" at bounding box center [615, 226] width 516 height 134
copy div "Atzīmē , kas apstiprina amatā tiesnešus Prokurors Augstākās tiesas tiesnesis Sa…"
click at [500, 272] on p "Saeima" at bounding box center [615, 271] width 493 height 12
click at [308, 321] on link "9. uzdevums" at bounding box center [280, 329] width 153 height 21
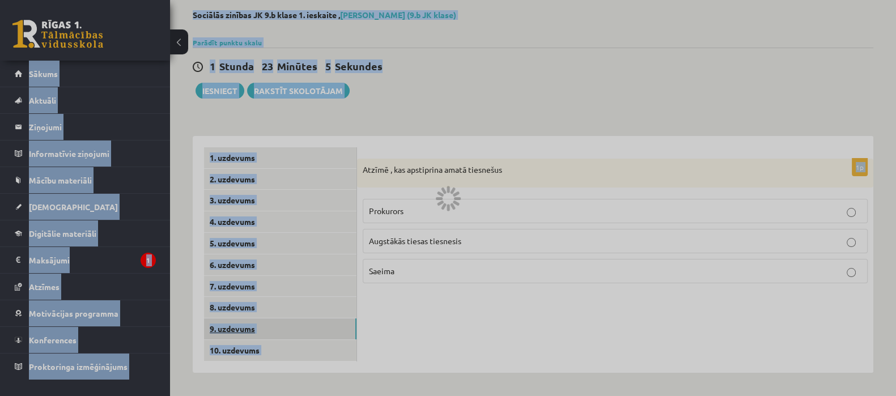
click at [308, 321] on div at bounding box center [448, 198] width 896 height 396
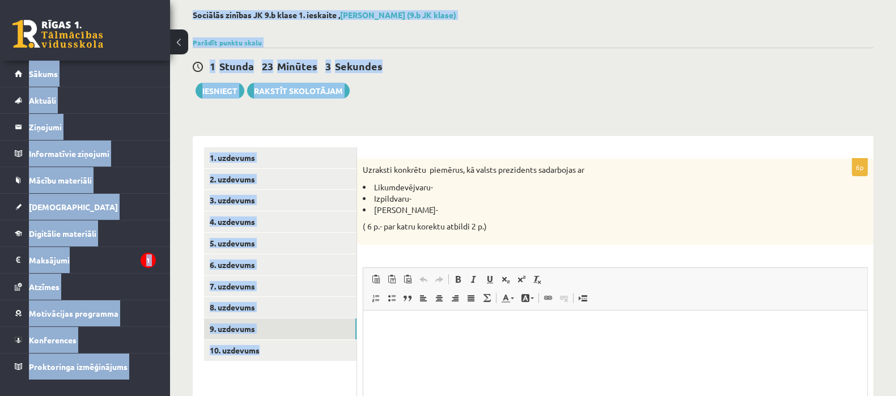
click at [475, 62] on div "1 Stunda 23 Minūtes 3 Sekundes" at bounding box center [533, 67] width 681 height 15
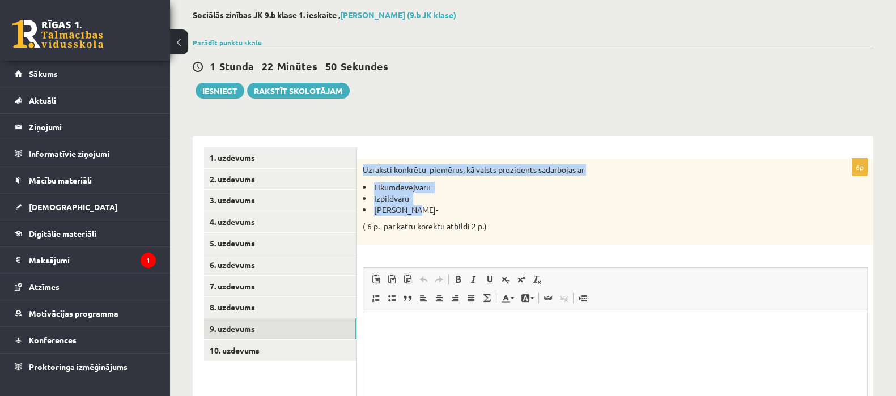
drag, startPoint x: 365, startPoint y: 168, endPoint x: 409, endPoint y: 206, distance: 58.7
click at [409, 206] on div "Uzraksti konkrētu piemērus, kā valsts prezidents sadarbojas ar Likumdevējvaru- …" at bounding box center [615, 202] width 516 height 86
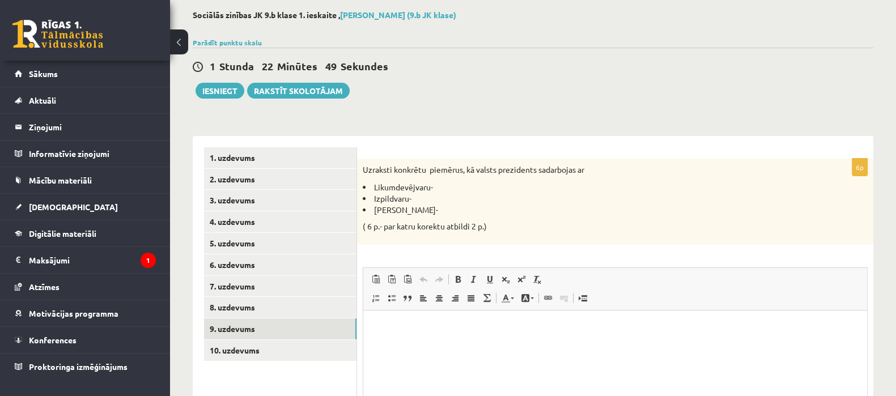
click at [416, 209] on li "Tiesu varu-" at bounding box center [587, 210] width 448 height 11
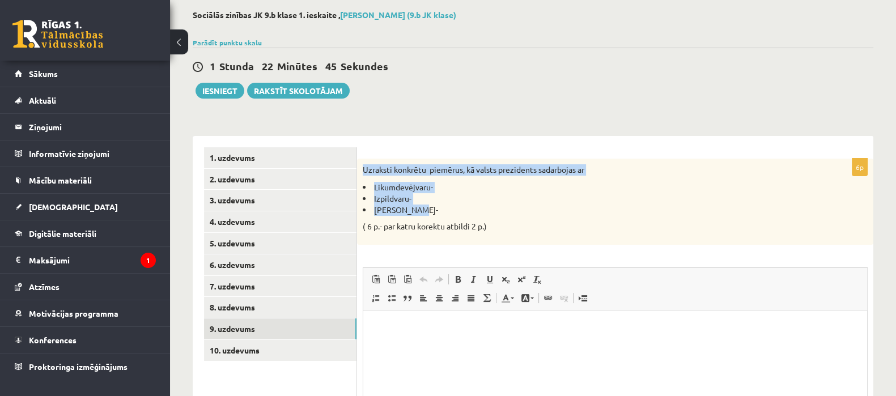
drag, startPoint x: 361, startPoint y: 171, endPoint x: 416, endPoint y: 207, distance: 65.6
click at [416, 207] on div "Uzraksti konkrētu piemērus, kā valsts prezidents sadarbojas ar Likumdevējvaru- …" at bounding box center [615, 202] width 516 height 86
copy div "Uzraksti konkrētu piemērus, kā valsts prezidents sadarbojas ar Likumdevējvaru- …"
click at [454, 185] on li "Likumdevējvaru-" at bounding box center [587, 187] width 448 height 11
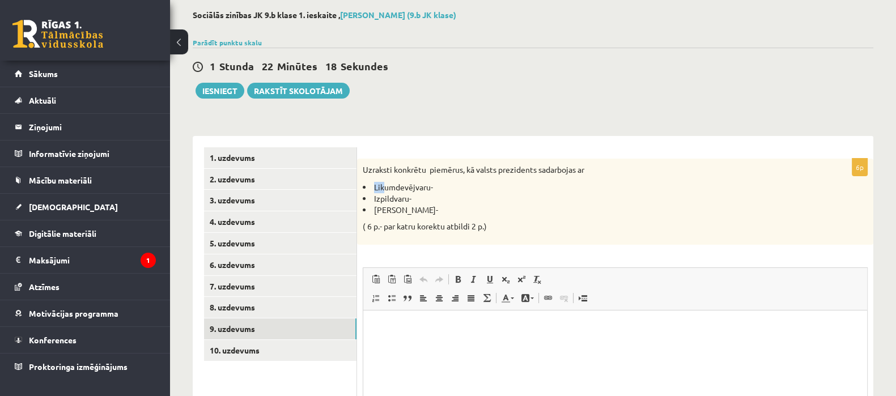
drag, startPoint x: 371, startPoint y: 188, endPoint x: 389, endPoint y: 187, distance: 18.7
click at [384, 186] on li "Likumdevējvaru-" at bounding box center [587, 187] width 448 height 11
click at [436, 200] on li "Izpildvaru-" at bounding box center [587, 198] width 448 height 11
drag, startPoint x: 370, startPoint y: 187, endPoint x: 414, endPoint y: 205, distance: 48.0
click at [414, 205] on ul "Likumdevējvaru- Izpildvaru- Tiesu varu-" at bounding box center [587, 198] width 448 height 33
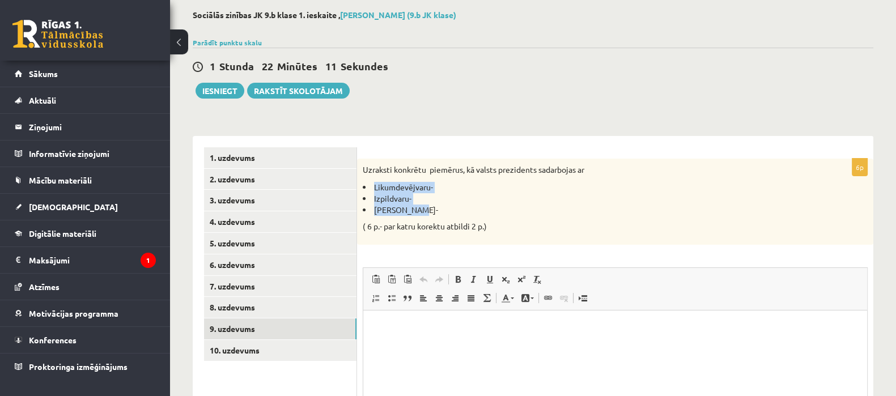
copy ul "Likumdevējvaru- Izpildvaru- Tiesu varu-"
click at [429, 327] on p "Editor, wiswyg-editor-user-answer-47024958849960" at bounding box center [615, 327] width 481 height 12
click at [477, 327] on li "**********" at bounding box center [615, 327] width 436 height 12
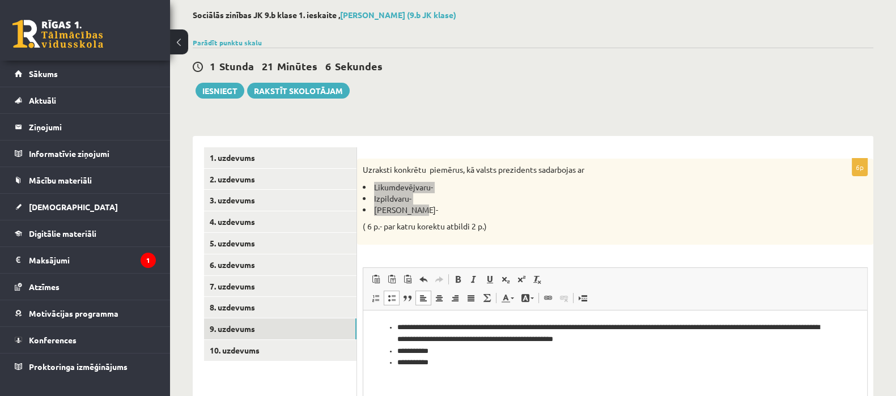
click at [444, 346] on li "**********" at bounding box center [615, 351] width 436 height 12
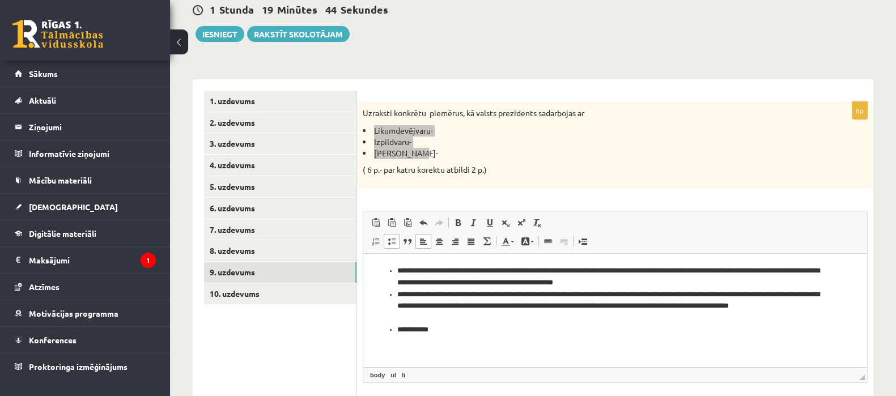
scroll to position [116, 0]
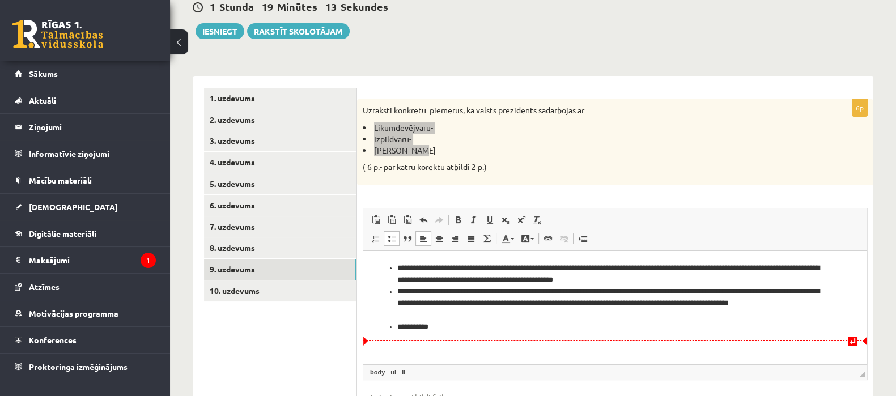
click at [443, 330] on li "**********" at bounding box center [615, 327] width 436 height 12
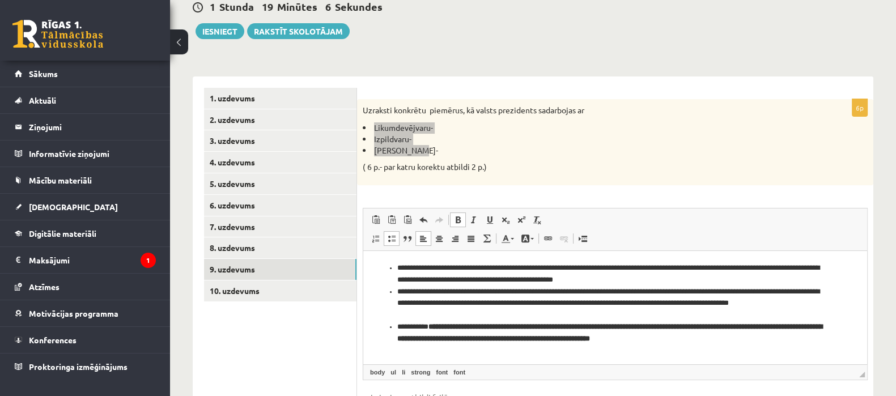
click at [452, 268] on li "**********" at bounding box center [615, 274] width 436 height 24
click at [451, 265] on li "**********" at bounding box center [615, 274] width 436 height 24
click at [432, 293] on li "**********" at bounding box center [615, 303] width 436 height 35
click at [433, 293] on li "**********" at bounding box center [615, 303] width 436 height 35
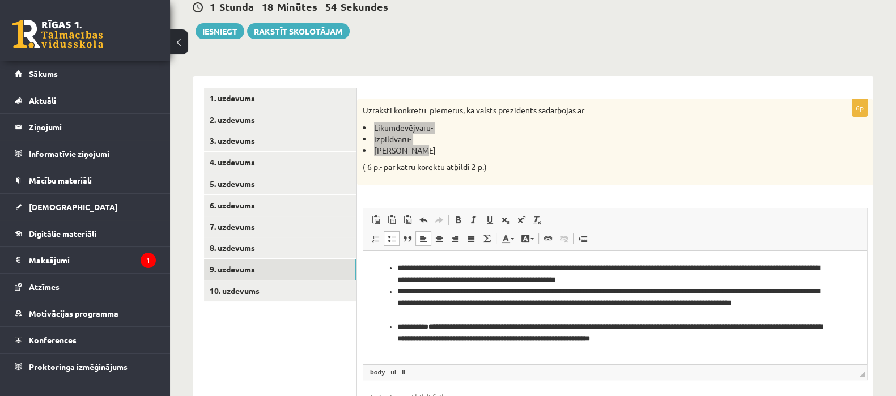
click at [435, 325] on font "**********" at bounding box center [609, 332] width 425 height 19
click at [262, 285] on link "10. uzdevums" at bounding box center [280, 291] width 153 height 21
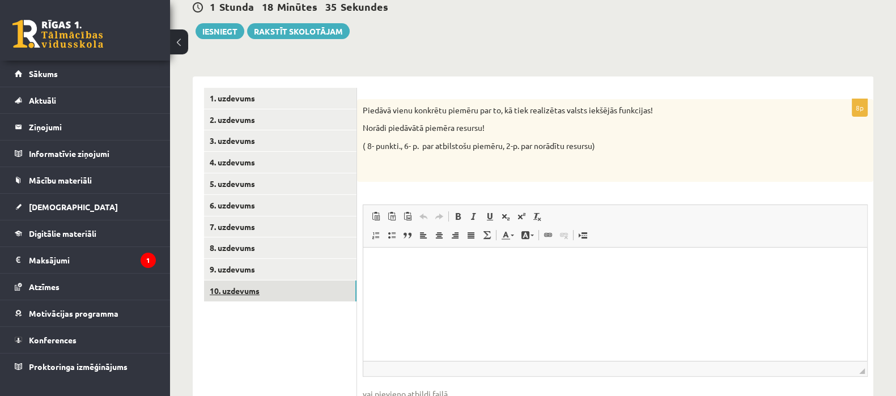
scroll to position [0, 0]
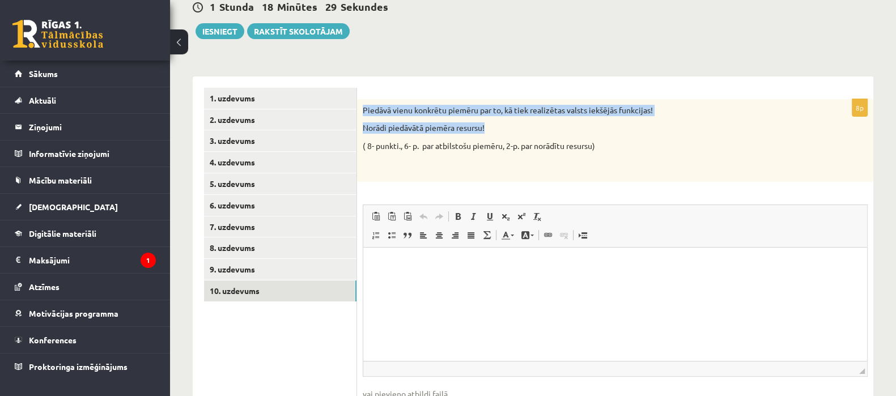
drag, startPoint x: 365, startPoint y: 112, endPoint x: 489, endPoint y: 129, distance: 124.8
click at [489, 129] on div "Piedāvā vienu konkrētu piemēru par to, kā tiek realizētas valsts iekšējās funkc…" at bounding box center [615, 140] width 516 height 83
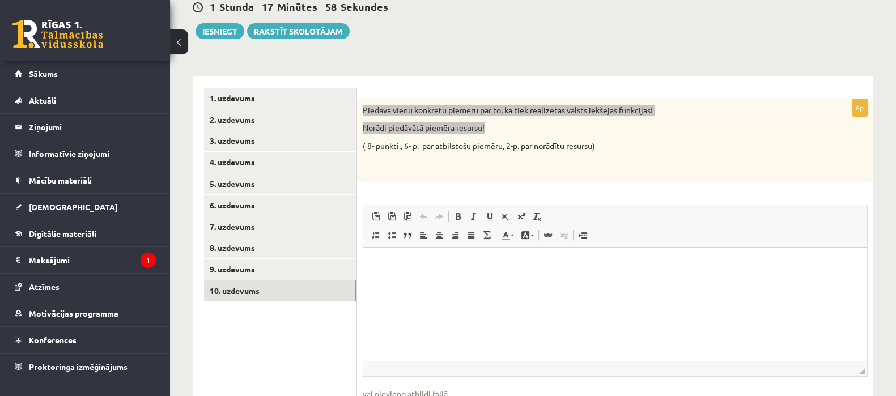
click at [378, 269] on p "Editor, wiswyg-editor-user-answer-47024752807540" at bounding box center [615, 265] width 481 height 12
click at [376, 268] on p "Editor, wiswyg-editor-user-answer-47024752807540" at bounding box center [615, 265] width 481 height 12
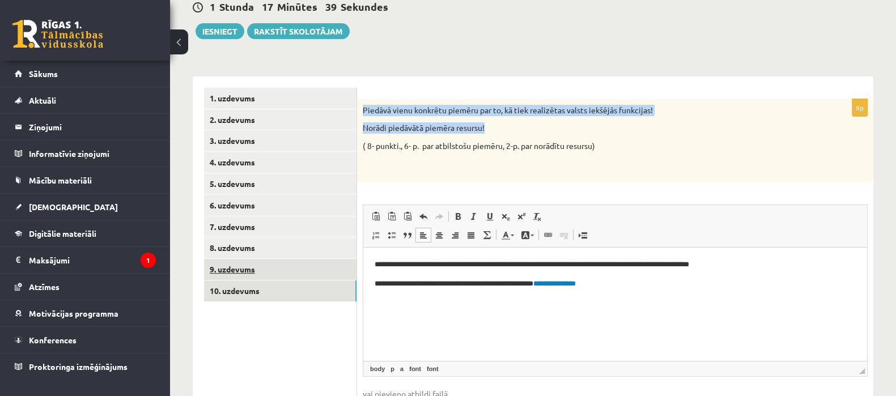
click at [329, 271] on link "9. uzdevums" at bounding box center [280, 269] width 153 height 21
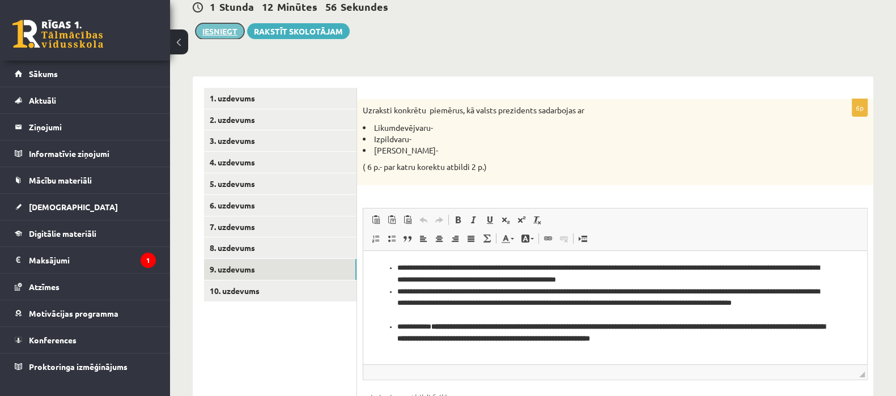
click at [206, 36] on button "Iesniegt" at bounding box center [220, 31] width 49 height 16
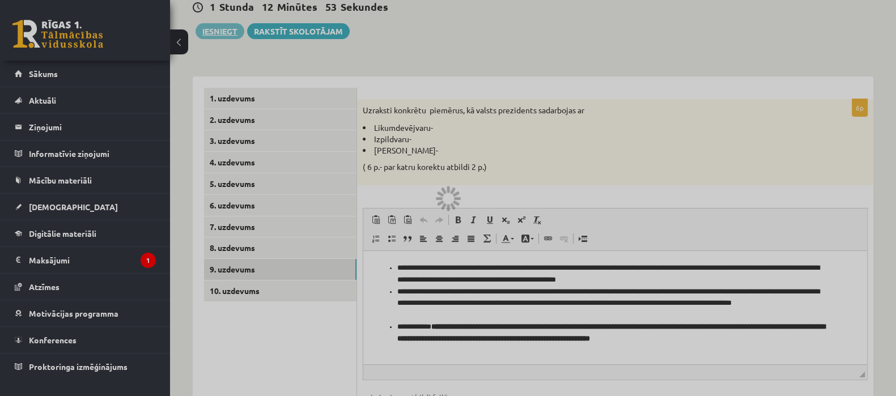
click at [522, 58] on div at bounding box center [448, 198] width 896 height 396
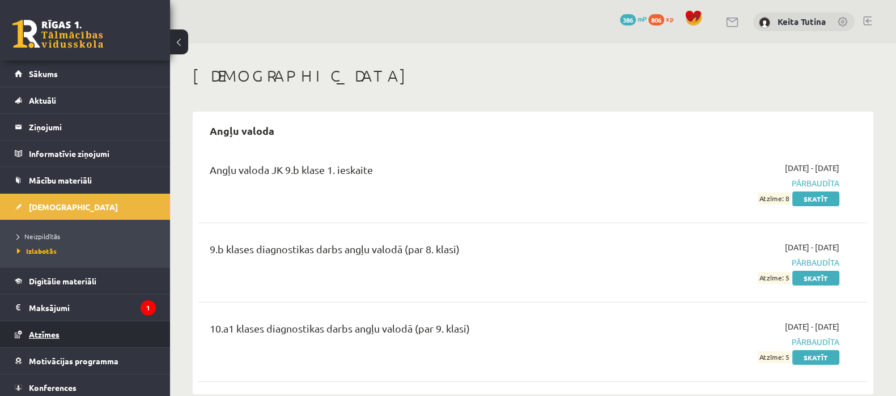
click at [84, 331] on link "Atzīmes" at bounding box center [85, 334] width 141 height 26
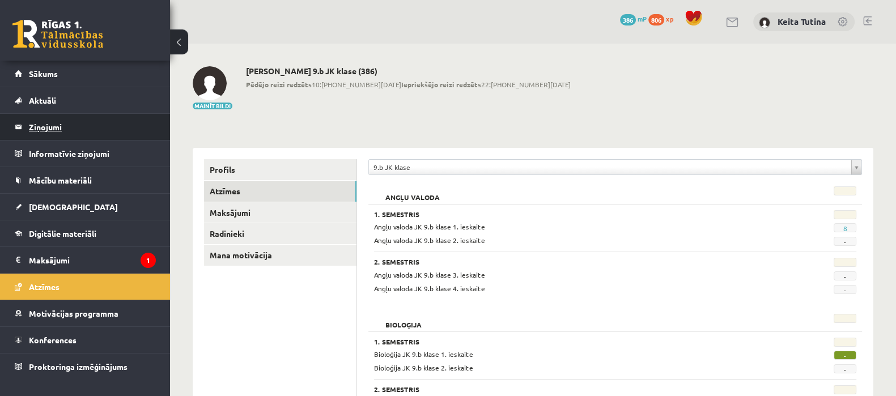
click at [70, 126] on legend "Ziņojumi 0" at bounding box center [92, 127] width 127 height 26
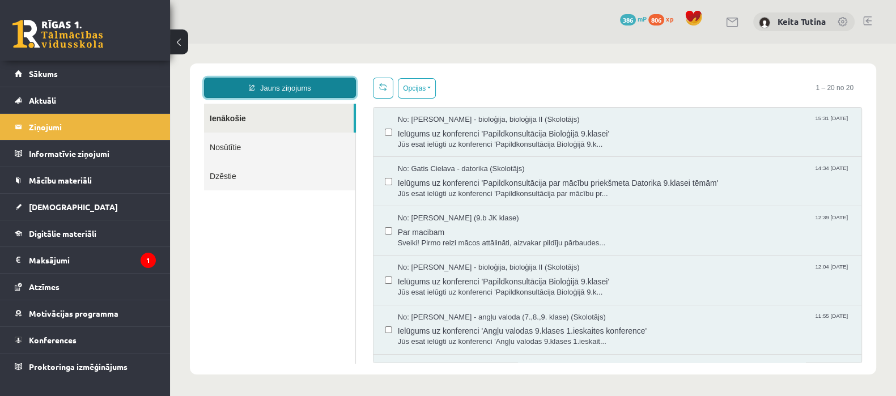
click at [336, 84] on link "Jauns ziņojums" at bounding box center [280, 88] width 152 height 20
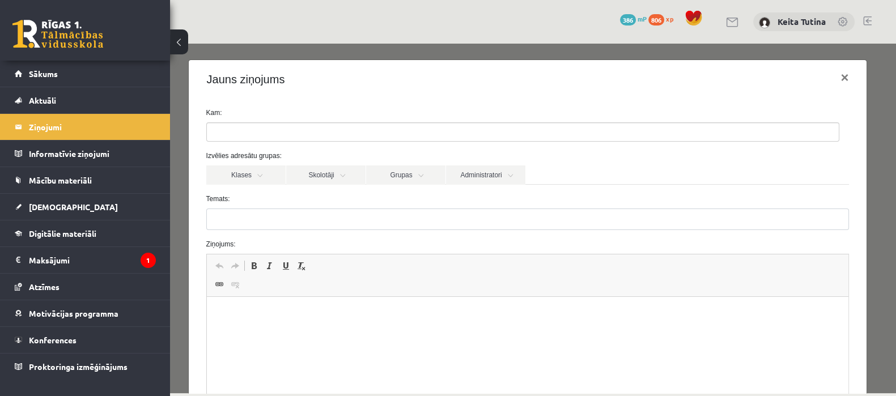
click at [307, 316] on p "Editor, wiswyg-editor-47024811835440-1757611184-836" at bounding box center [528, 314] width 620 height 12
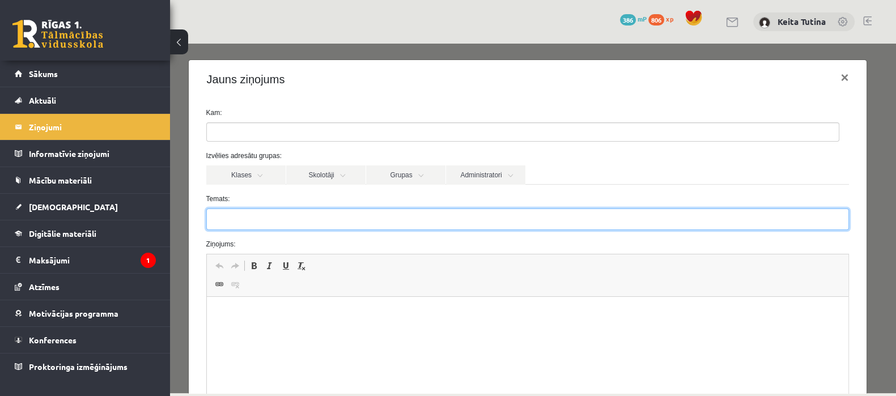
click at [314, 222] on input "Temats:" at bounding box center [527, 220] width 643 height 22
type input "*********"
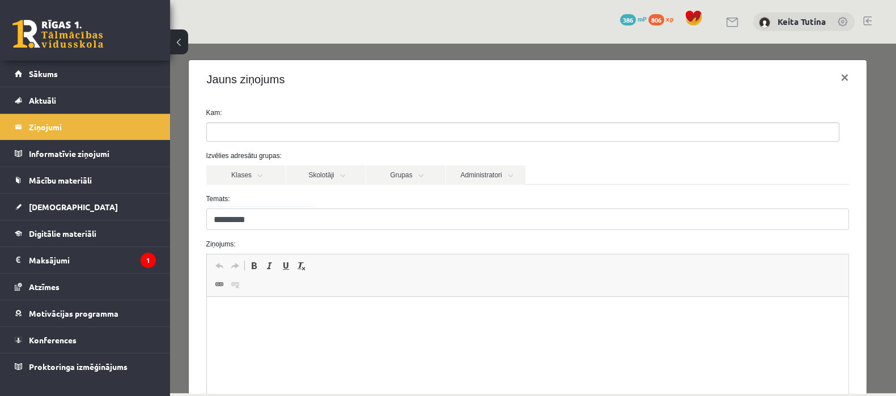
click at [303, 315] on p "Editor, wiswyg-editor-47024811835440-1757611184-836" at bounding box center [528, 314] width 620 height 12
click at [253, 312] on p "**********" at bounding box center [522, 314] width 609 height 12
click at [252, 318] on p "**********" at bounding box center [522, 314] width 609 height 12
click at [437, 311] on p "**********" at bounding box center [522, 314] width 609 height 12
click at [247, 332] on p "**********" at bounding box center [522, 334] width 609 height 12
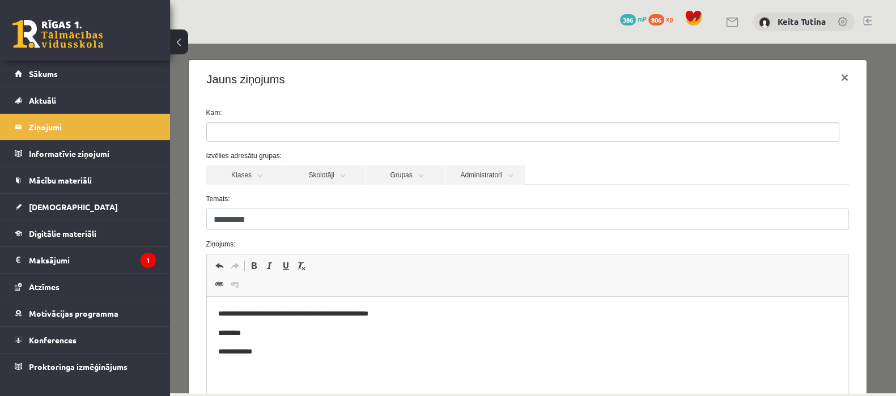
click at [268, 357] on p "**********" at bounding box center [522, 352] width 609 height 12
click at [483, 177] on link "Administratori" at bounding box center [485, 175] width 79 height 19
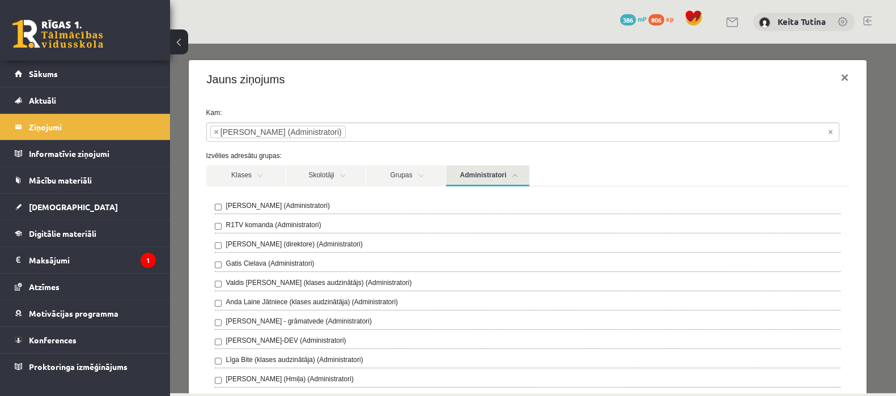
click at [224, 225] on div "R1TV komanda (Administratori)" at bounding box center [528, 227] width 626 height 14
click at [222, 242] on div "Gita Vāvere (direktore) (Administratori)" at bounding box center [528, 246] width 626 height 14
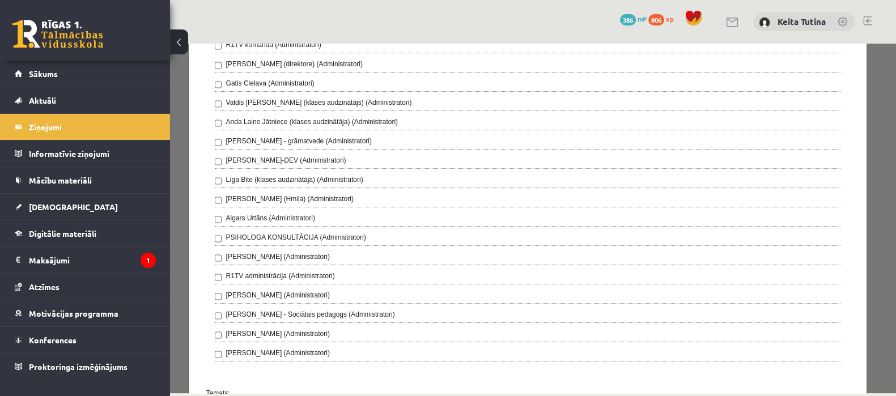
scroll to position [233, 0]
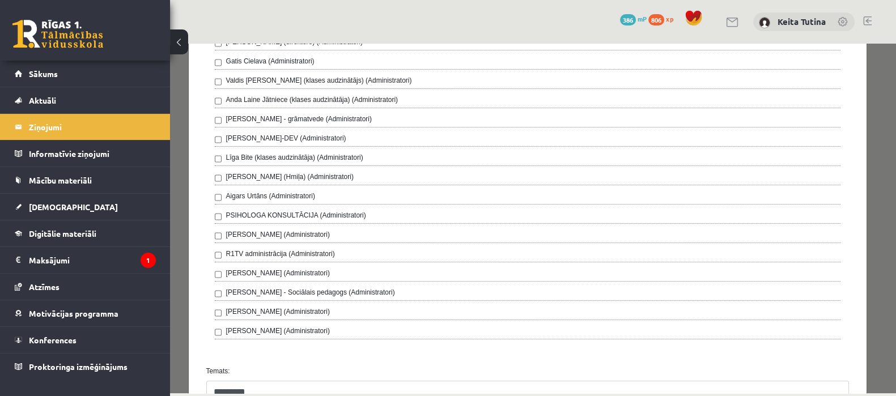
drag, startPoint x: 888, startPoint y: 113, endPoint x: 1068, endPoint y: 241, distance: 220.9
click at [221, 293] on div "Dagnija Gaubšteina - Sociālais pedagogs (Administratori)" at bounding box center [528, 294] width 626 height 14
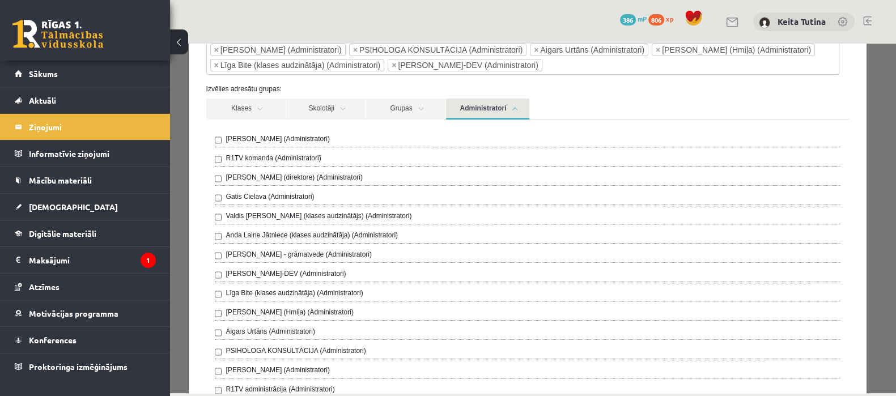
scroll to position [0, 0]
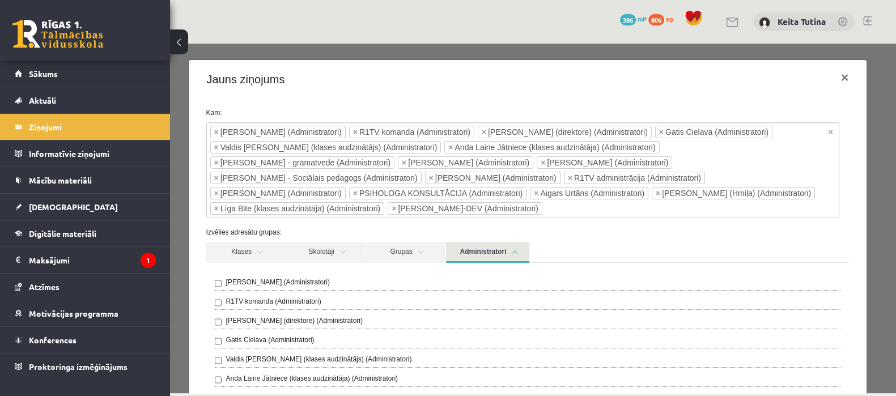
click at [513, 242] on link "Administratori" at bounding box center [487, 252] width 83 height 21
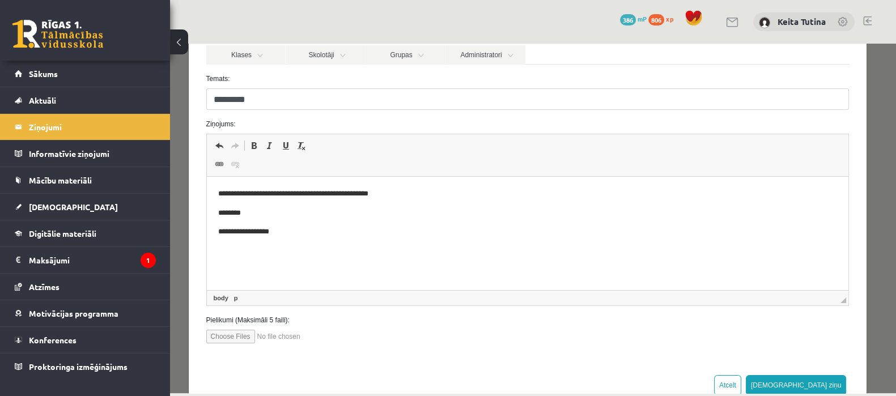
scroll to position [210, 0]
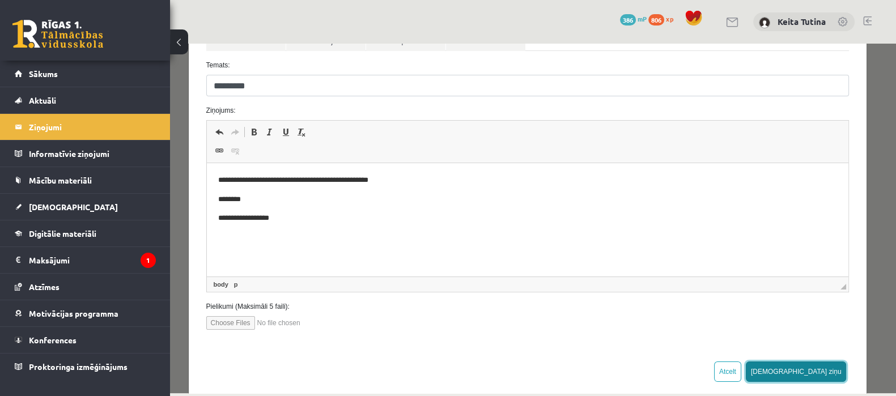
click at [826, 362] on button "Sūtīt ziņu" at bounding box center [796, 372] width 101 height 20
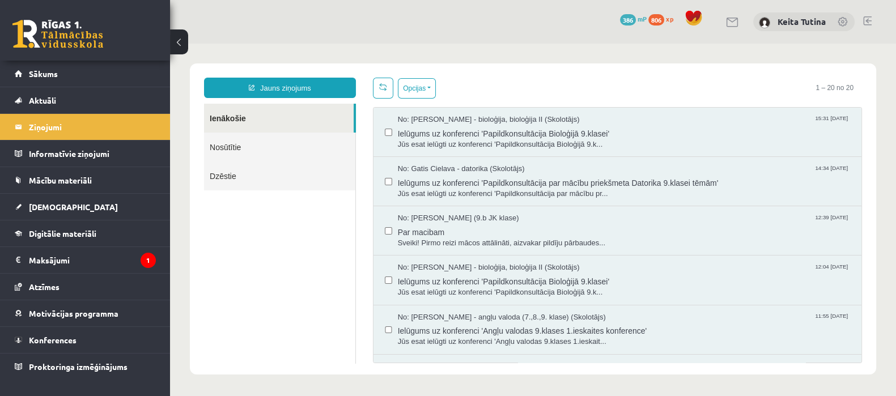
scroll to position [0, 0]
click at [67, 71] on link "Sākums" at bounding box center [85, 74] width 141 height 26
